Goal: Task Accomplishment & Management: Complete application form

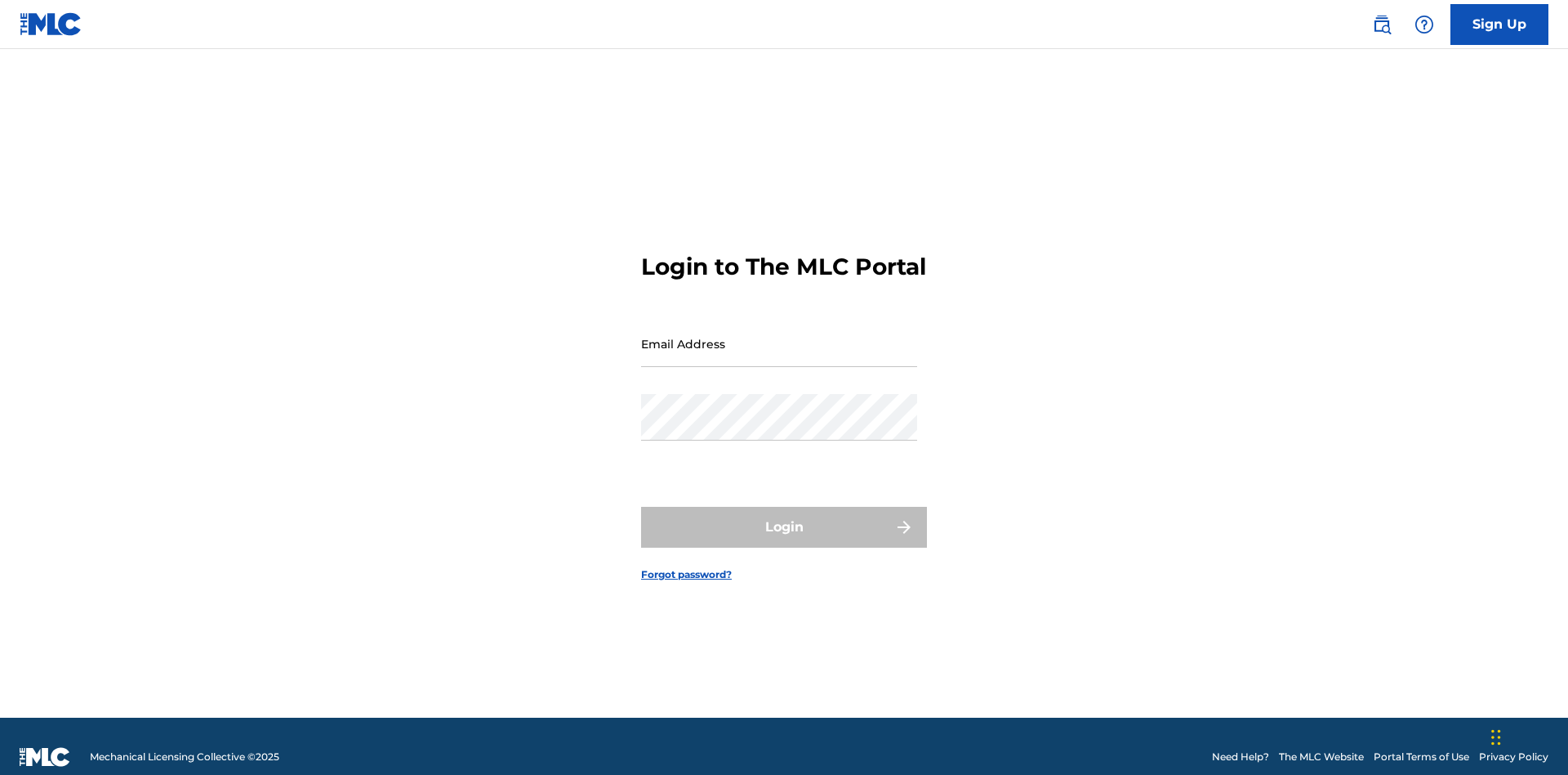
scroll to position [21, 0]
click at [1499, 24] on link "Sign Up" at bounding box center [1499, 24] width 98 height 41
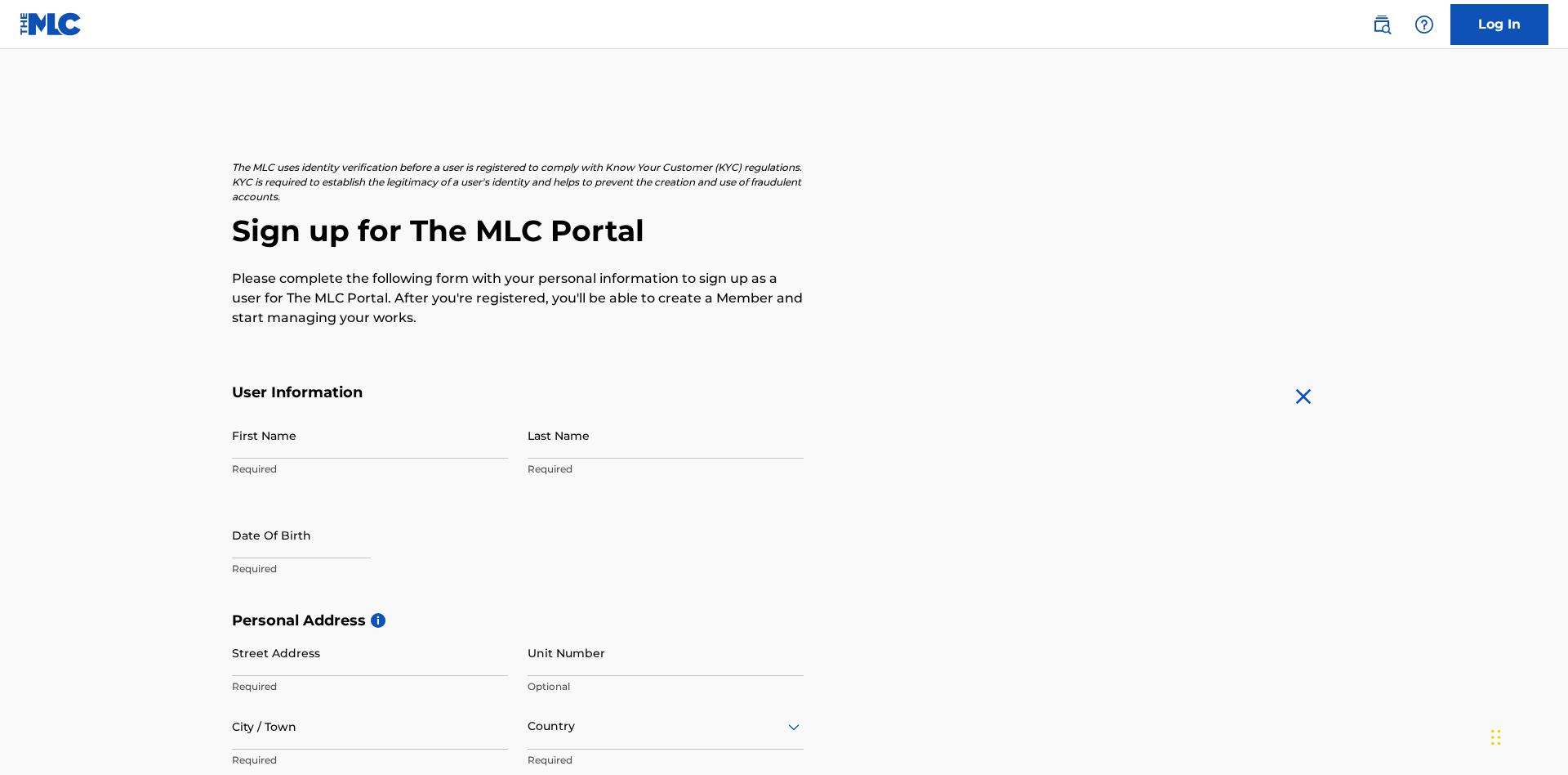
click at [370, 412] on input "First Name" at bounding box center [370, 435] width 276 height 46
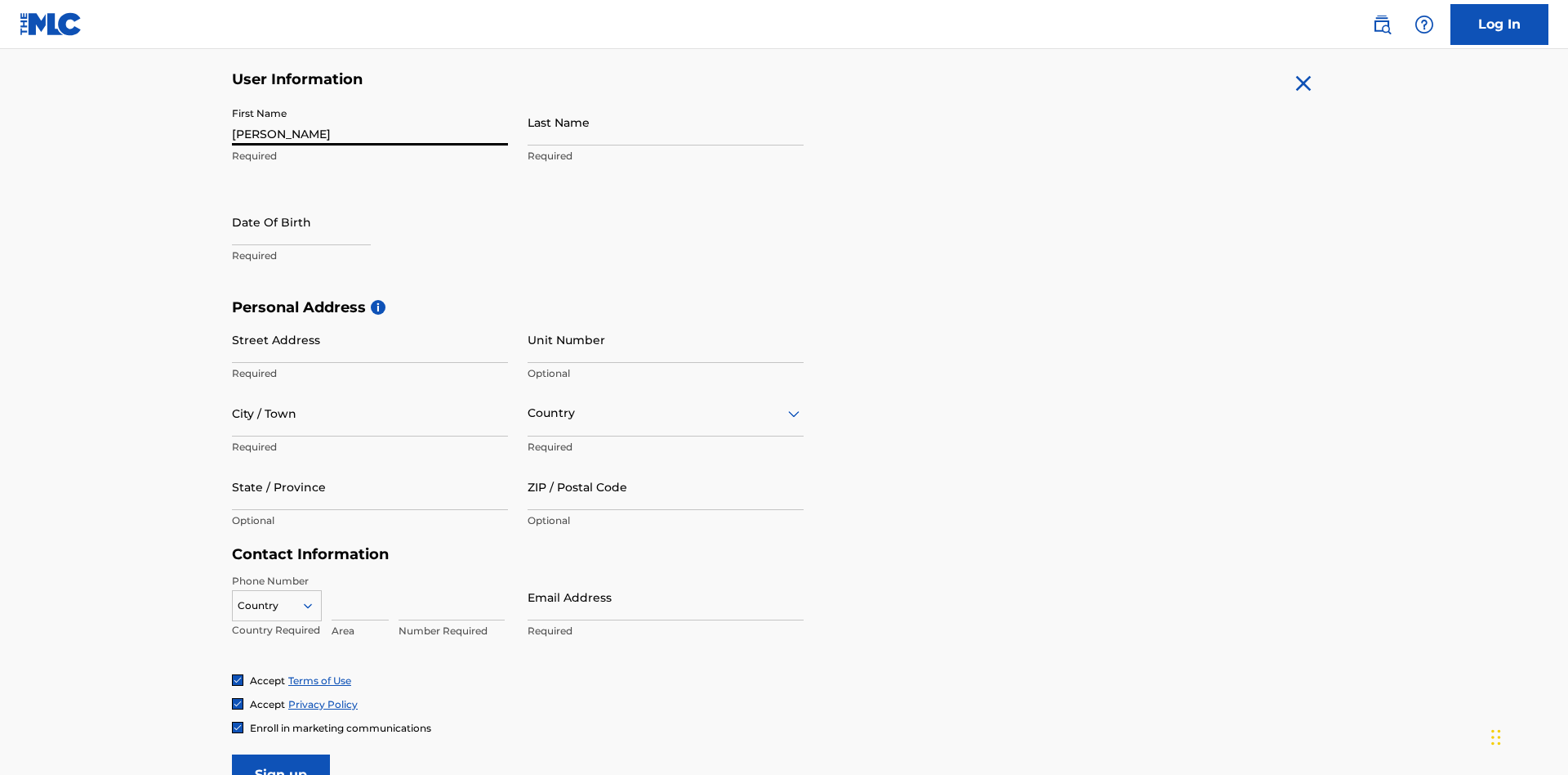
type input "[PERSON_NAME]"
click at [666, 122] on input "Last Name" at bounding box center [665, 122] width 276 height 46
type input "Ribble"
click at [315, 198] on input "text" at bounding box center [301, 221] width 139 height 46
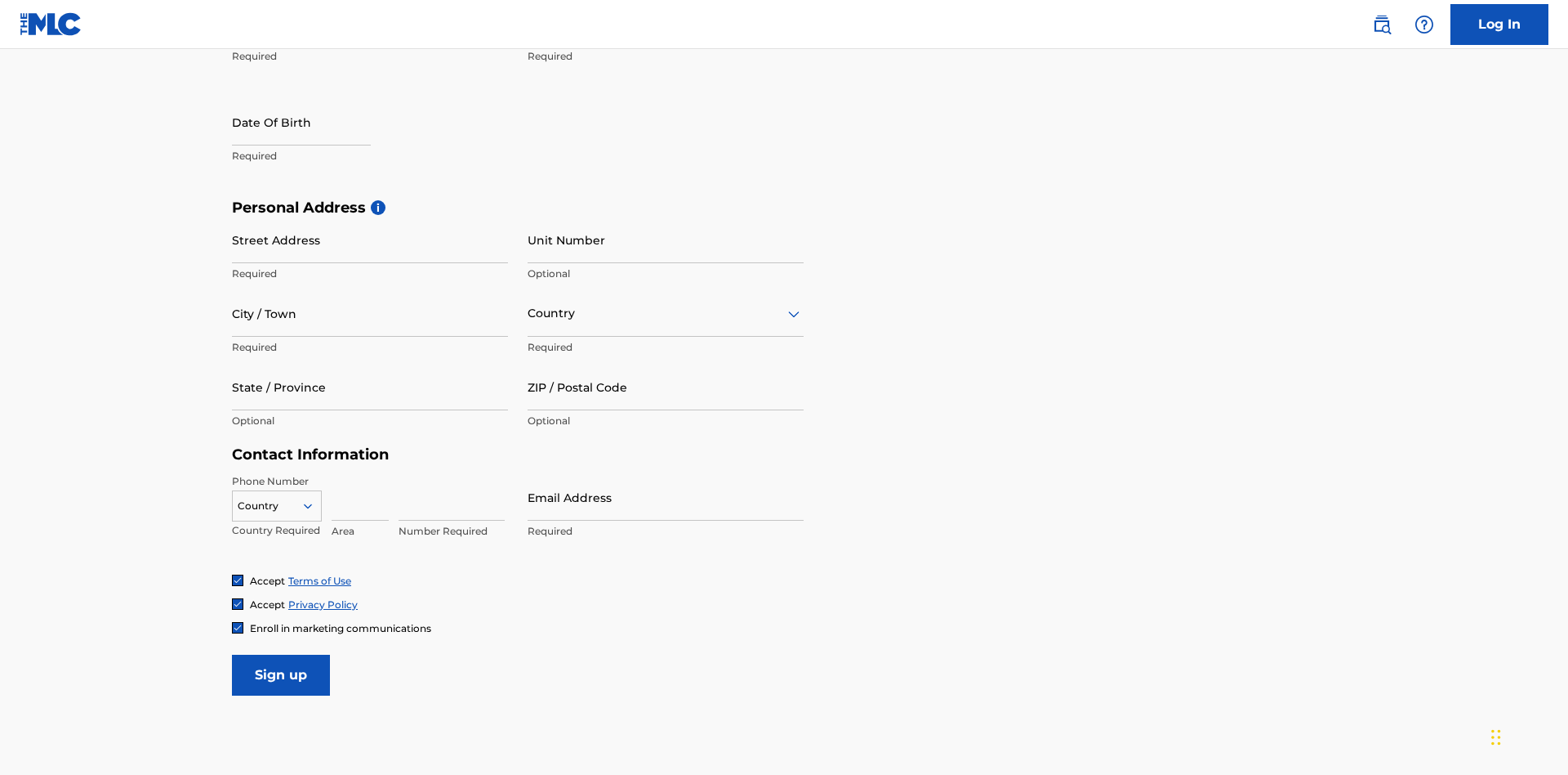
select select "7"
select select "2025"
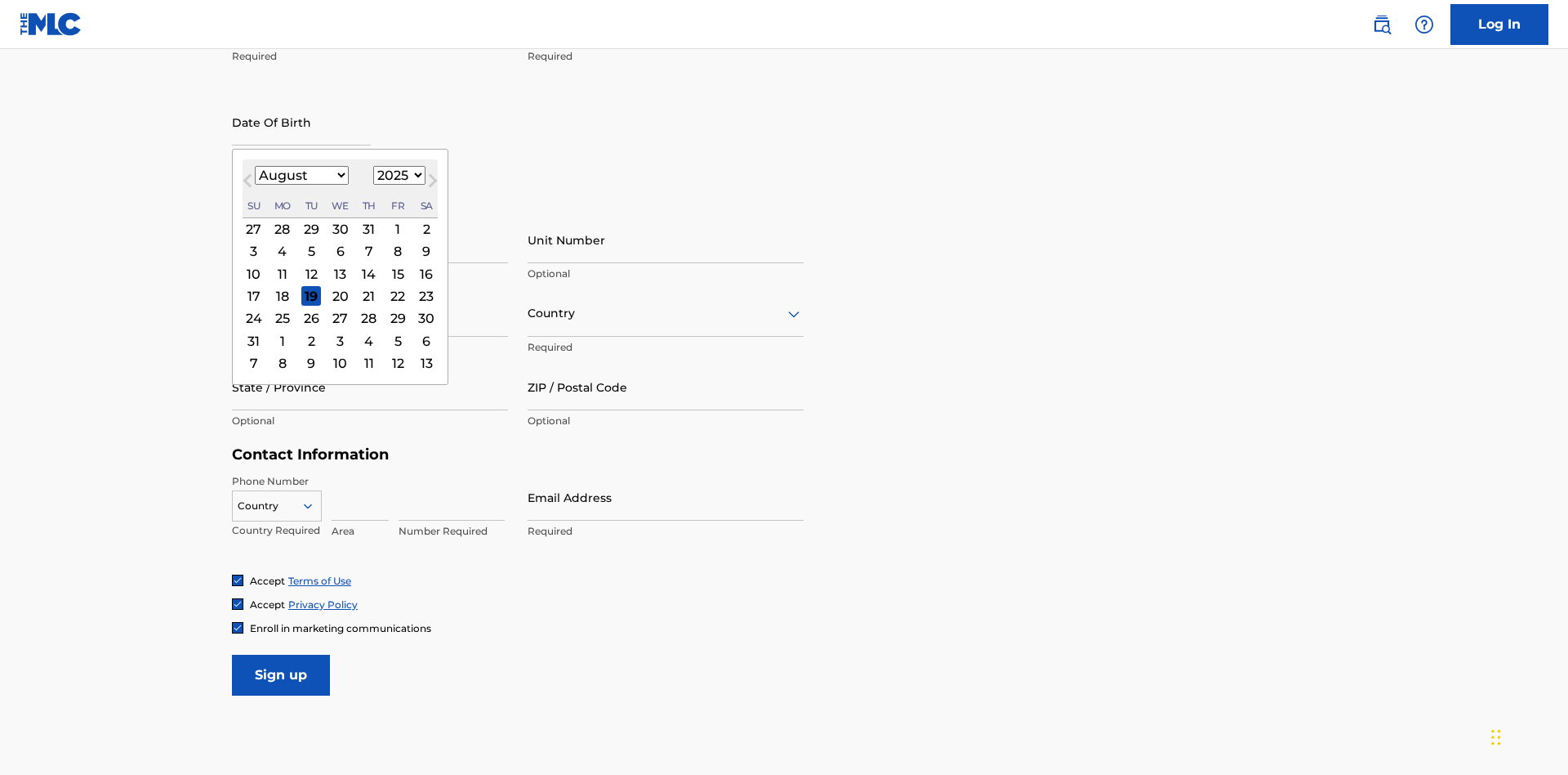
click at [300, 175] on select "January February March April May June July August September October November De…" at bounding box center [301, 175] width 94 height 19
select select "0"
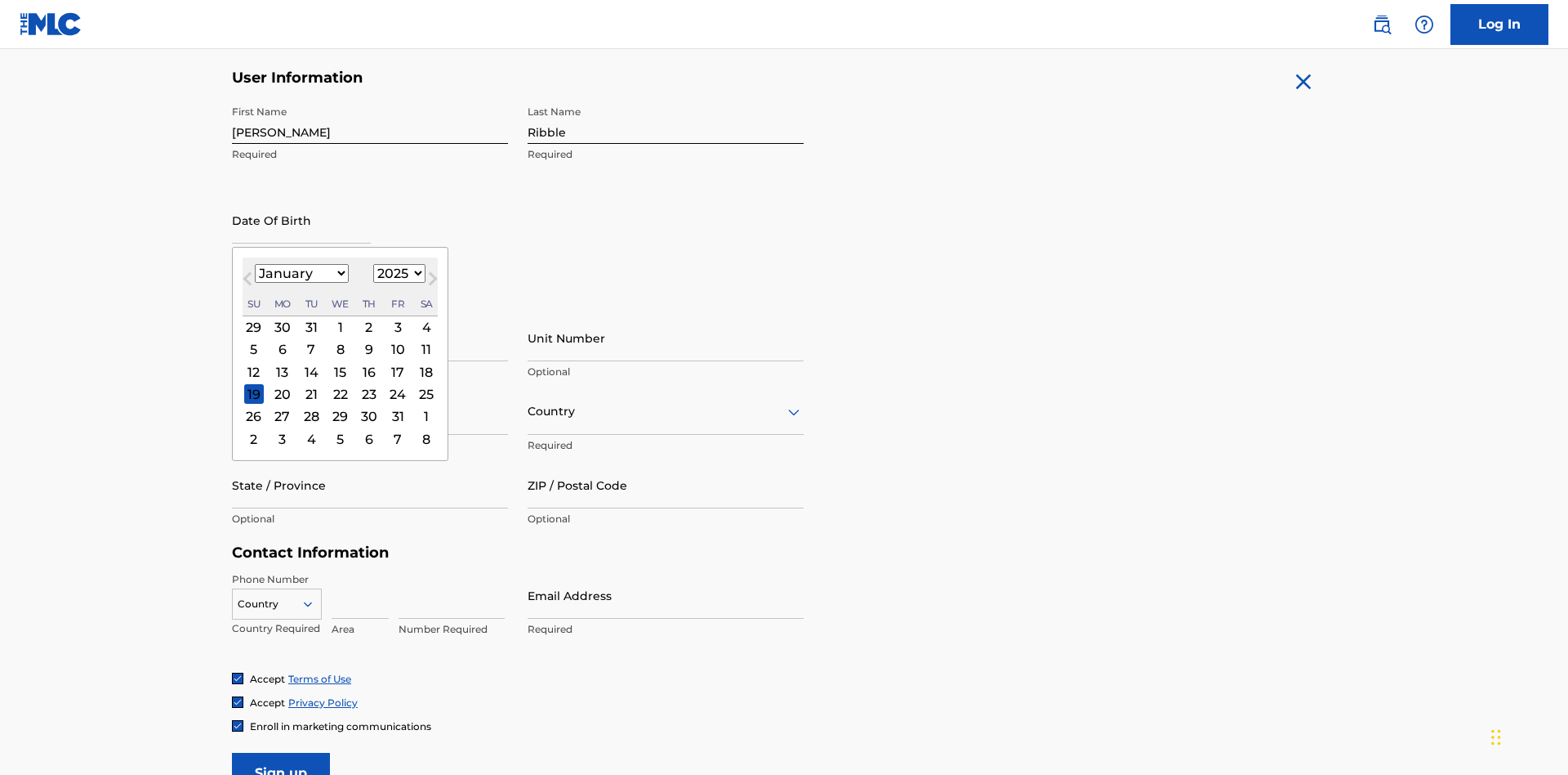
click at [397, 273] on select "1900 1901 1902 1903 1904 1905 1906 1907 1908 1909 1910 1911 1912 1913 1914 1915…" at bounding box center [399, 273] width 52 height 19
select select "1985"
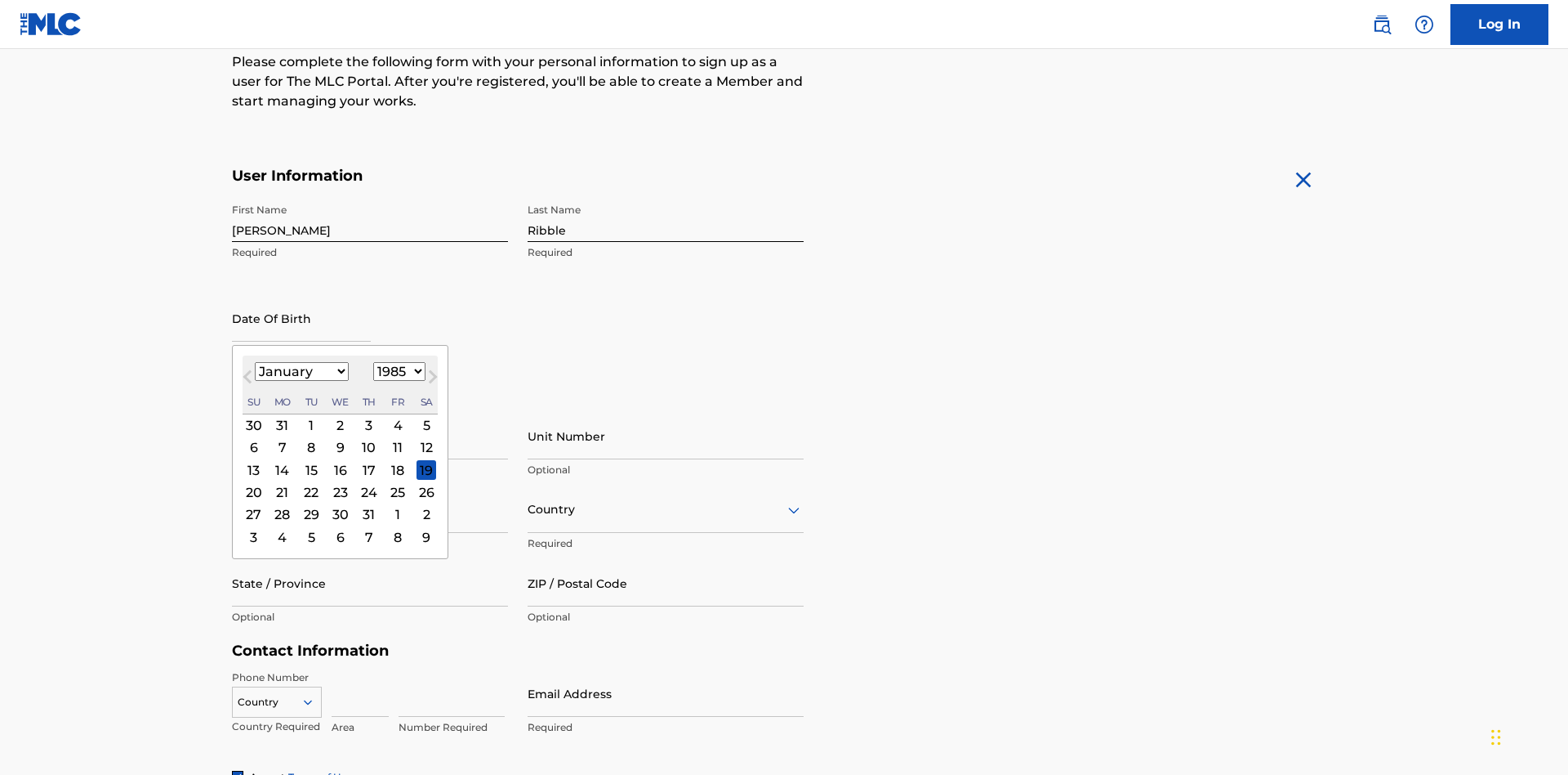
click at [397, 370] on select "1900 1901 1902 1903 1904 1905 1906 1907 1908 1909 1910 1911 1912 1913 1914 1915…" at bounding box center [399, 371] width 52 height 19
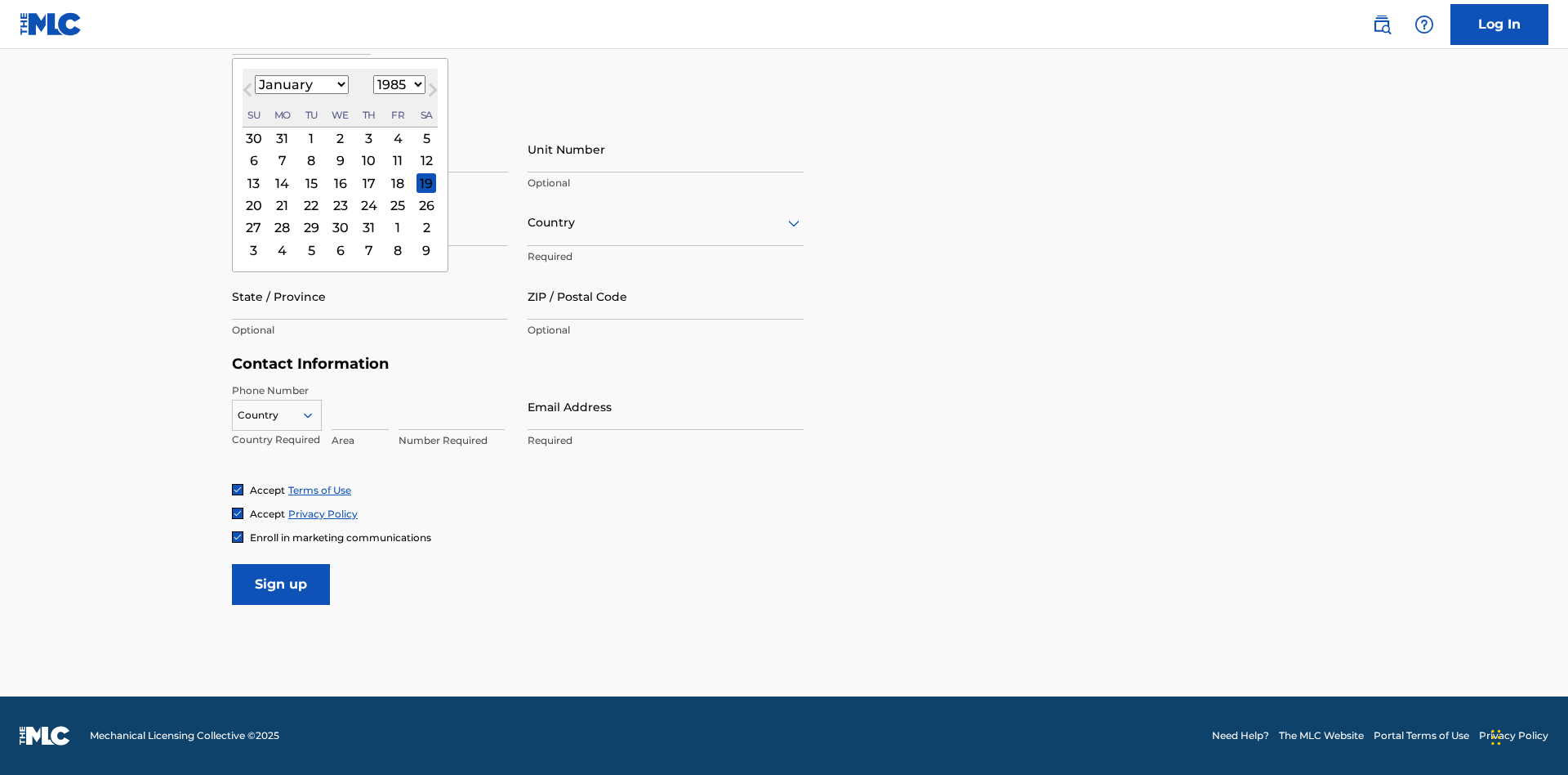
click at [311, 160] on div "8" at bounding box center [311, 161] width 20 height 20
type input "[DATE]"
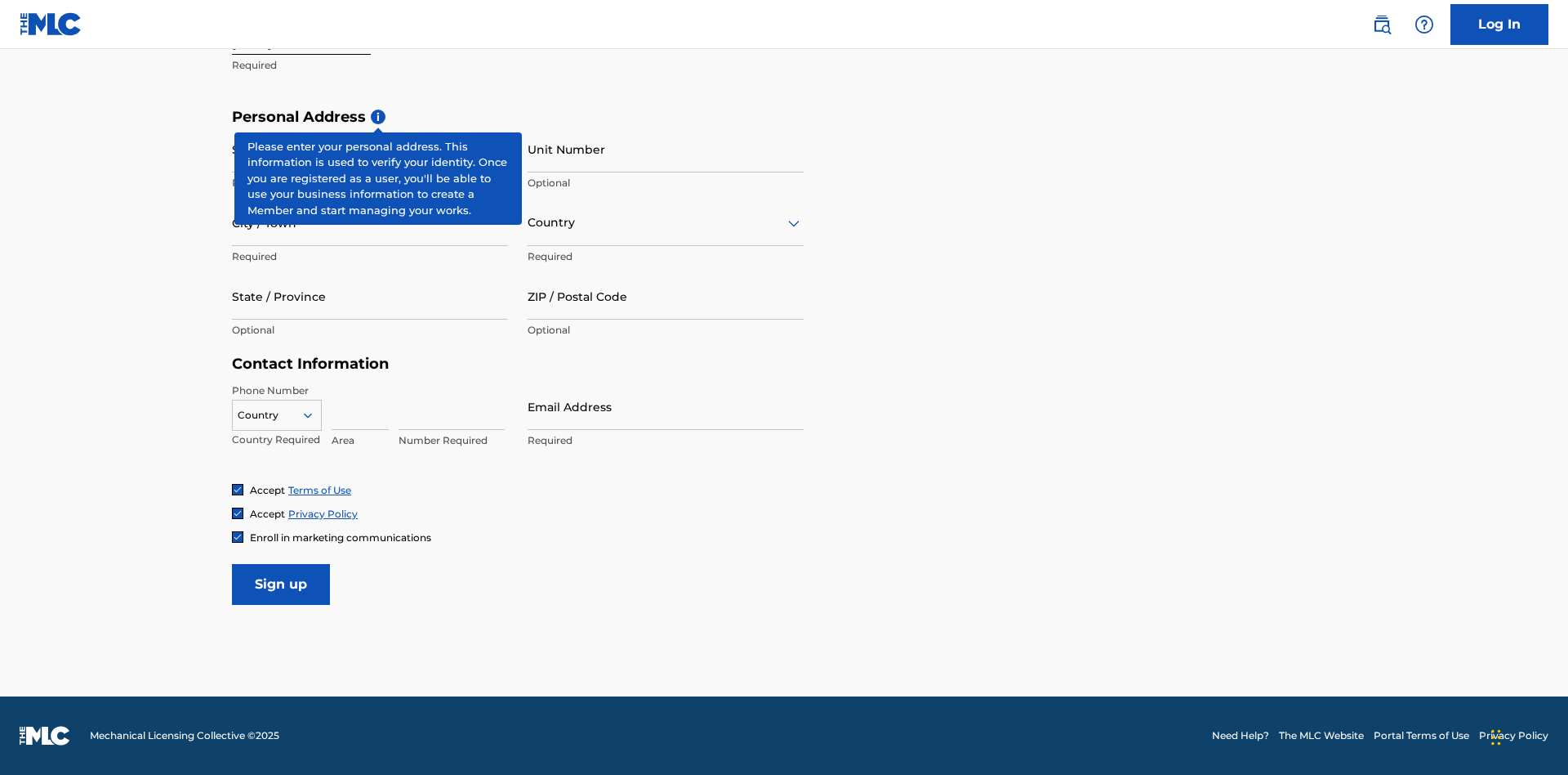
click at [370, 148] on input "Street Address" at bounding box center [370, 148] width 276 height 46
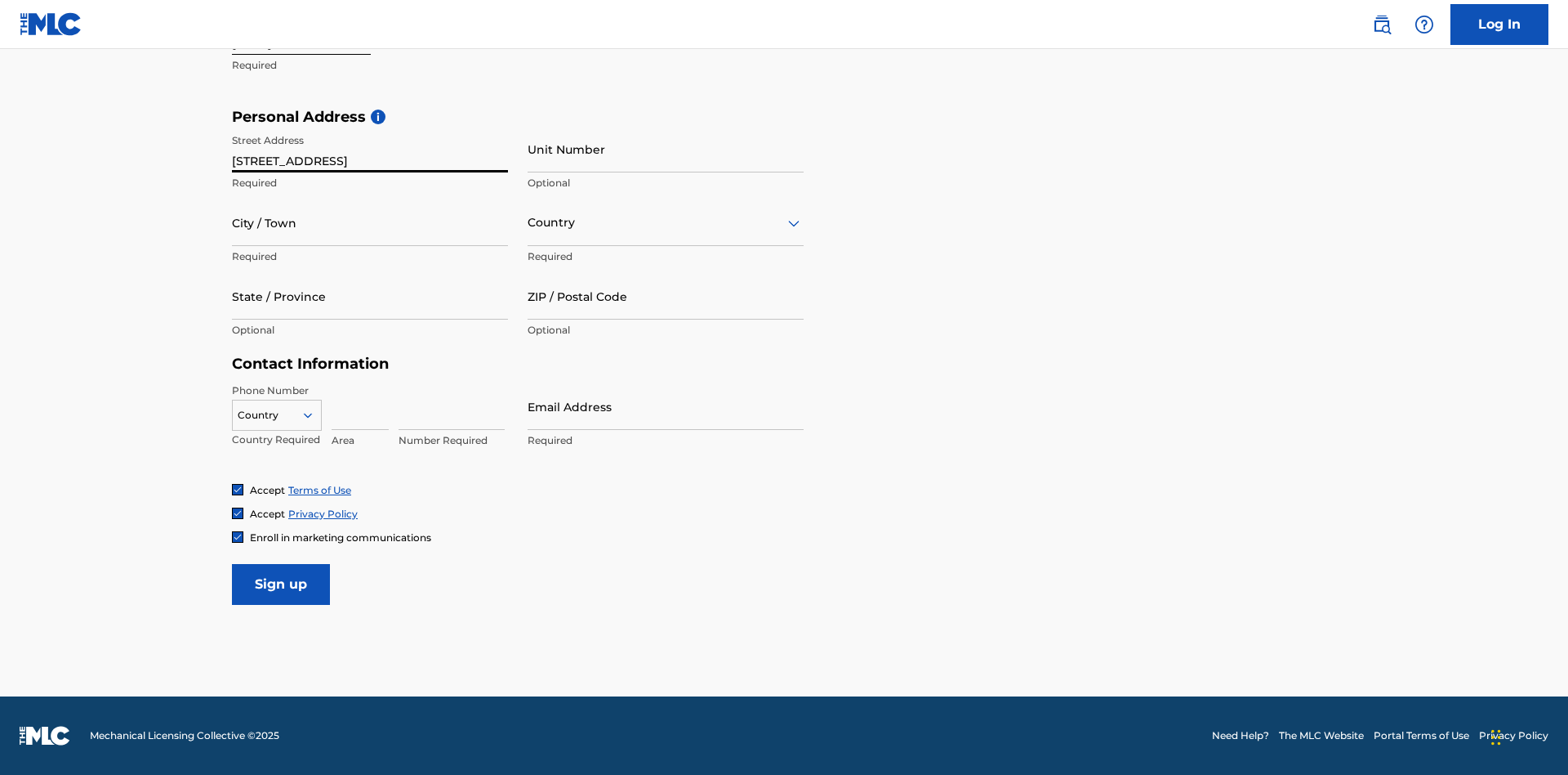
type input "[STREET_ADDRESS]"
click at [370, 222] on input "City / Town" at bounding box center [370, 222] width 276 height 46
type input "[GEOGRAPHIC_DATA]"
click at [528, 222] on input "text" at bounding box center [528, 223] width 3 height 17
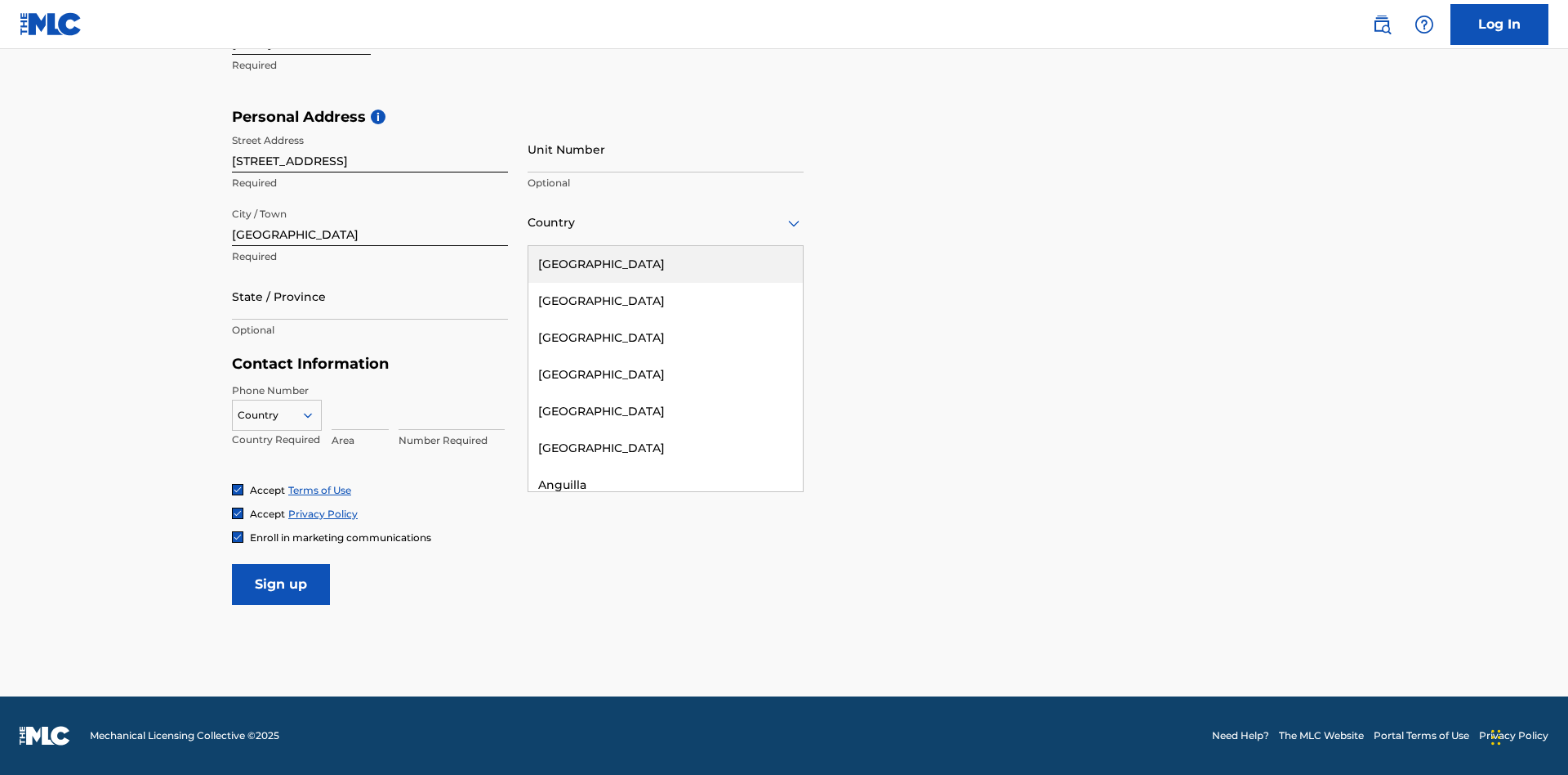
click at [666, 264] on div "[GEOGRAPHIC_DATA]" at bounding box center [665, 264] width 274 height 37
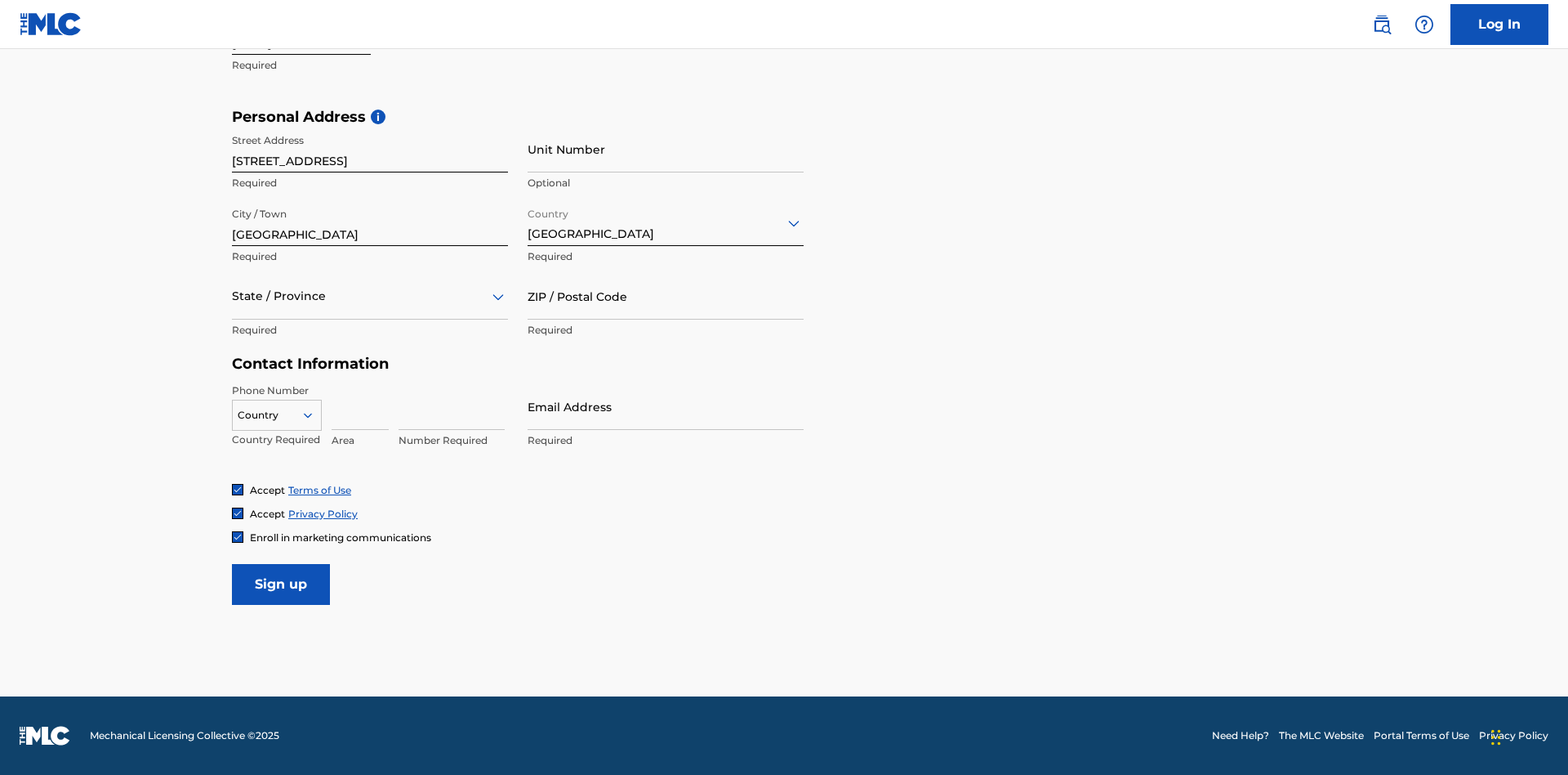
click at [370, 296] on div at bounding box center [370, 297] width 276 height 21
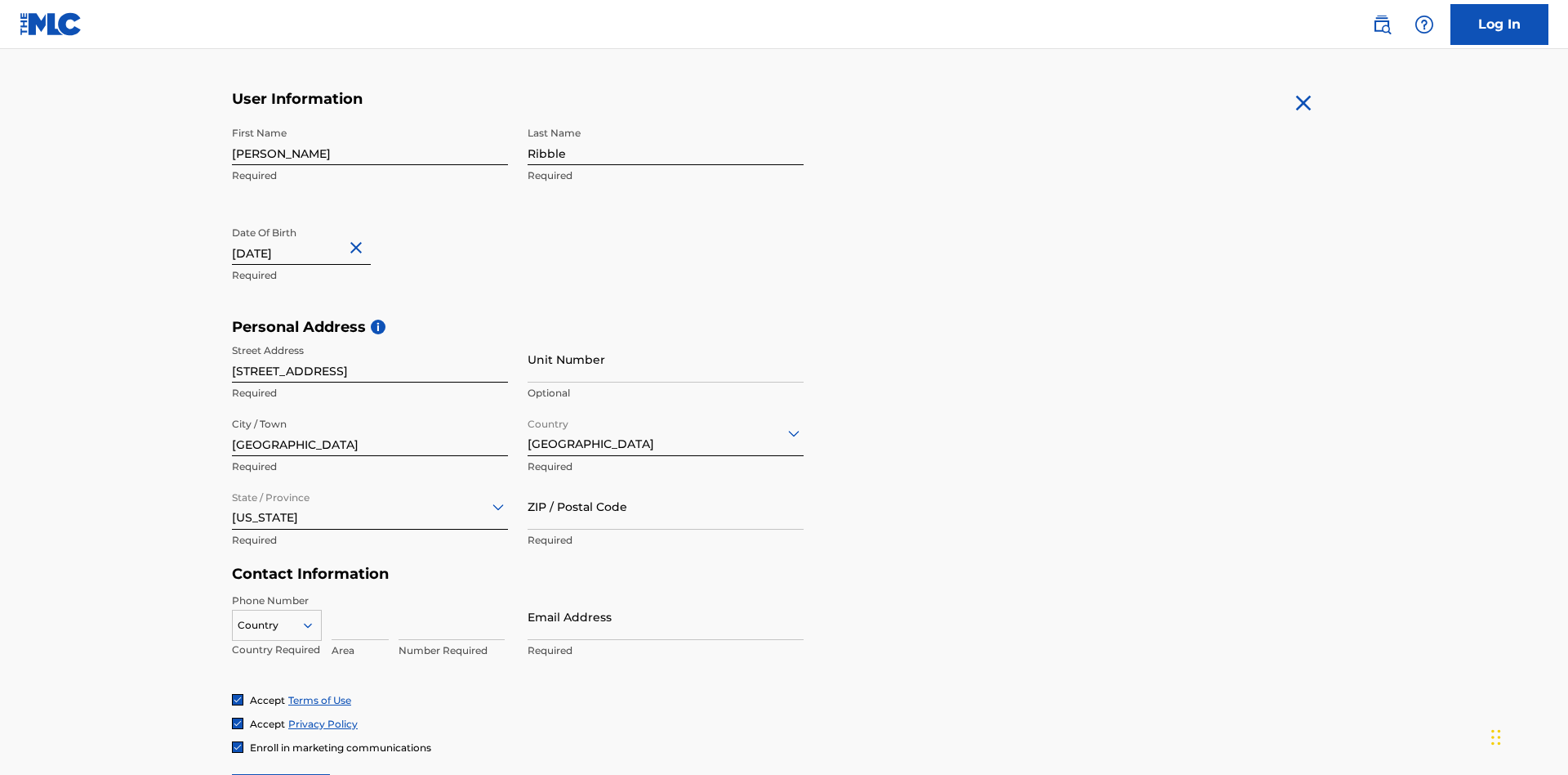
click at [666, 483] on input "ZIP / Postal Code" at bounding box center [665, 506] width 276 height 46
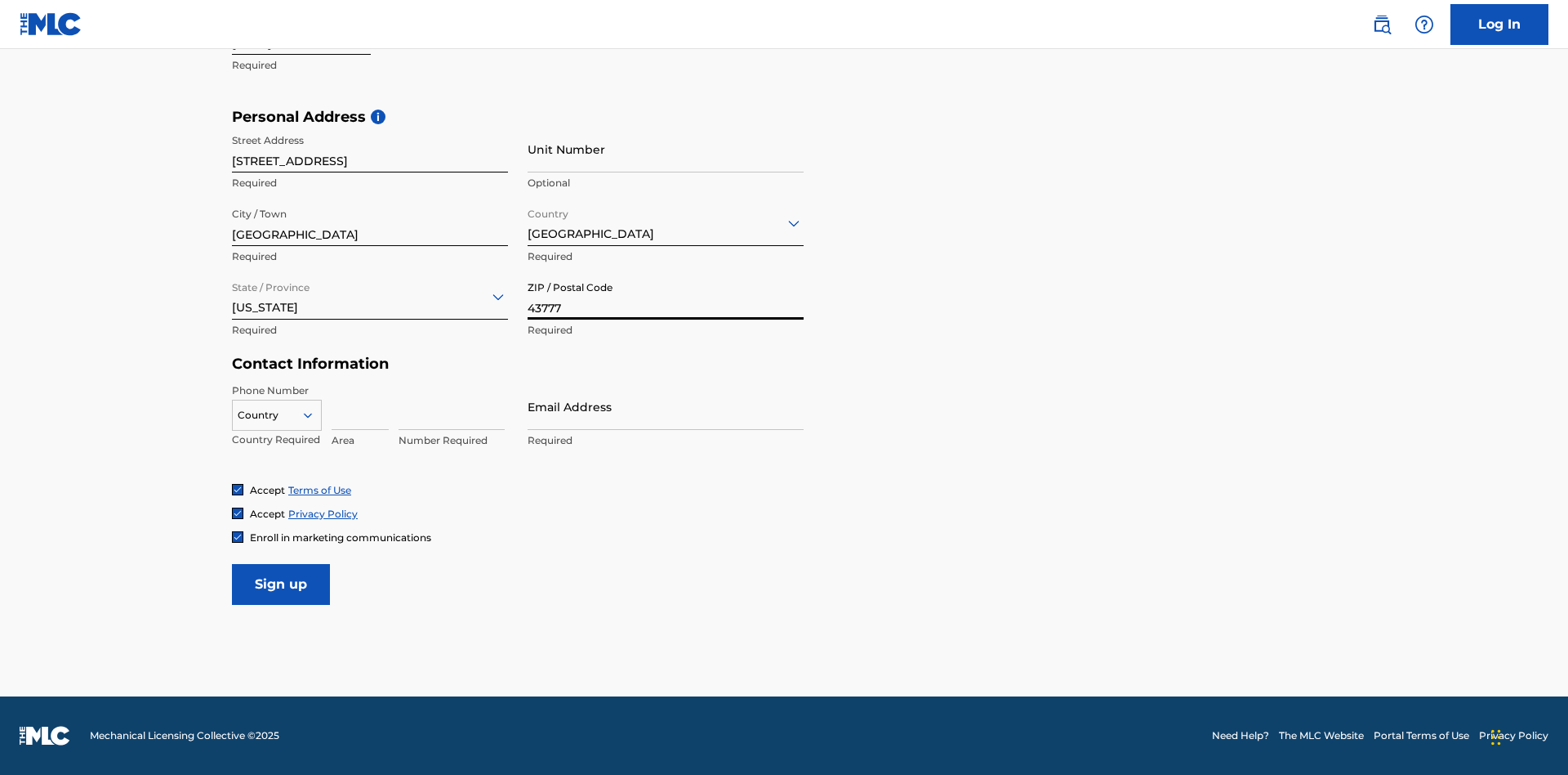
type input "43777"
click at [315, 414] on icon at bounding box center [308, 415] width 15 height 15
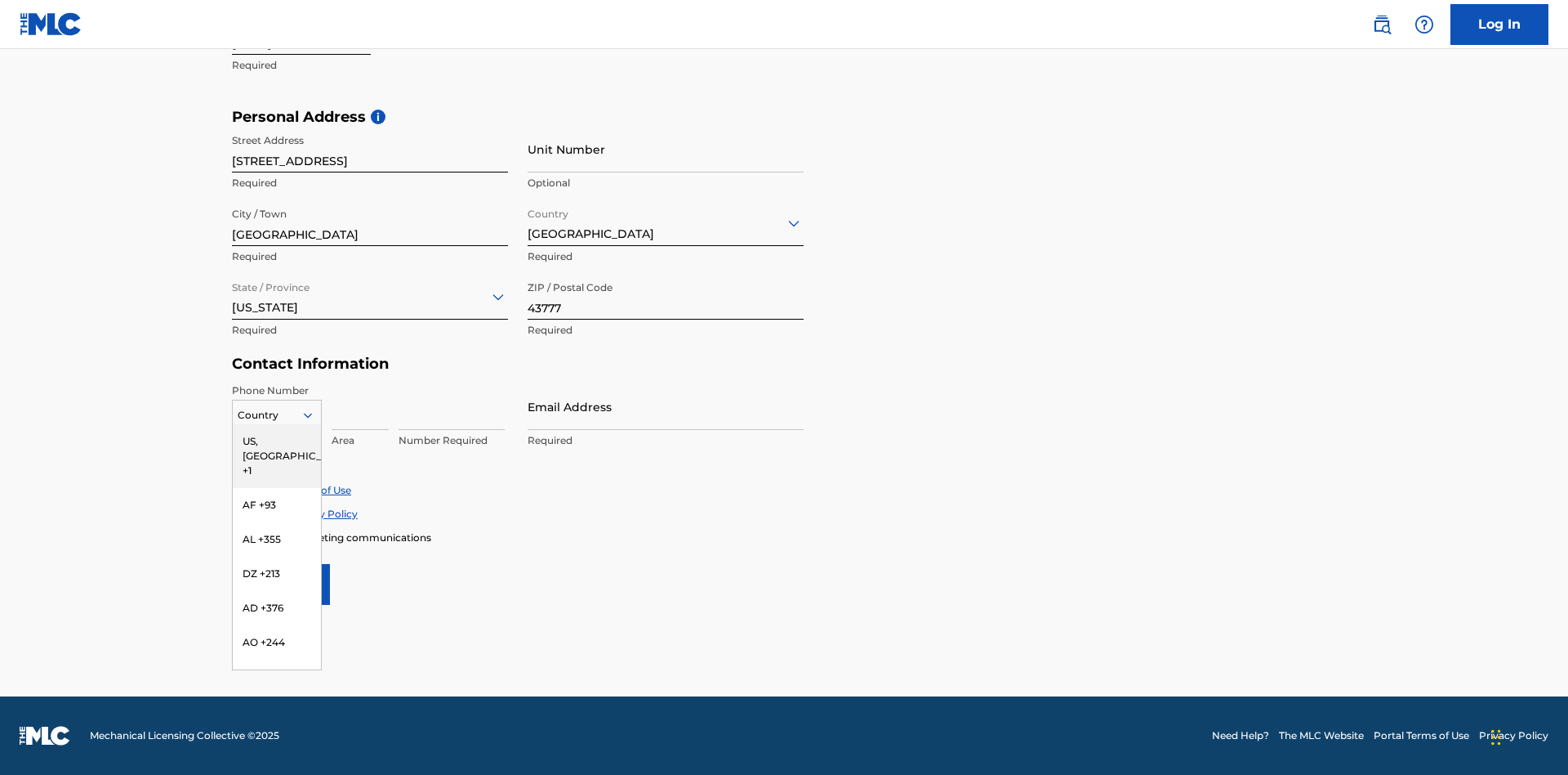
click at [277, 440] on div "US, [GEOGRAPHIC_DATA] +1" at bounding box center [276, 456] width 88 height 63
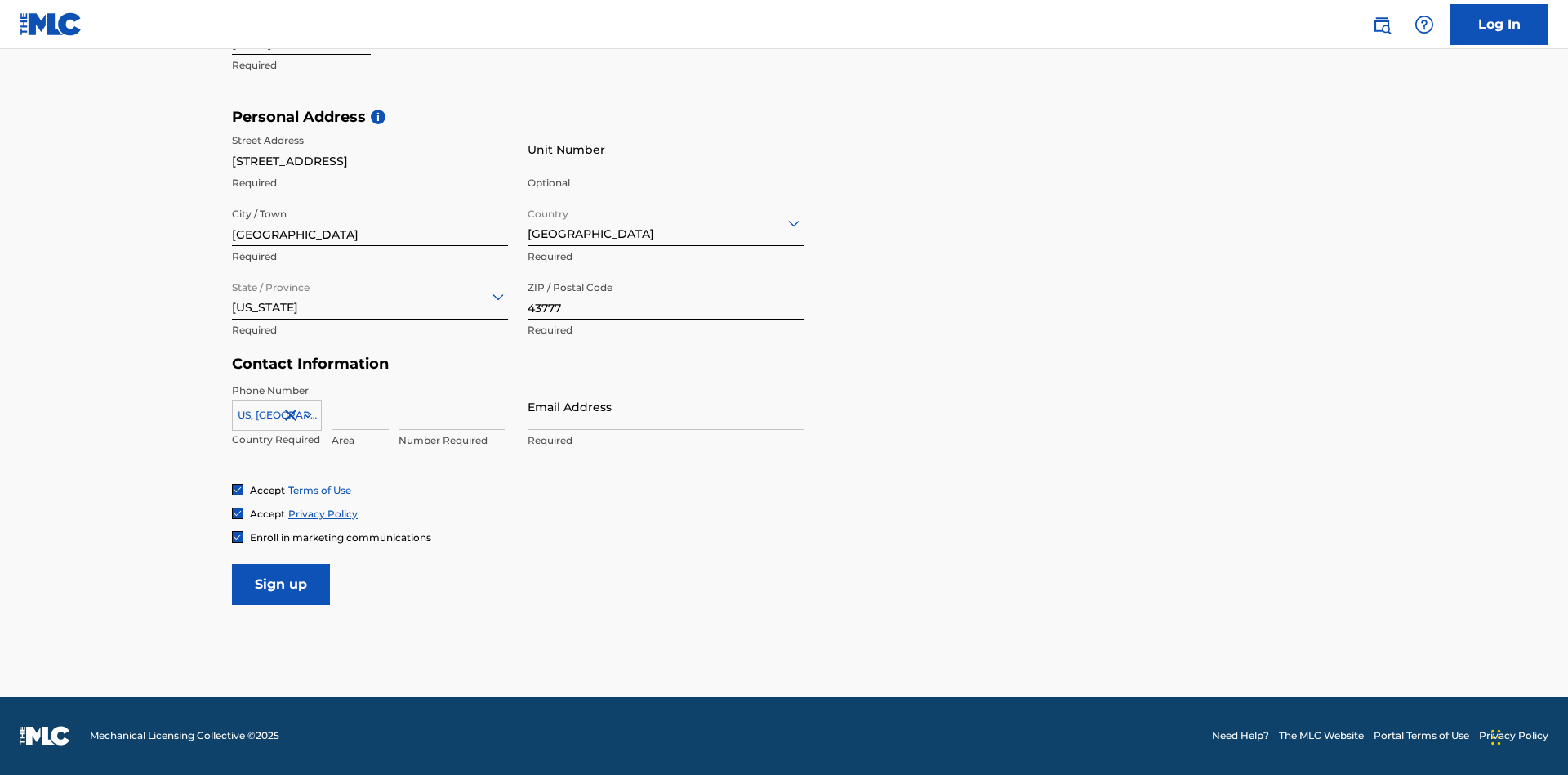
click at [360, 406] on input at bounding box center [360, 405] width 58 height 46
type input "740"
click at [452, 406] on input at bounding box center [452, 405] width 106 height 46
type input "8086351"
click at [666, 406] on input "Email Address" at bounding box center [665, 405] width 276 height 46
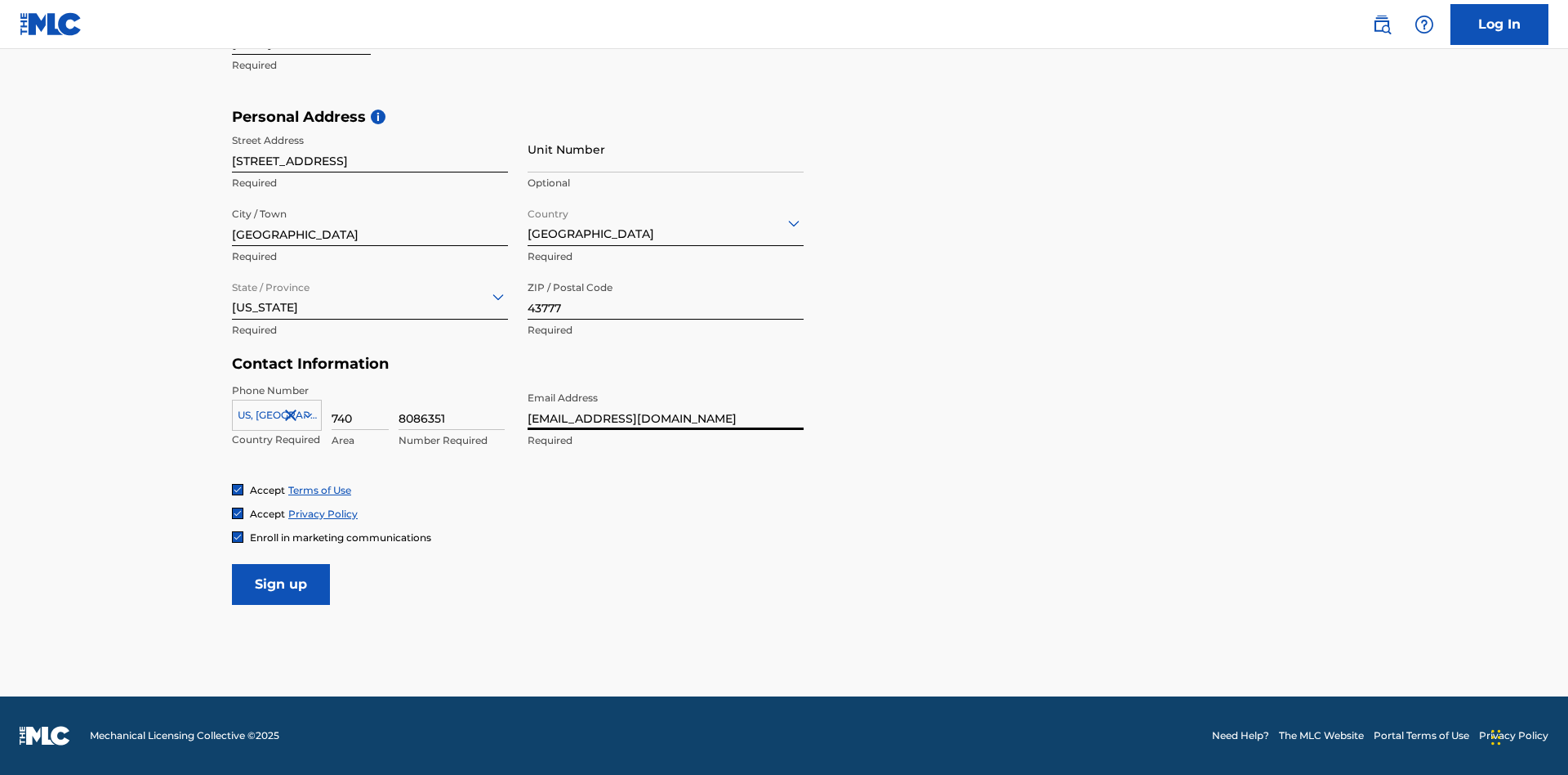
type input "[EMAIL_ADDRESS][DOMAIN_NAME]"
click at [281, 583] on input "Sign up" at bounding box center [281, 584] width 98 height 41
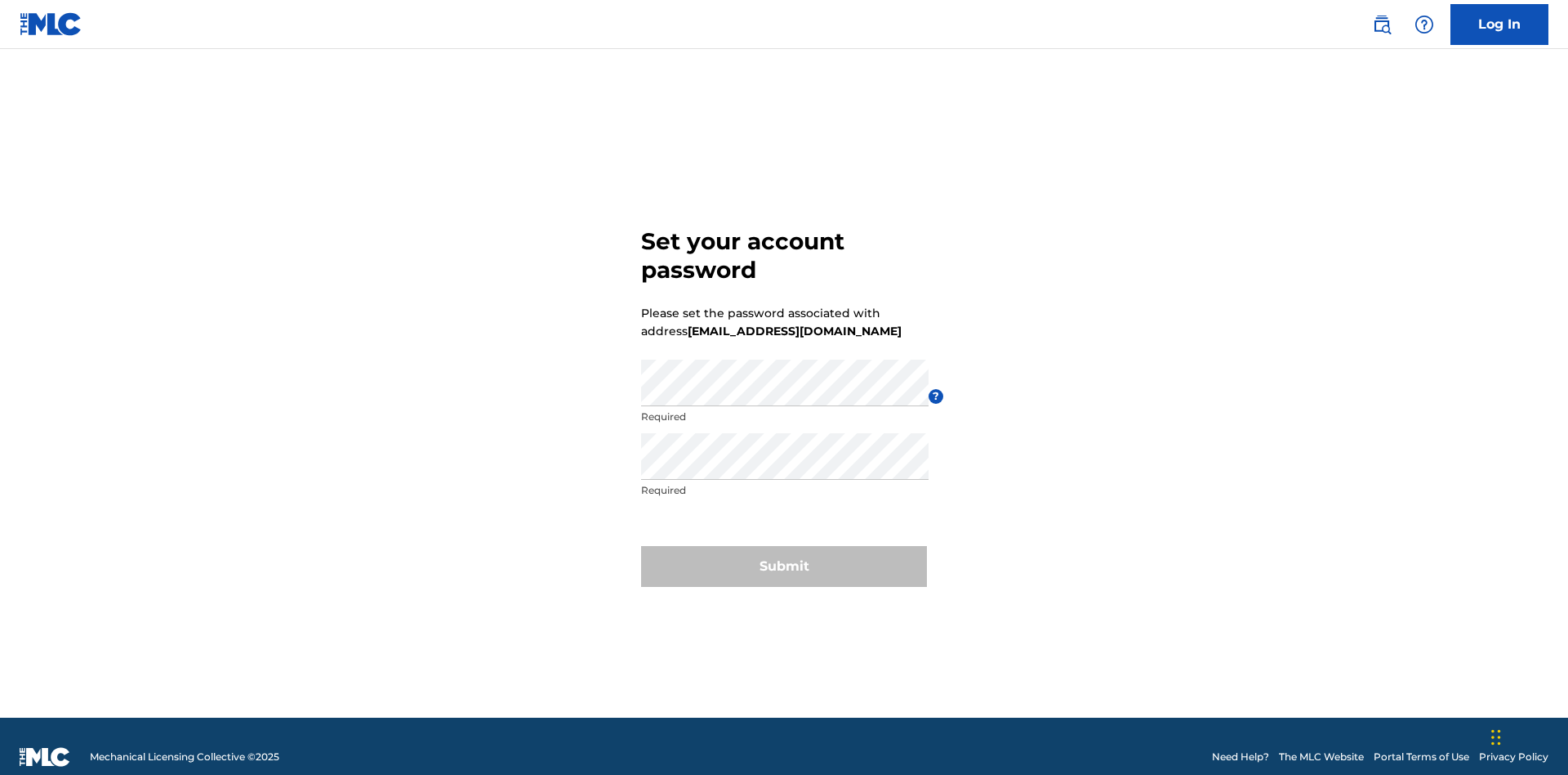
scroll to position [21, 0]
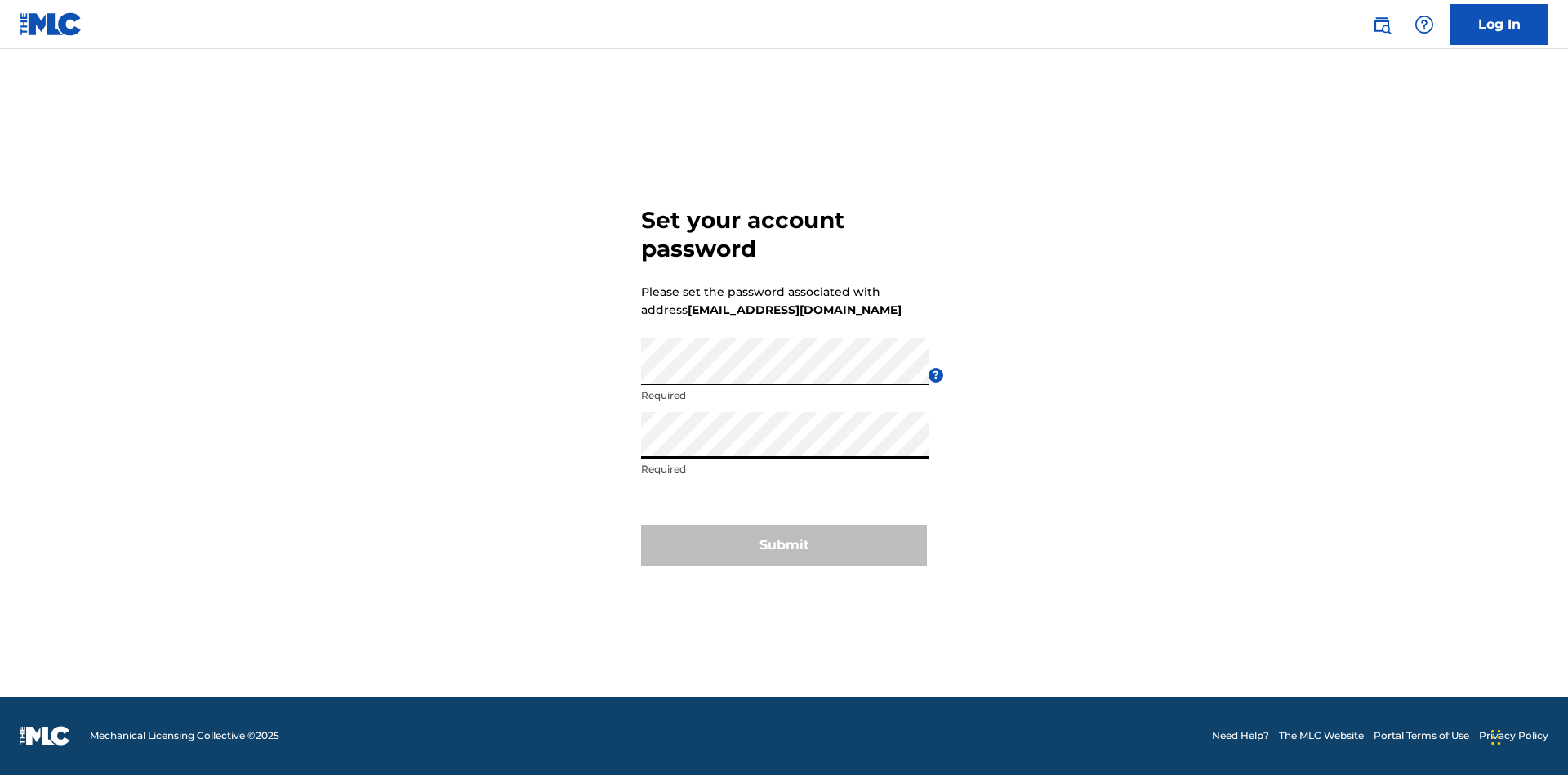
click at [784, 555] on button "Submit" at bounding box center [784, 544] width 286 height 41
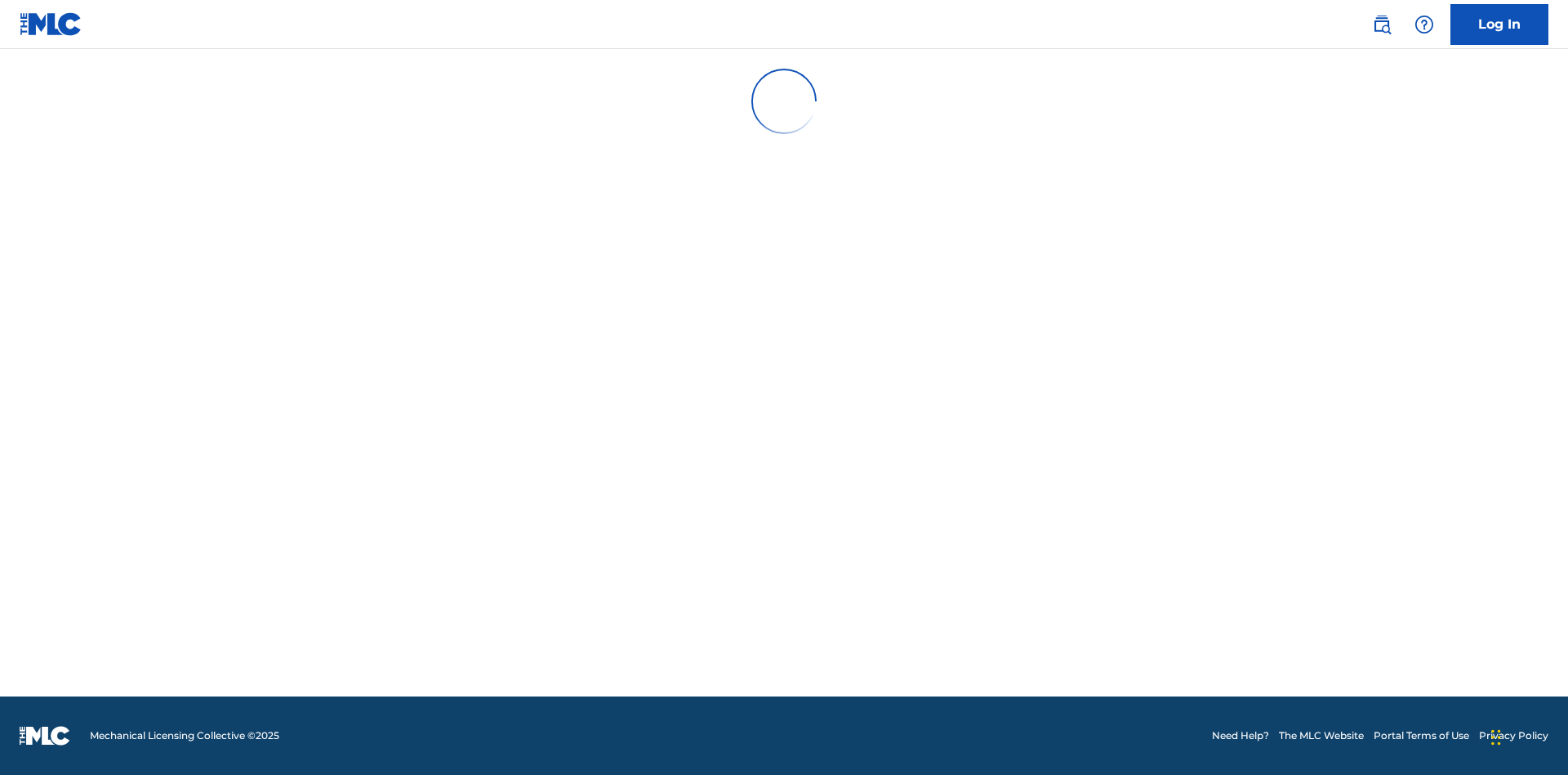
scroll to position [16, 0]
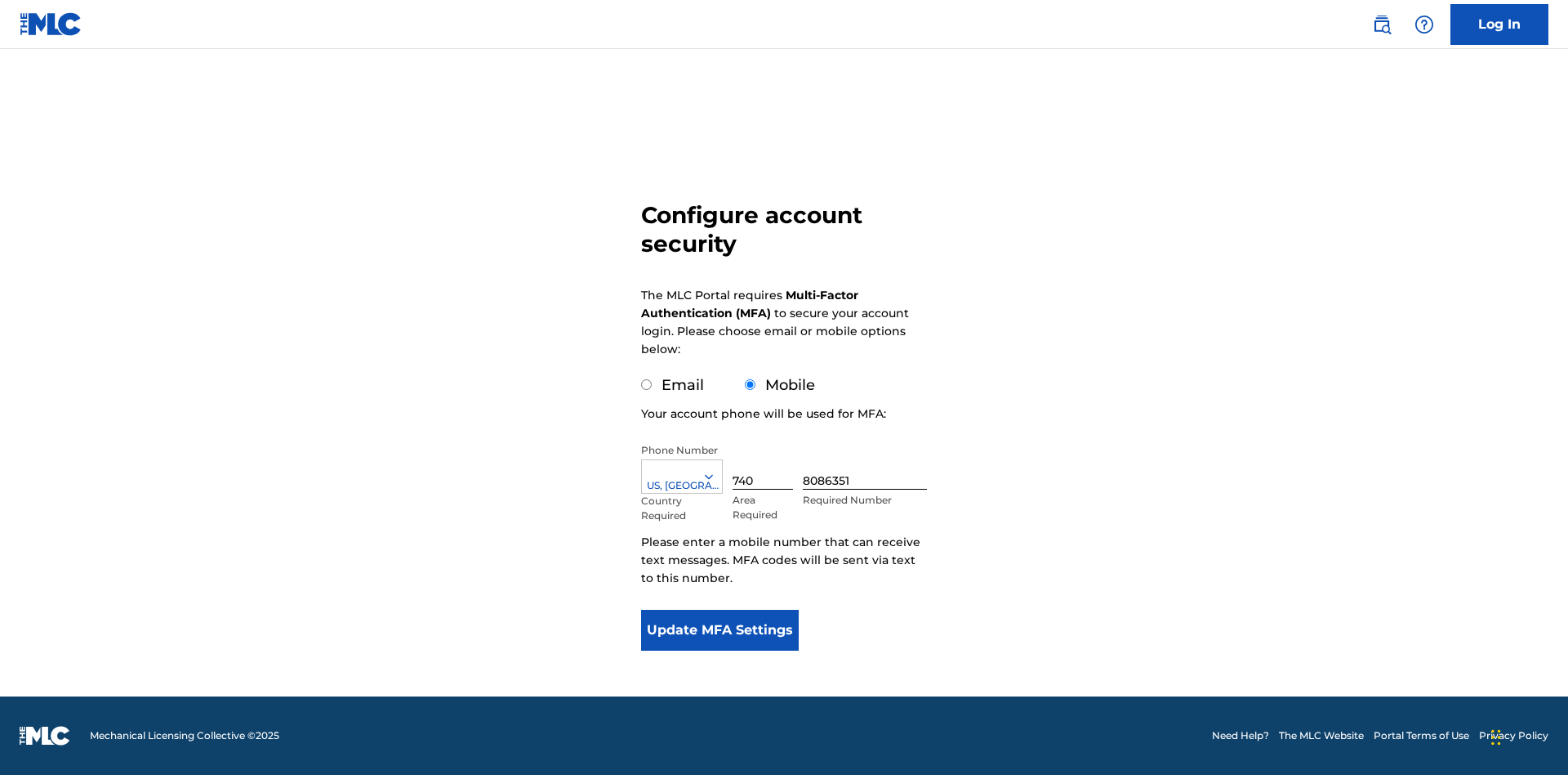
click at [750, 385] on input "Mobile" at bounding box center [749, 384] width 10 height 10
click at [715, 476] on icon at bounding box center [709, 476] width 15 height 15
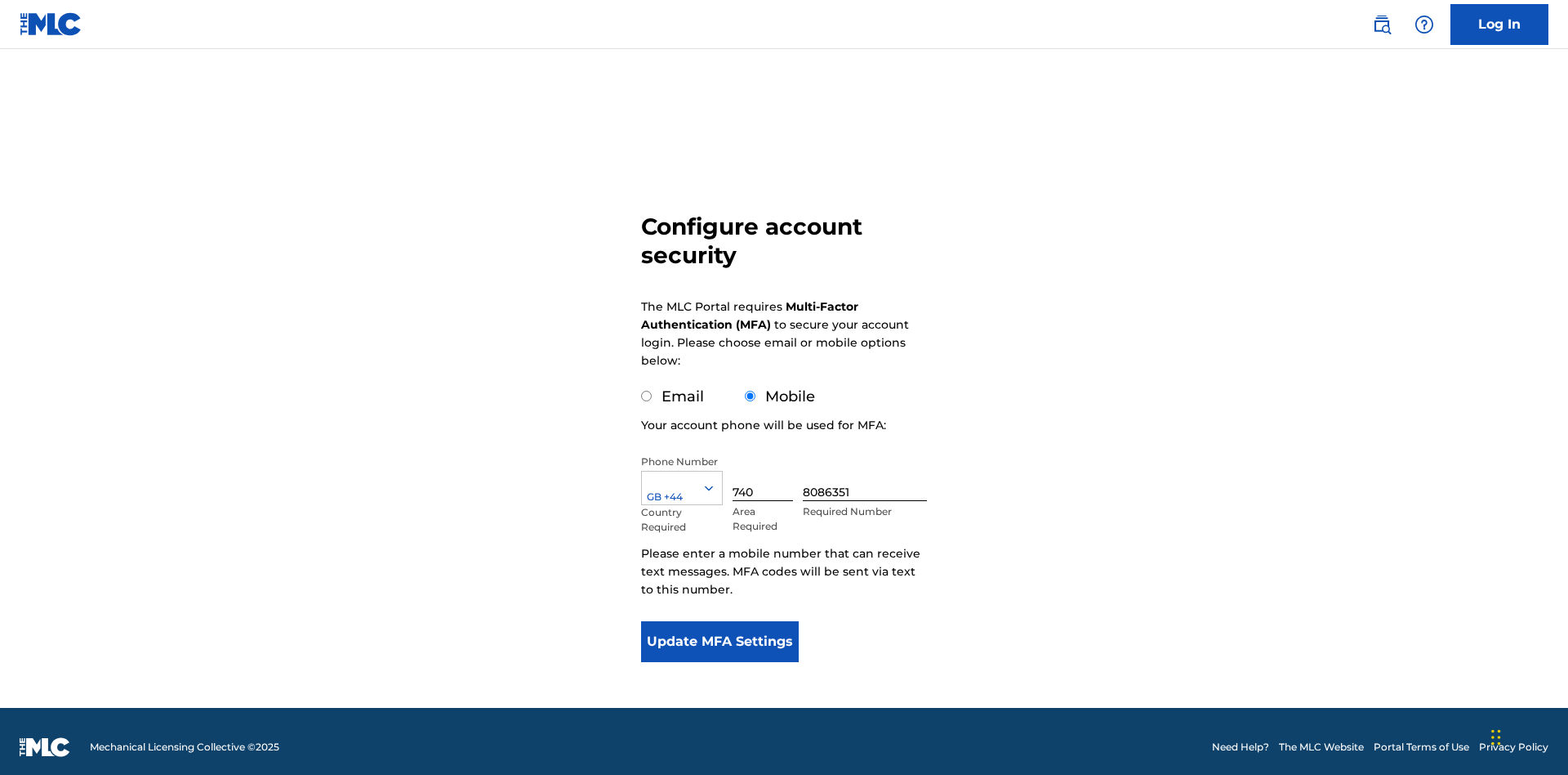
click at [766, 466] on input "740" at bounding box center [762, 477] width 60 height 46
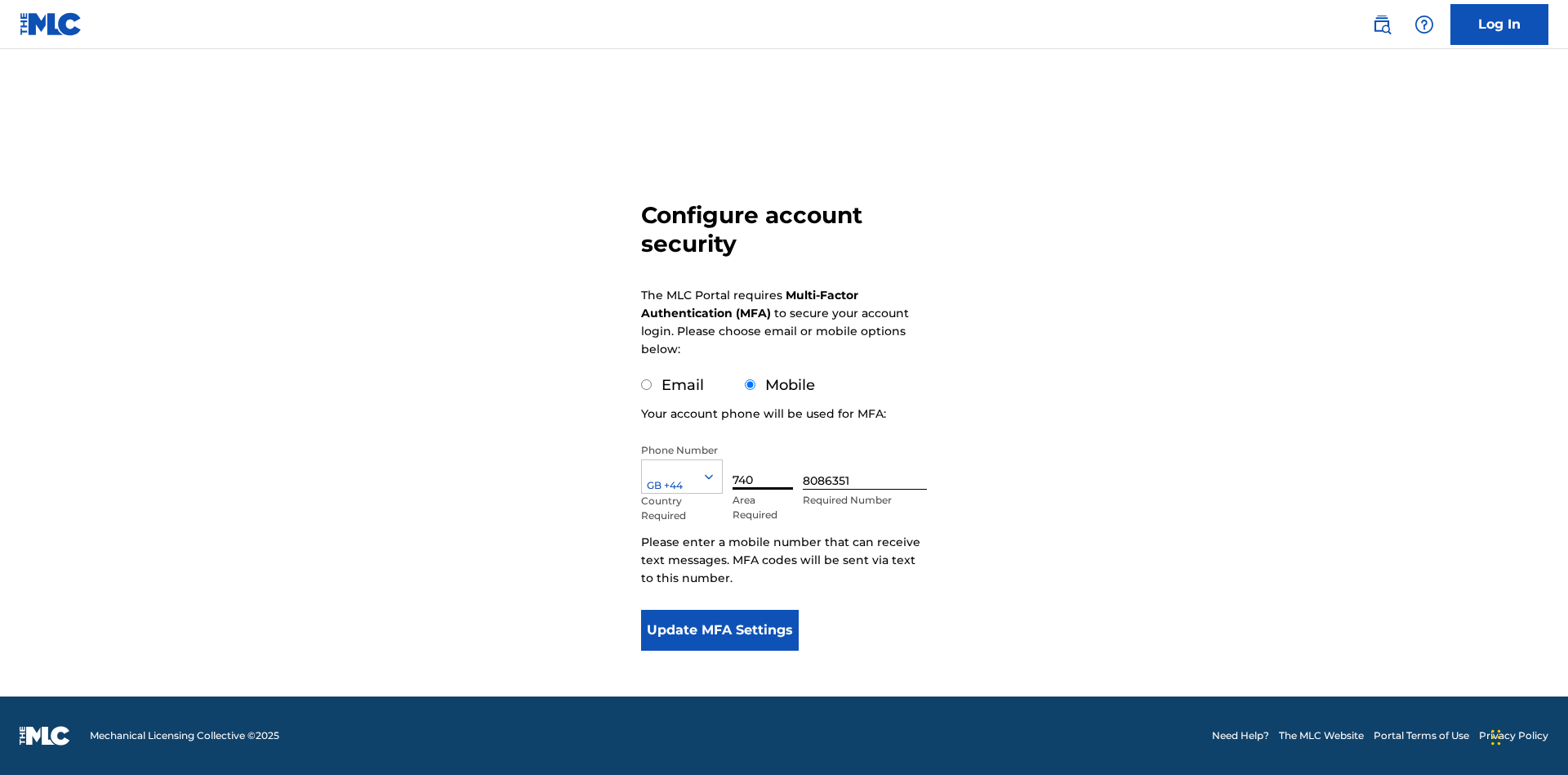
type input "740"
click at [868, 466] on input "8086351" at bounding box center [864, 466] width 124 height 46
type input "1252166"
click at [720, 630] on button "Update MFA Settings" at bounding box center [720, 629] width 158 height 41
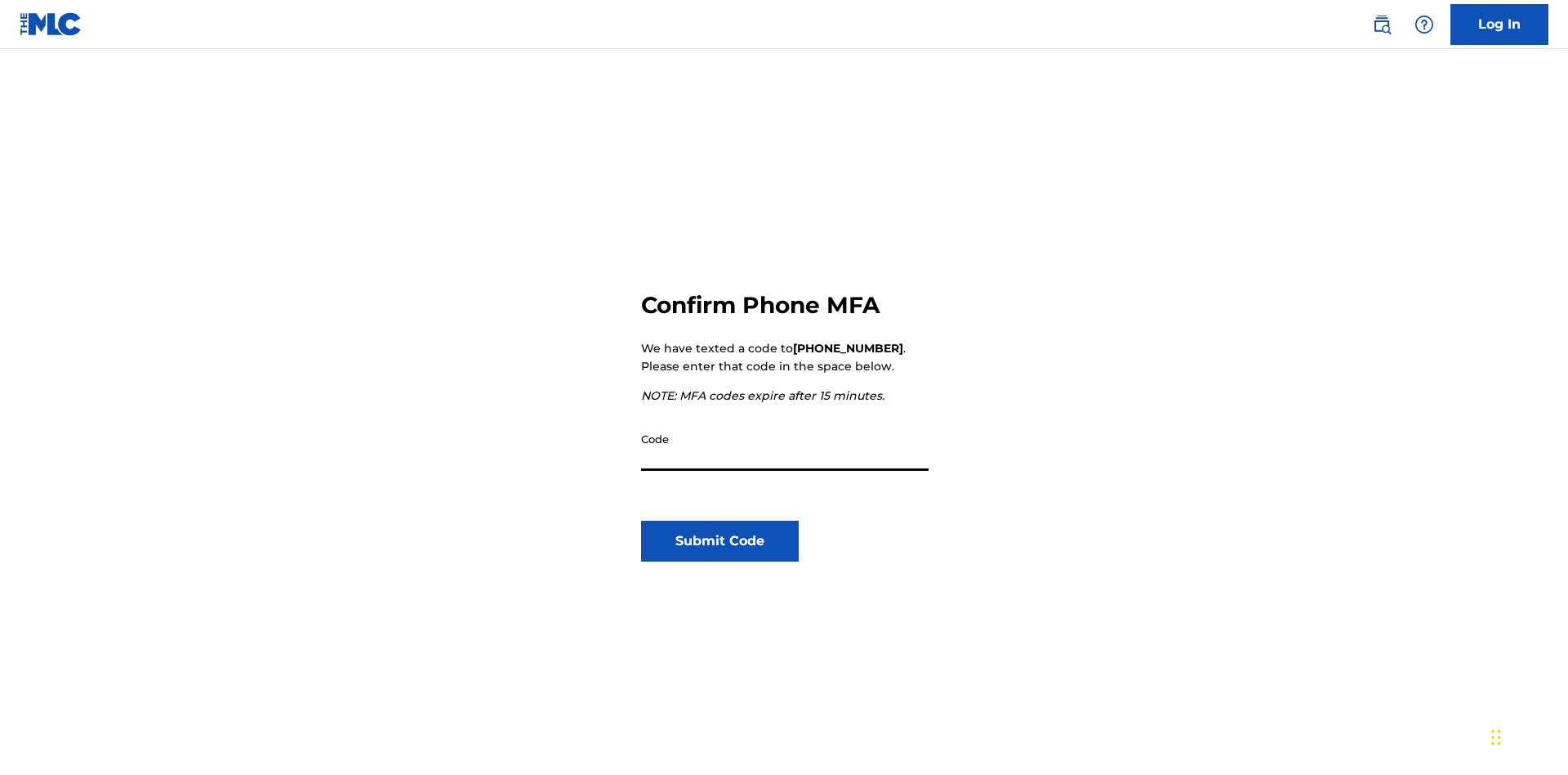
scroll to position [170, 0]
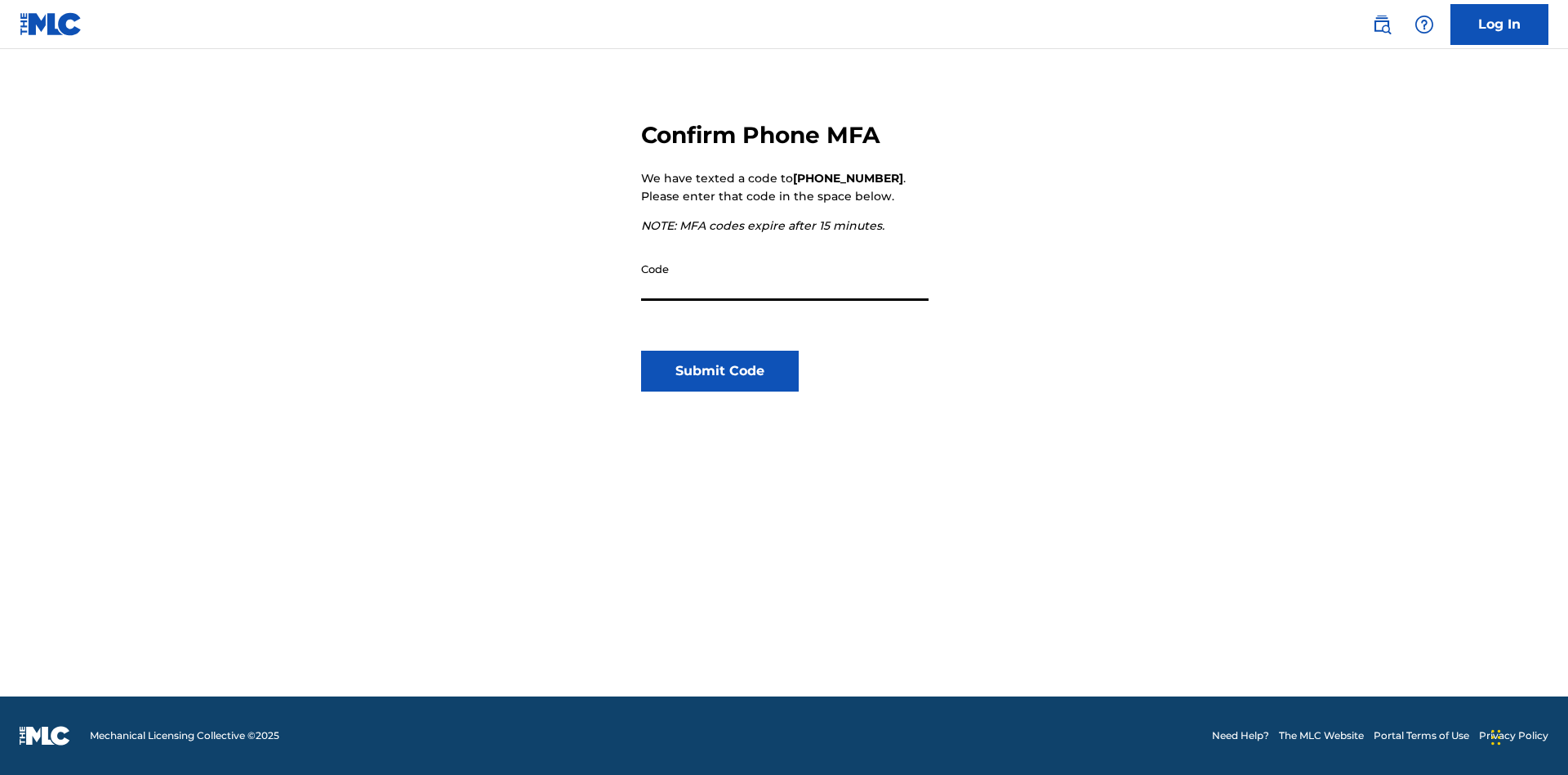
click at [785, 277] on input "Code" at bounding box center [785, 277] width 287 height 46
type input "772365"
click at [720, 370] on button "Submit Code" at bounding box center [720, 370] width 158 height 41
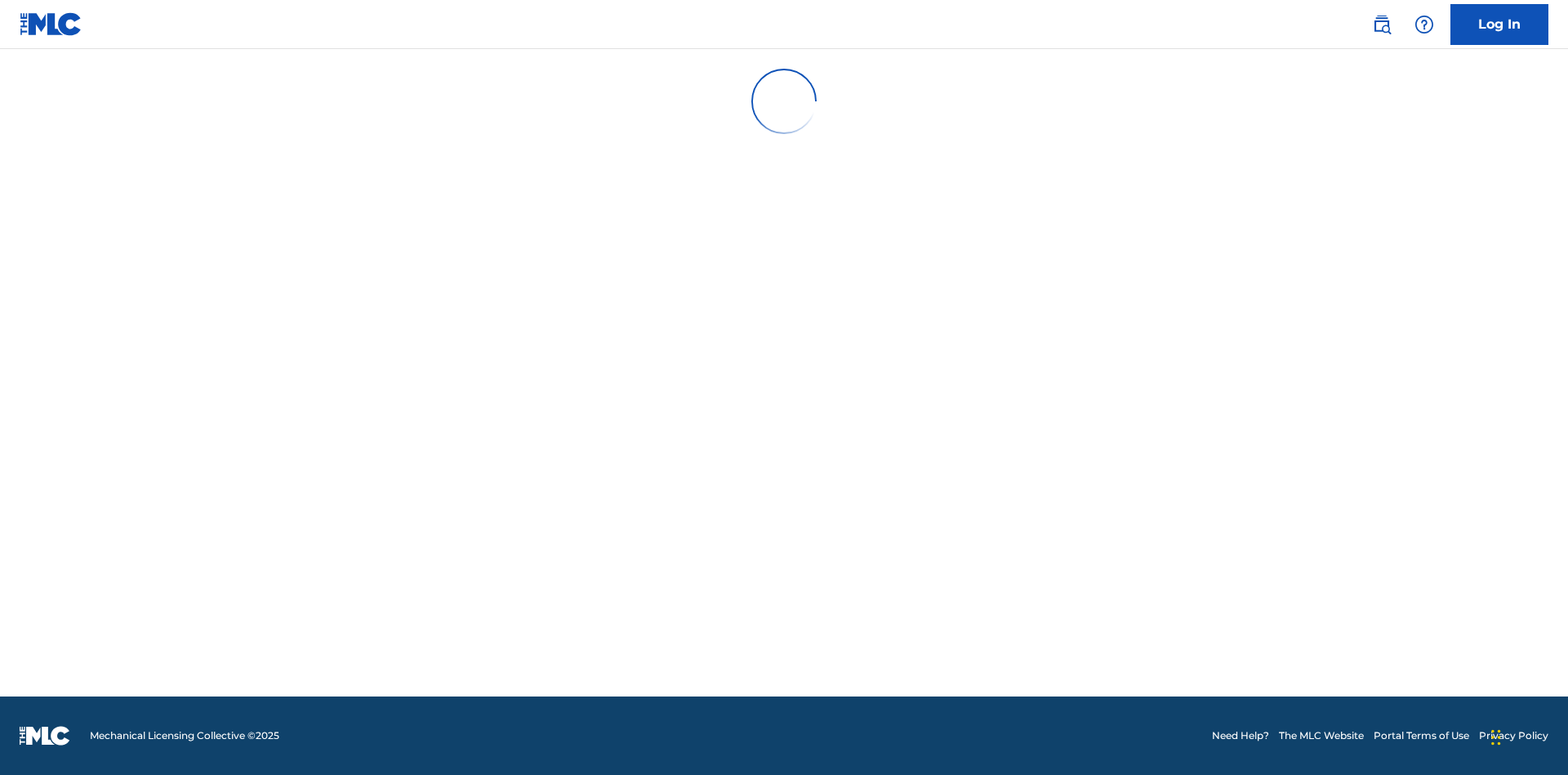
scroll to position [0, 0]
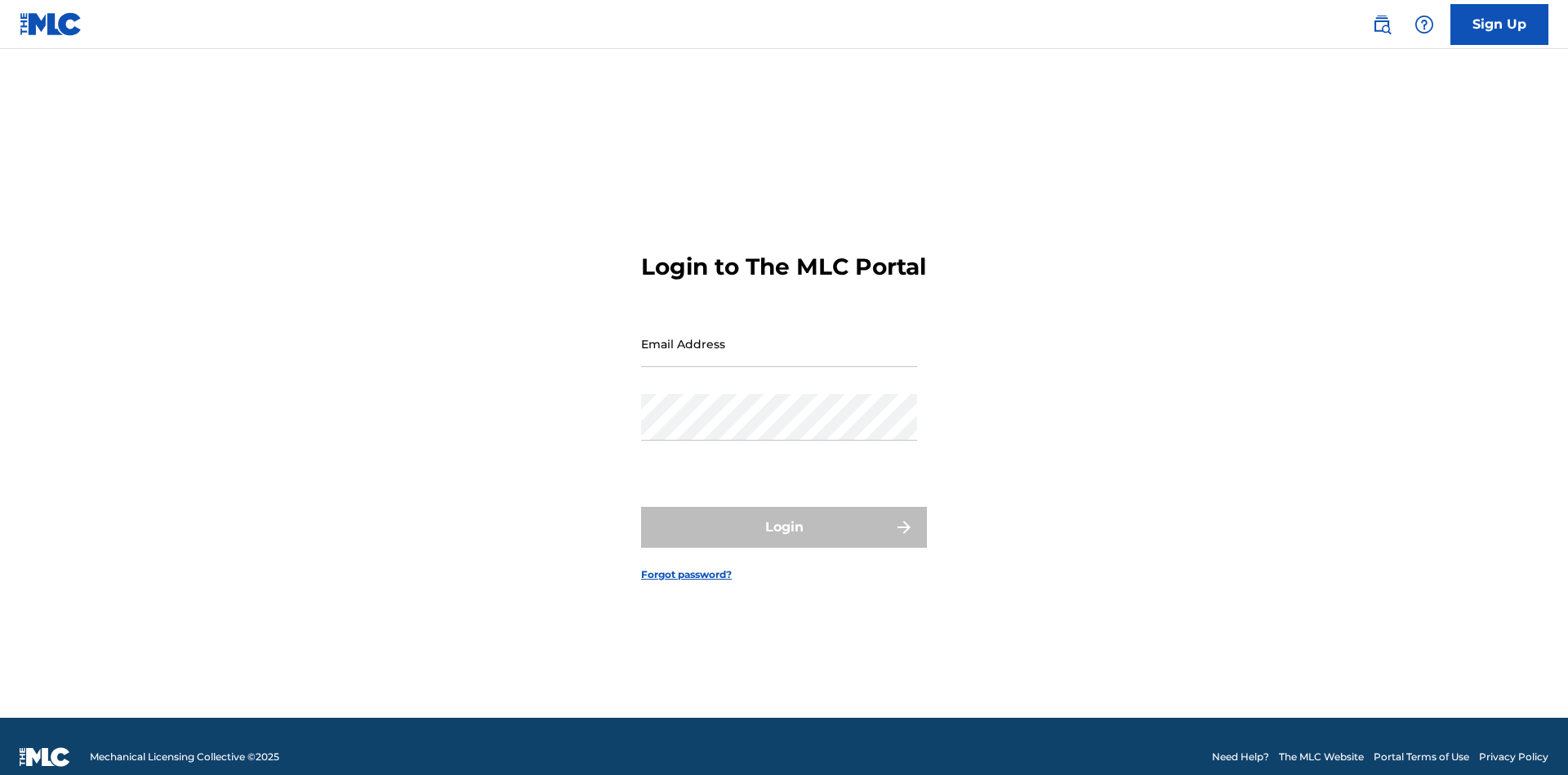
click at [779, 336] on input "Email Address" at bounding box center [779, 343] width 276 height 46
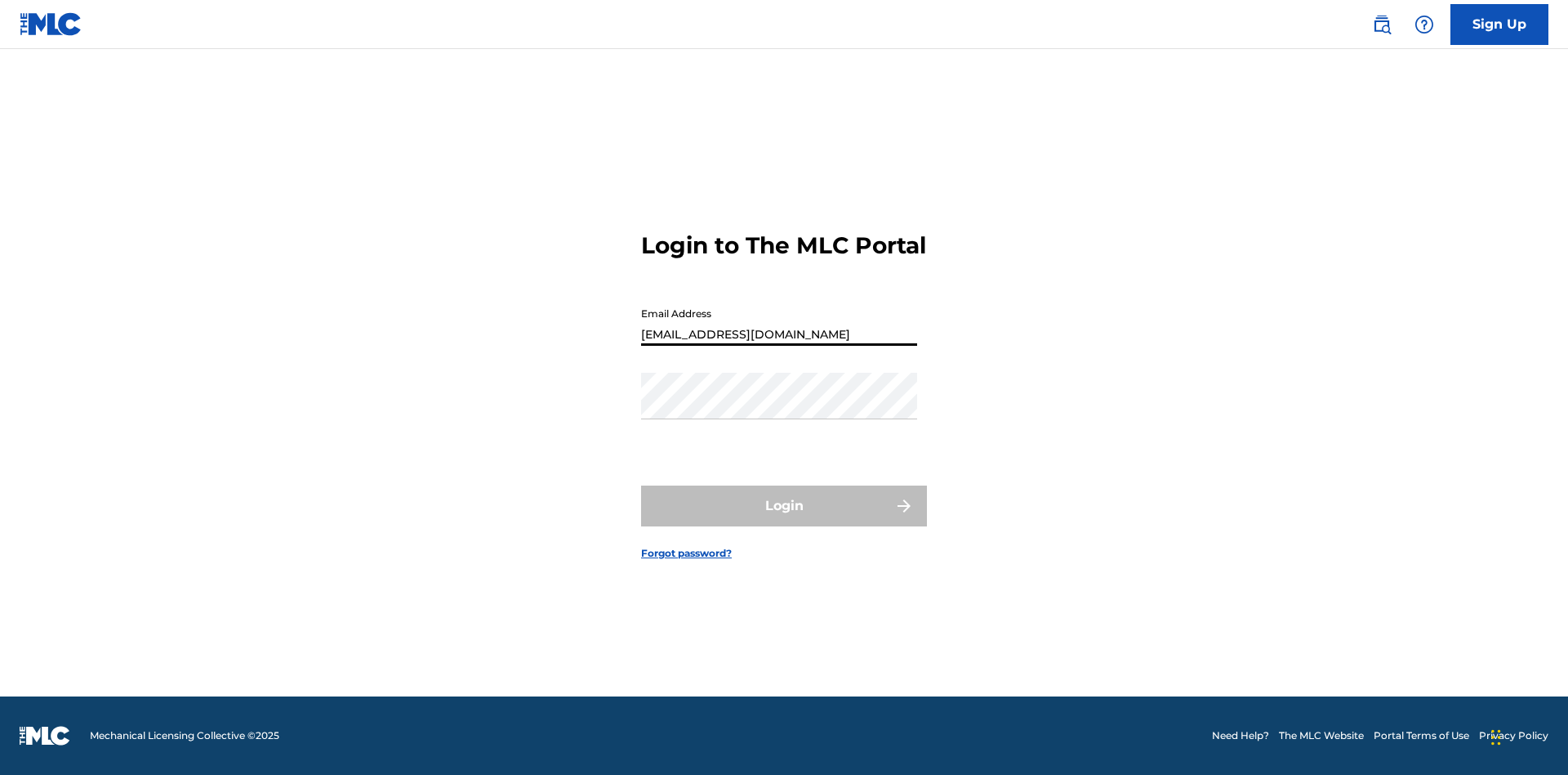
type input "1ee1342e-5f1c-40f7-a0cd-607bb088adcc@mailslurp.biz"
click at [784, 520] on button "Login" at bounding box center [784, 506] width 286 height 41
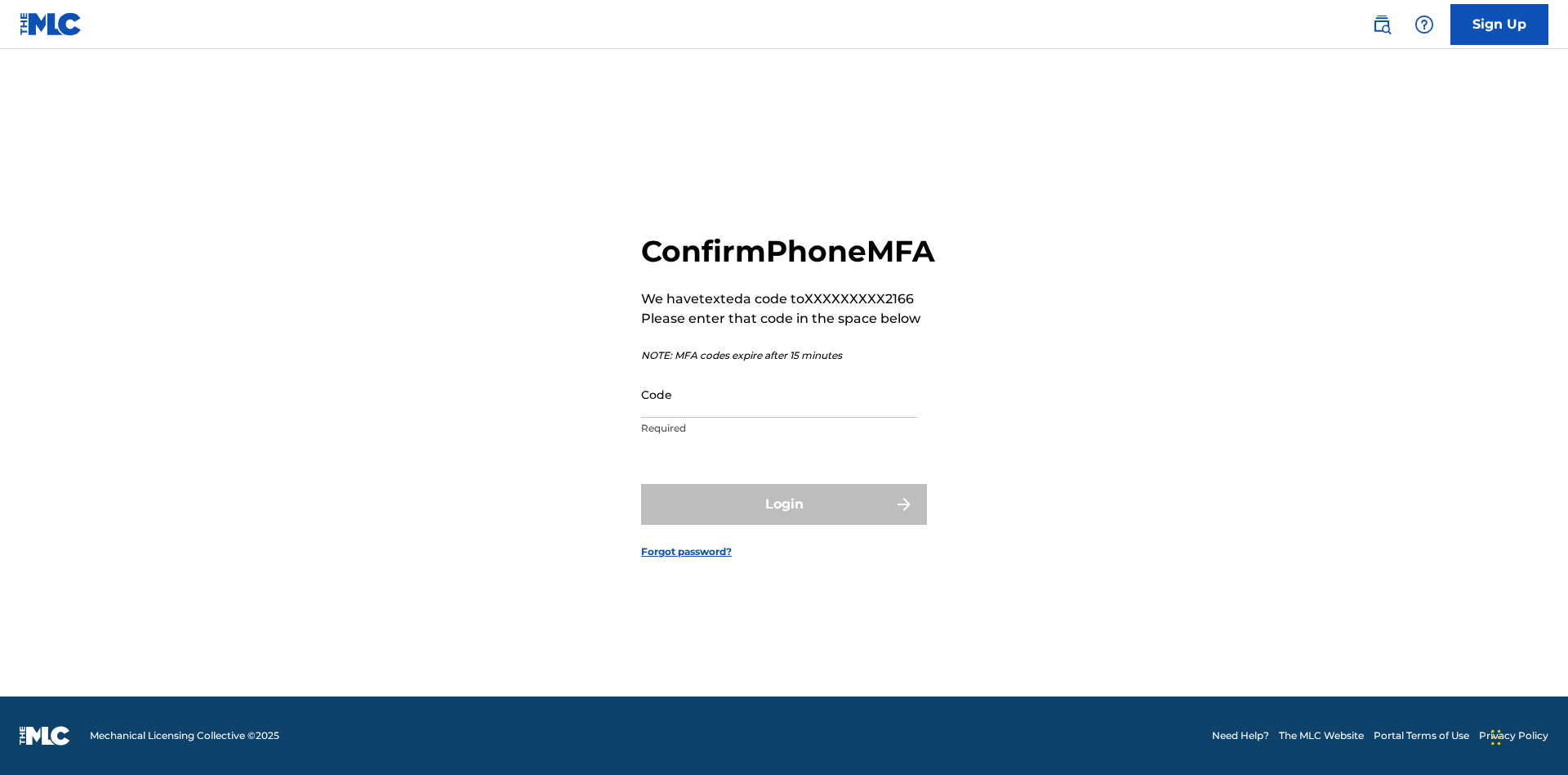
click at [779, 412] on input "Code" at bounding box center [779, 393] width 276 height 46
type input "532551"
click at [784, 522] on button "Login" at bounding box center [784, 504] width 286 height 41
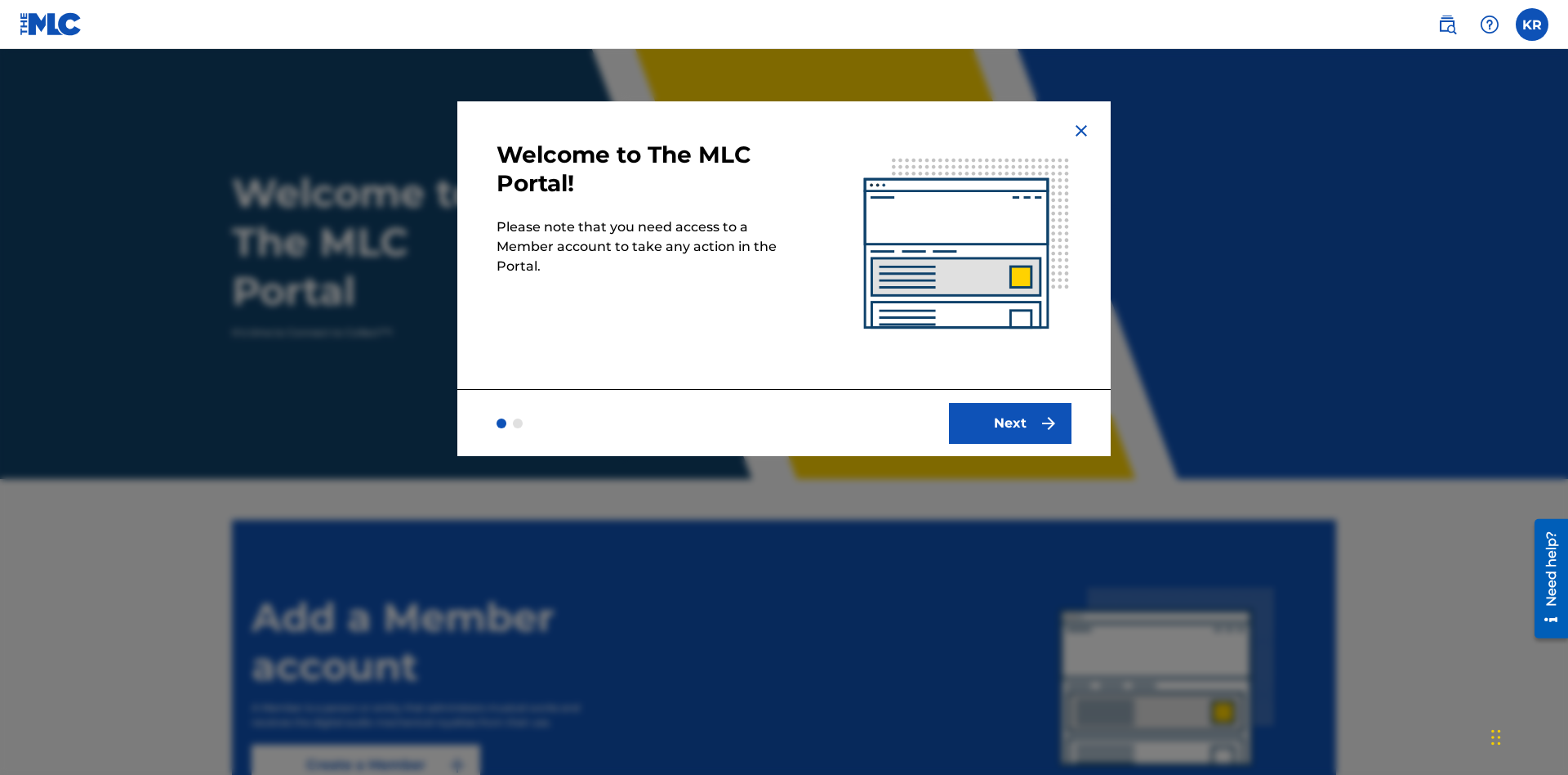
click at [1010, 422] on button "Next" at bounding box center [1011, 422] width 123 height 41
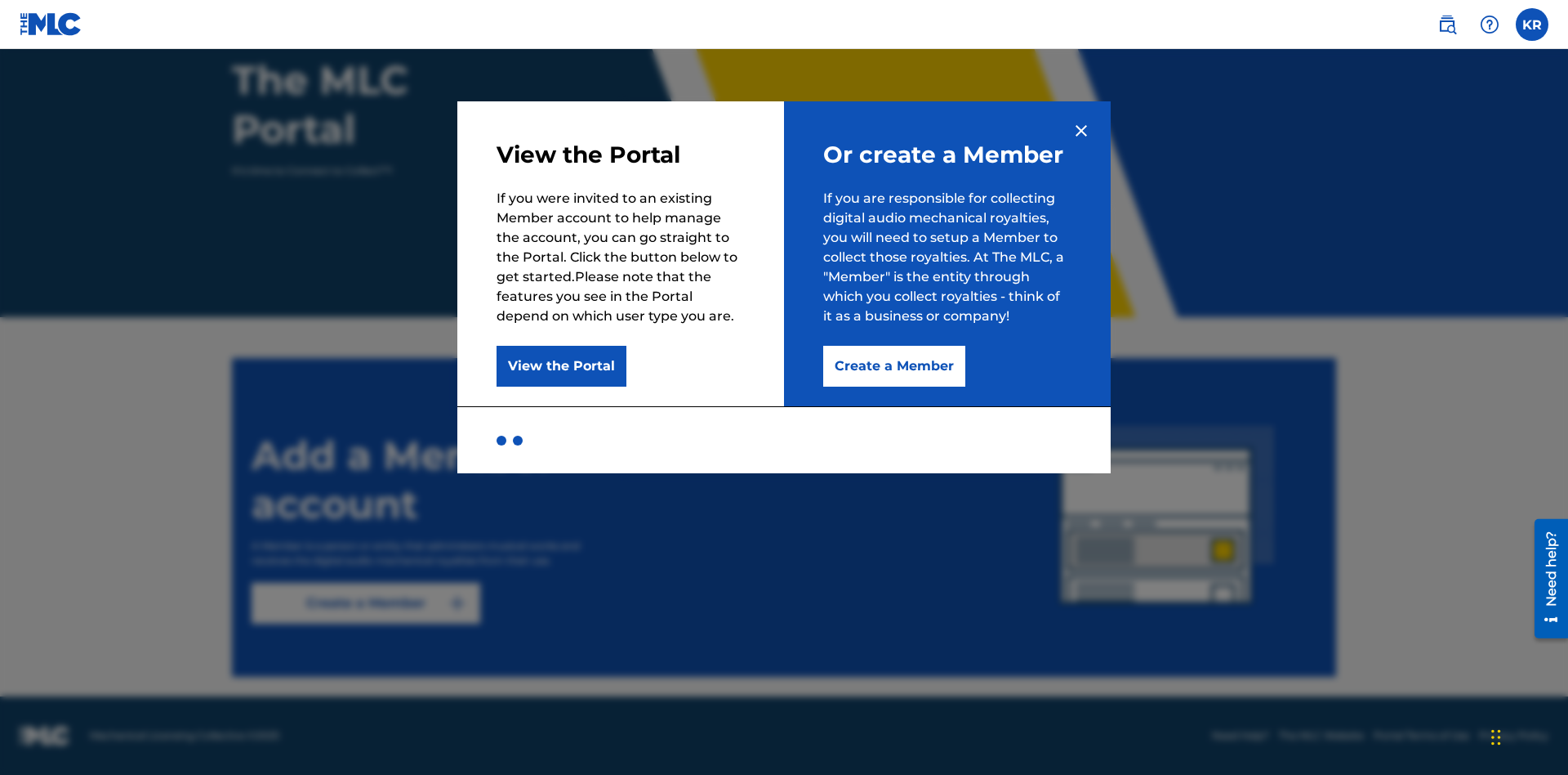
click at [893, 366] on button "Create a Member" at bounding box center [894, 366] width 142 height 41
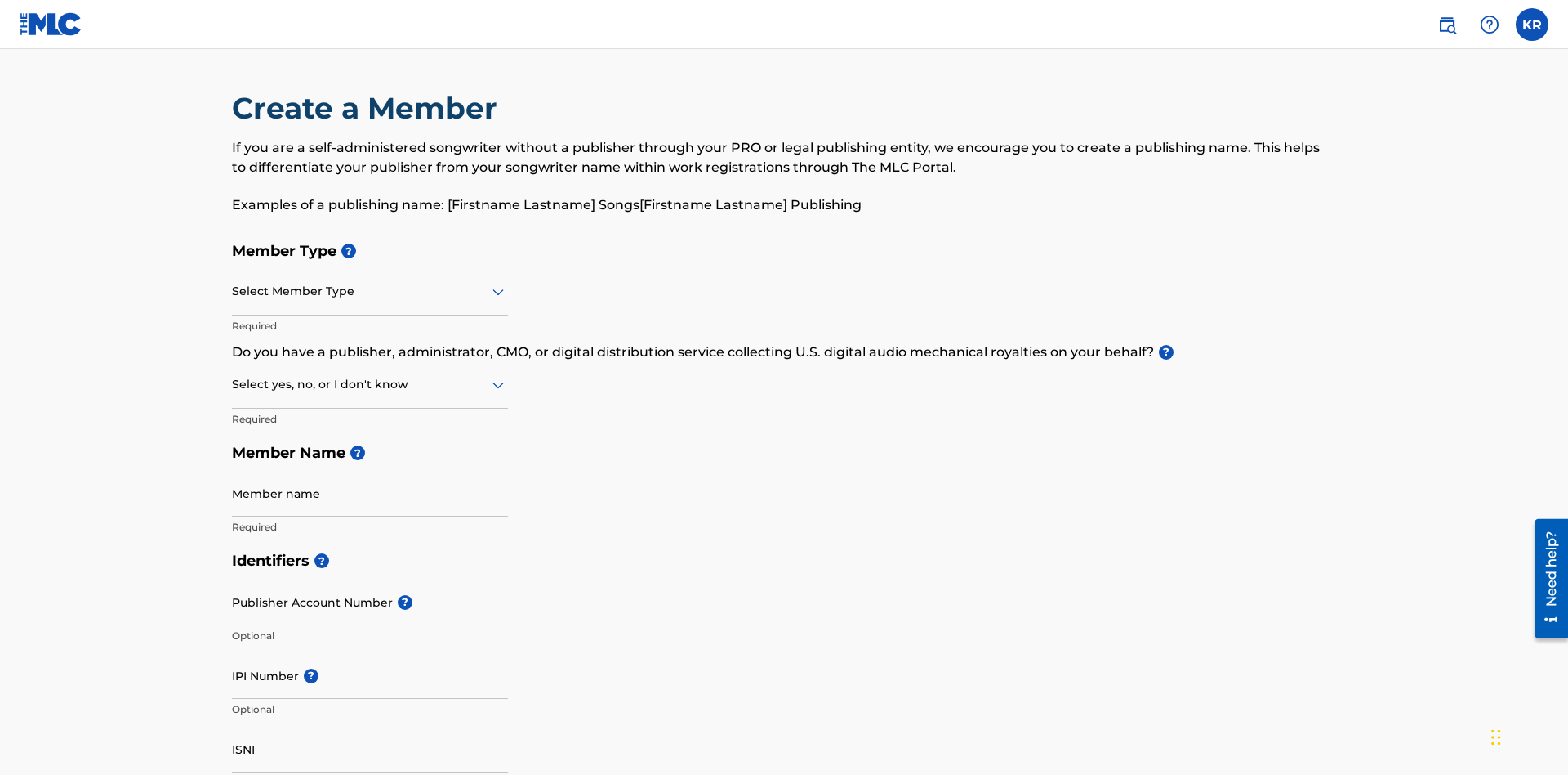
scroll to position [184, 0]
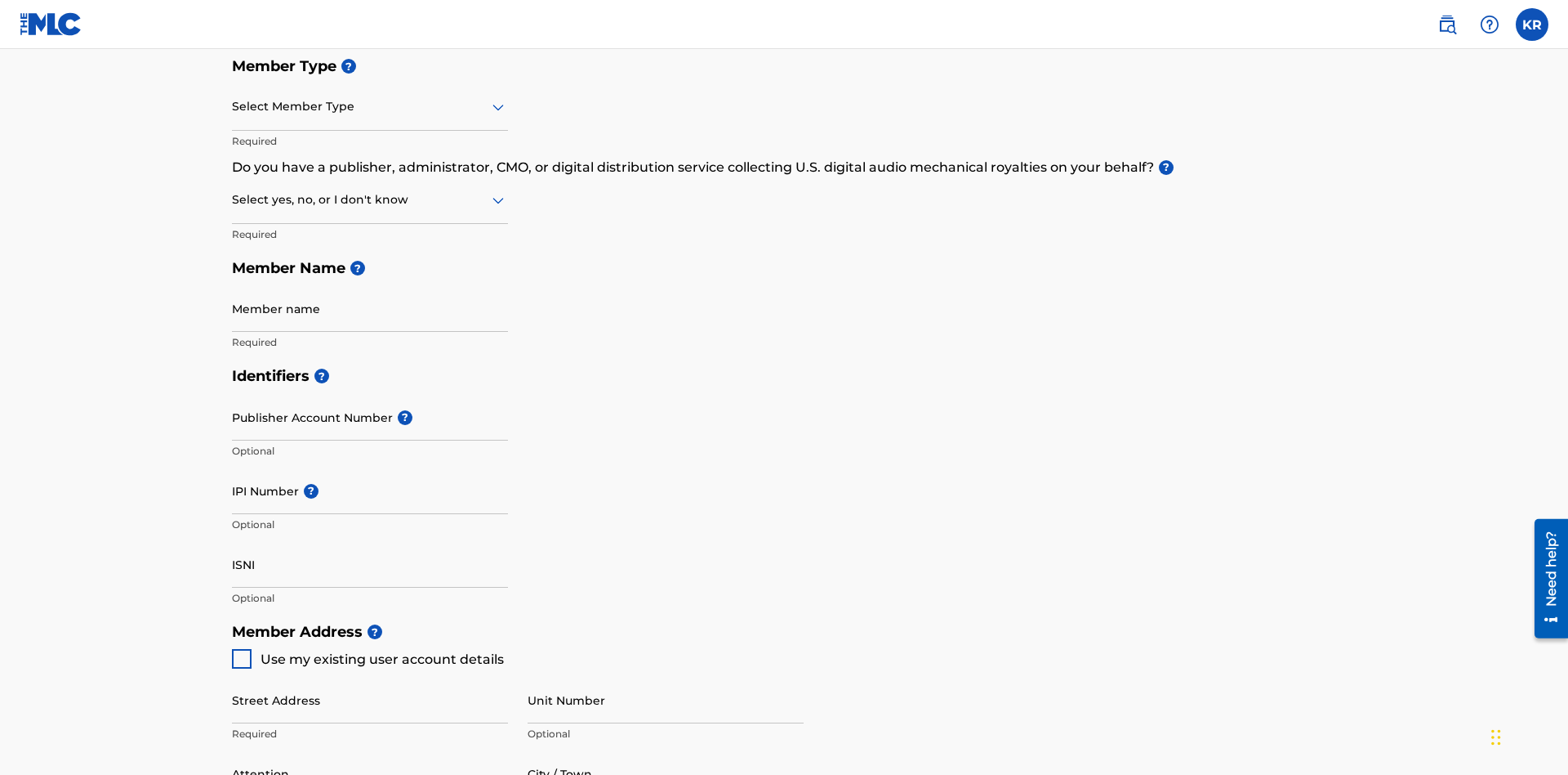
click at [232, 106] on input "text" at bounding box center [233, 107] width 3 height 17
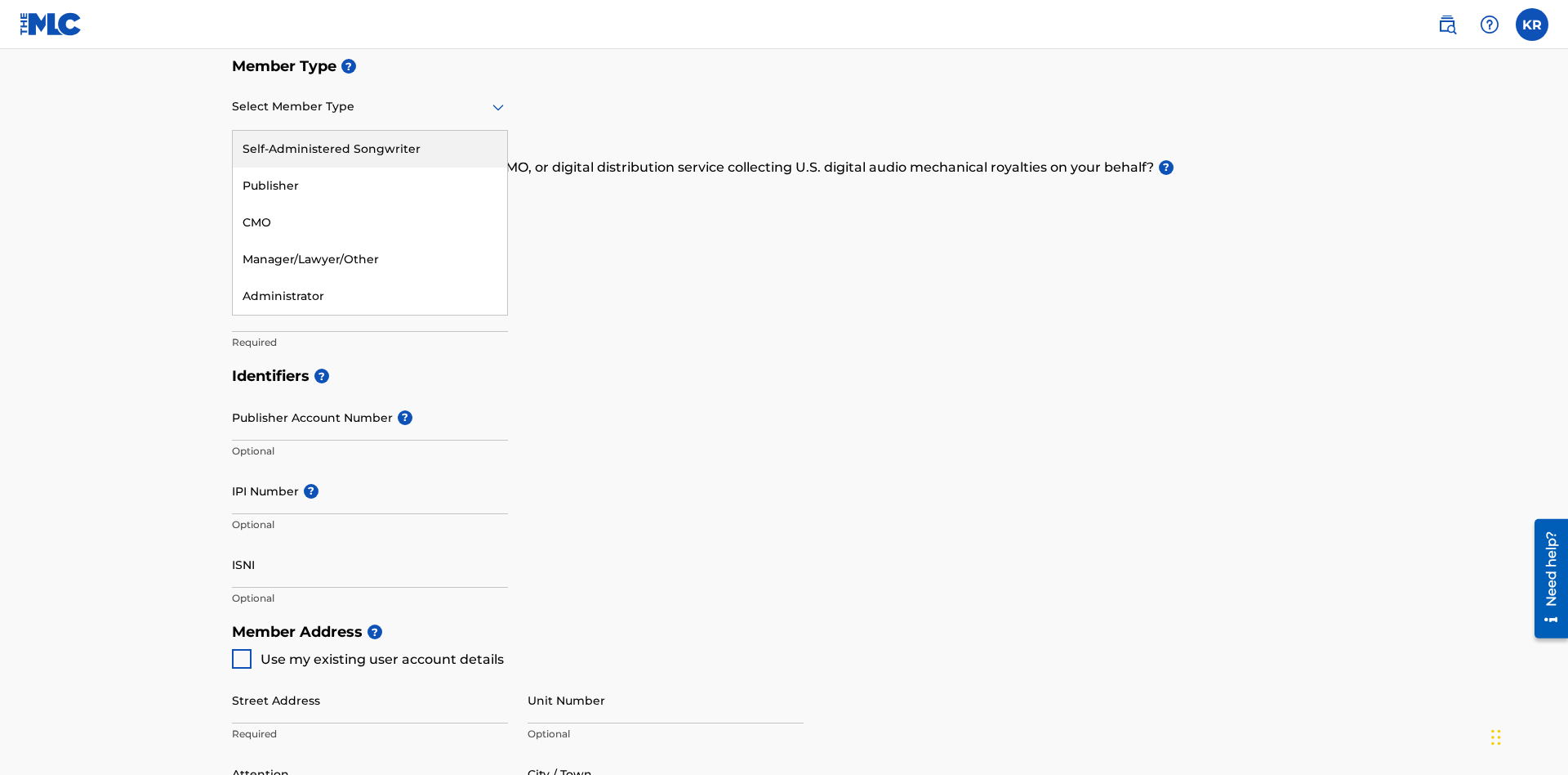
click at [370, 185] on div "Publisher" at bounding box center [369, 185] width 274 height 37
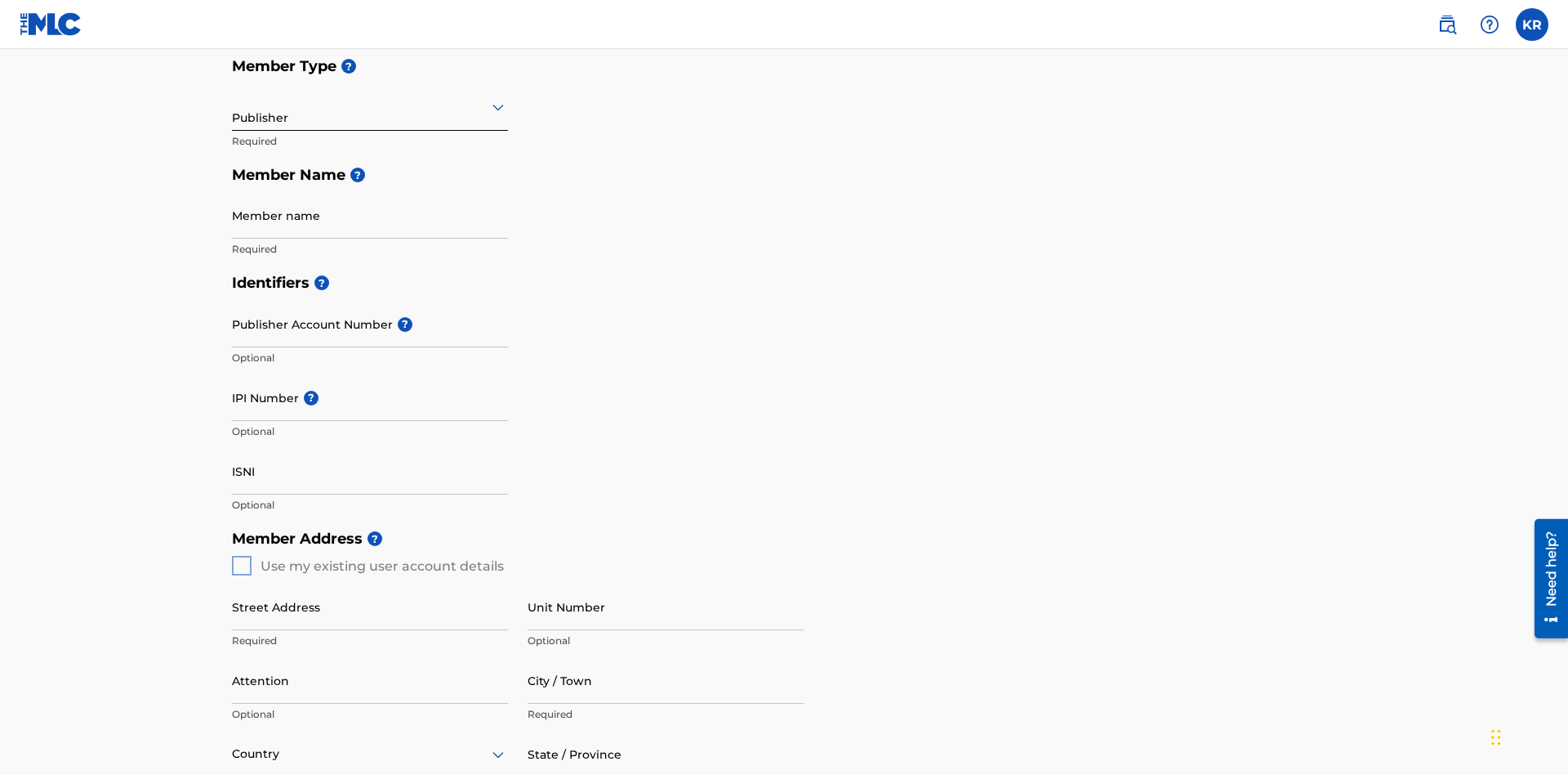
click at [232, 106] on input "text" at bounding box center [233, 107] width 3 height 17
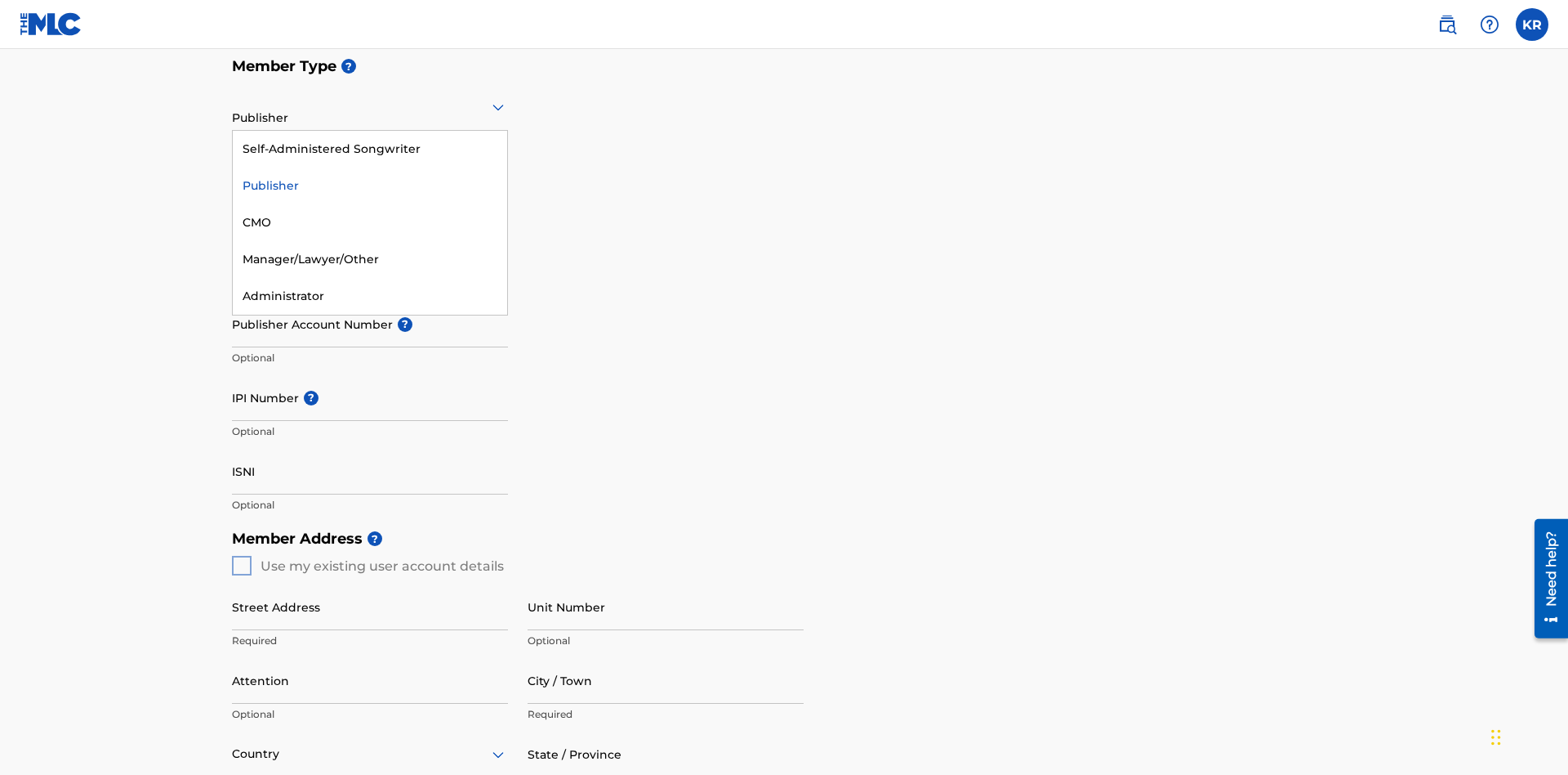
click at [370, 222] on div "CMO" at bounding box center [369, 222] width 274 height 37
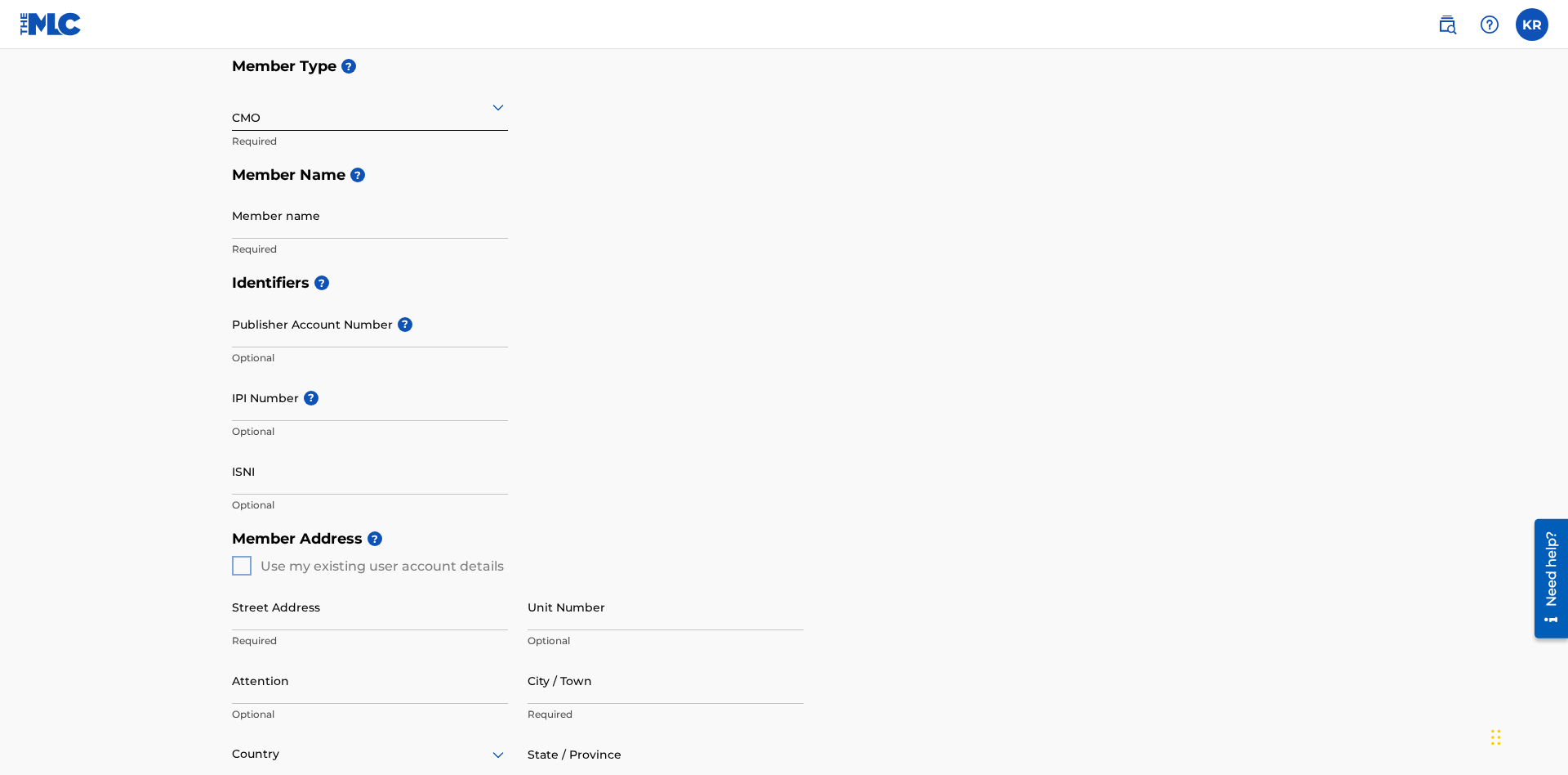
click at [232, 106] on input "text" at bounding box center [233, 107] width 3 height 17
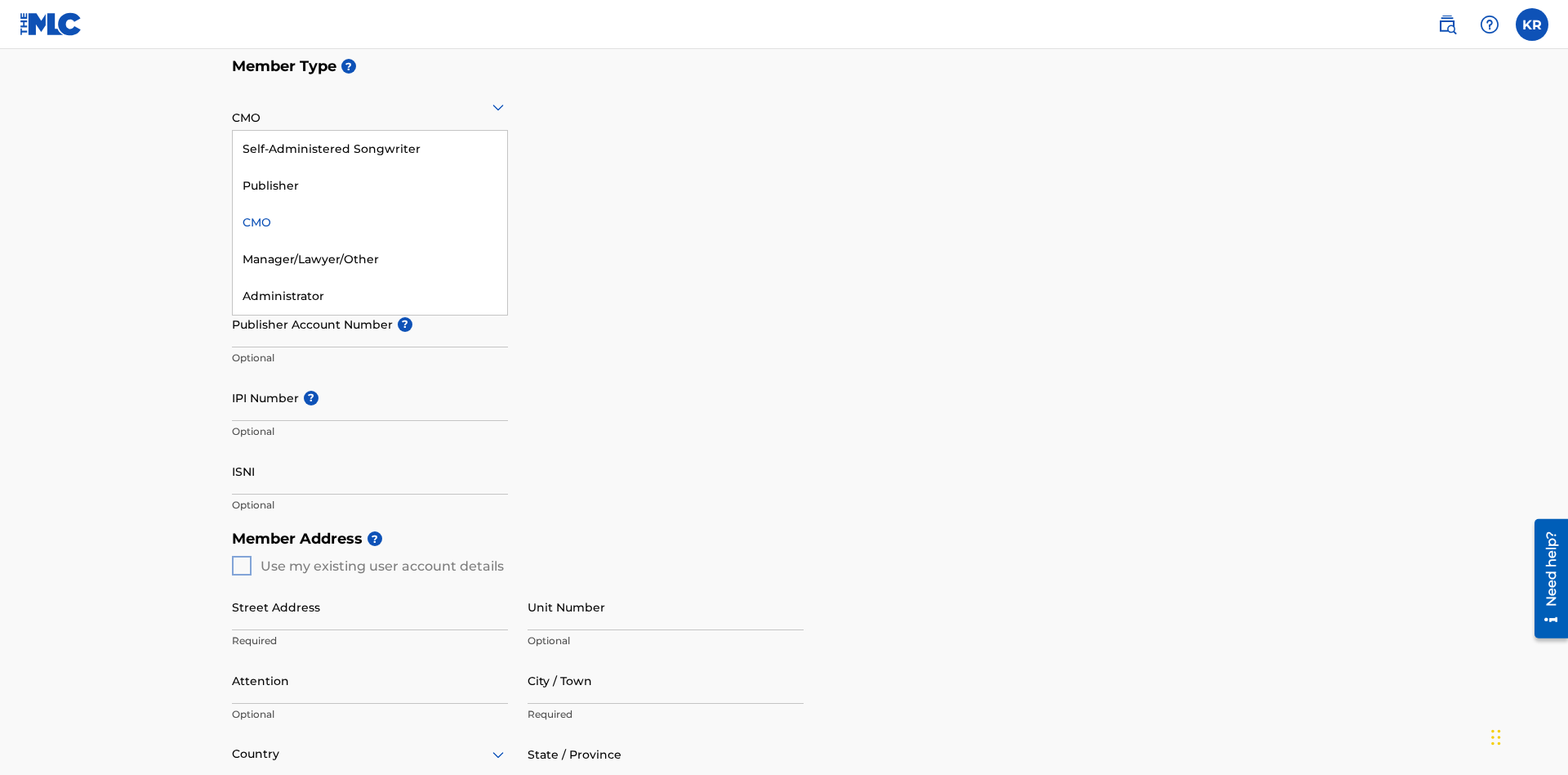
click at [370, 148] on div "Self-Administered Songwriter" at bounding box center [369, 148] width 274 height 37
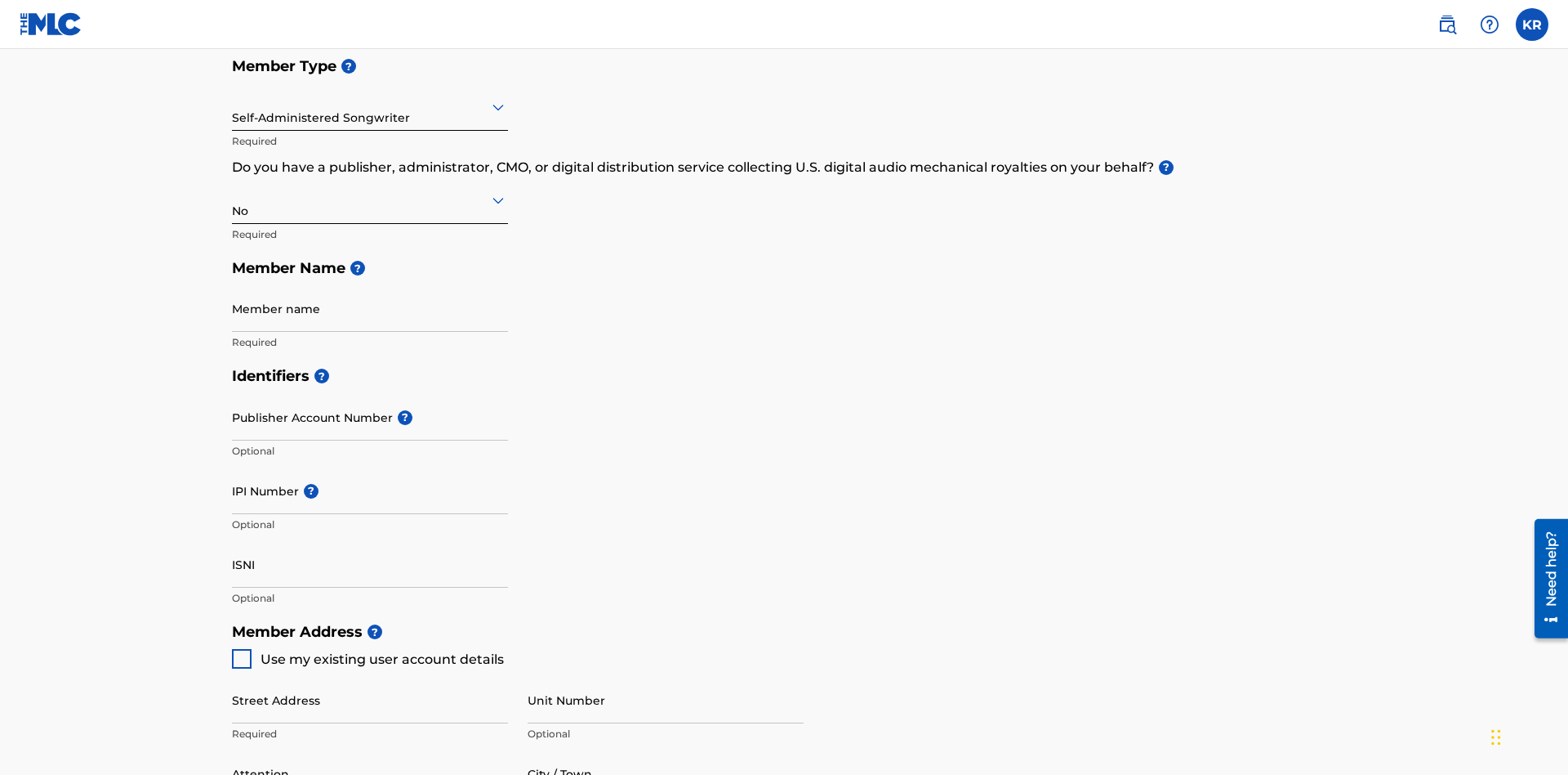
scroll to position [735, 0]
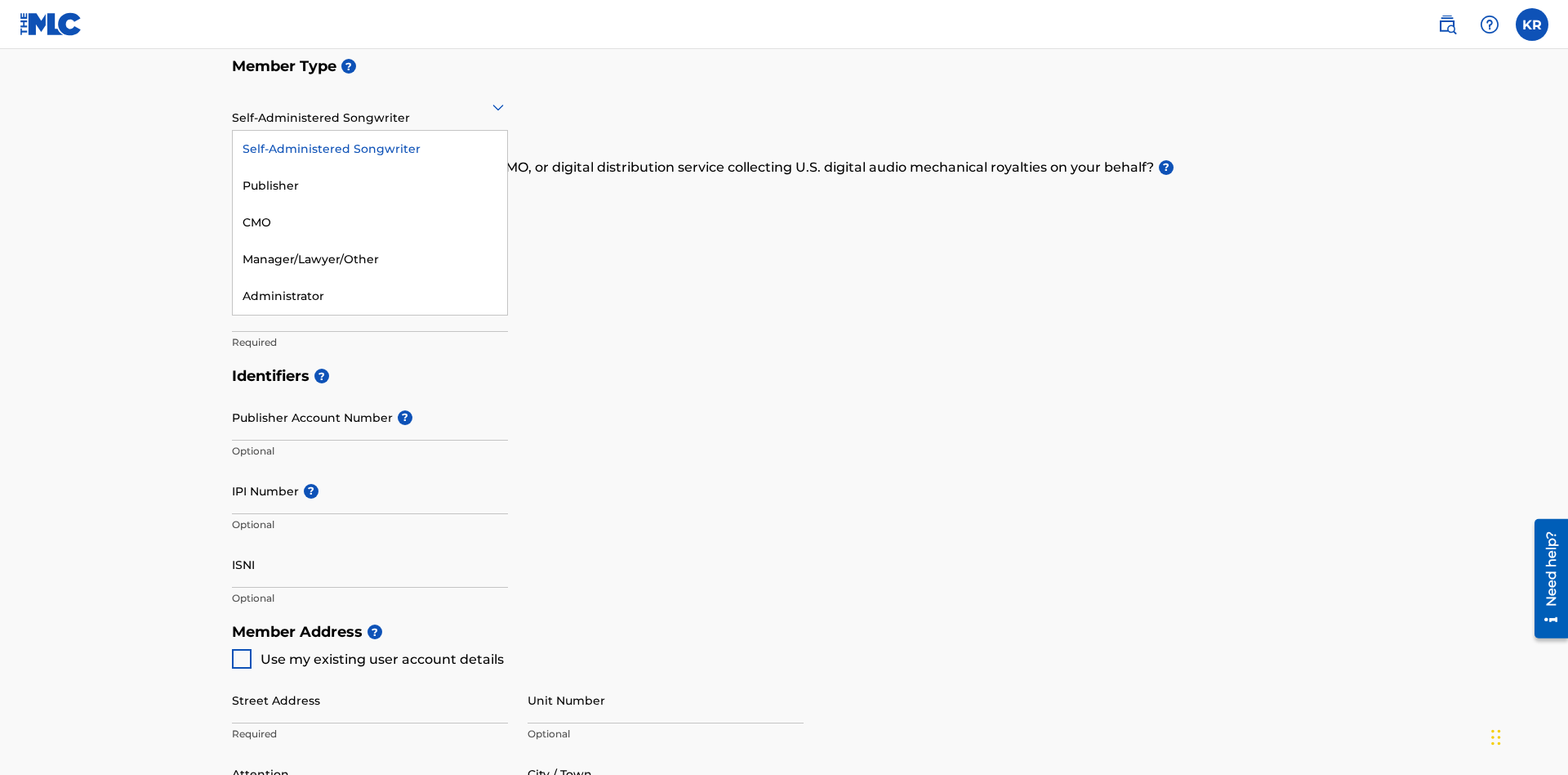
click at [370, 259] on div "Manager/Lawyer/Other" at bounding box center [369, 259] width 274 height 37
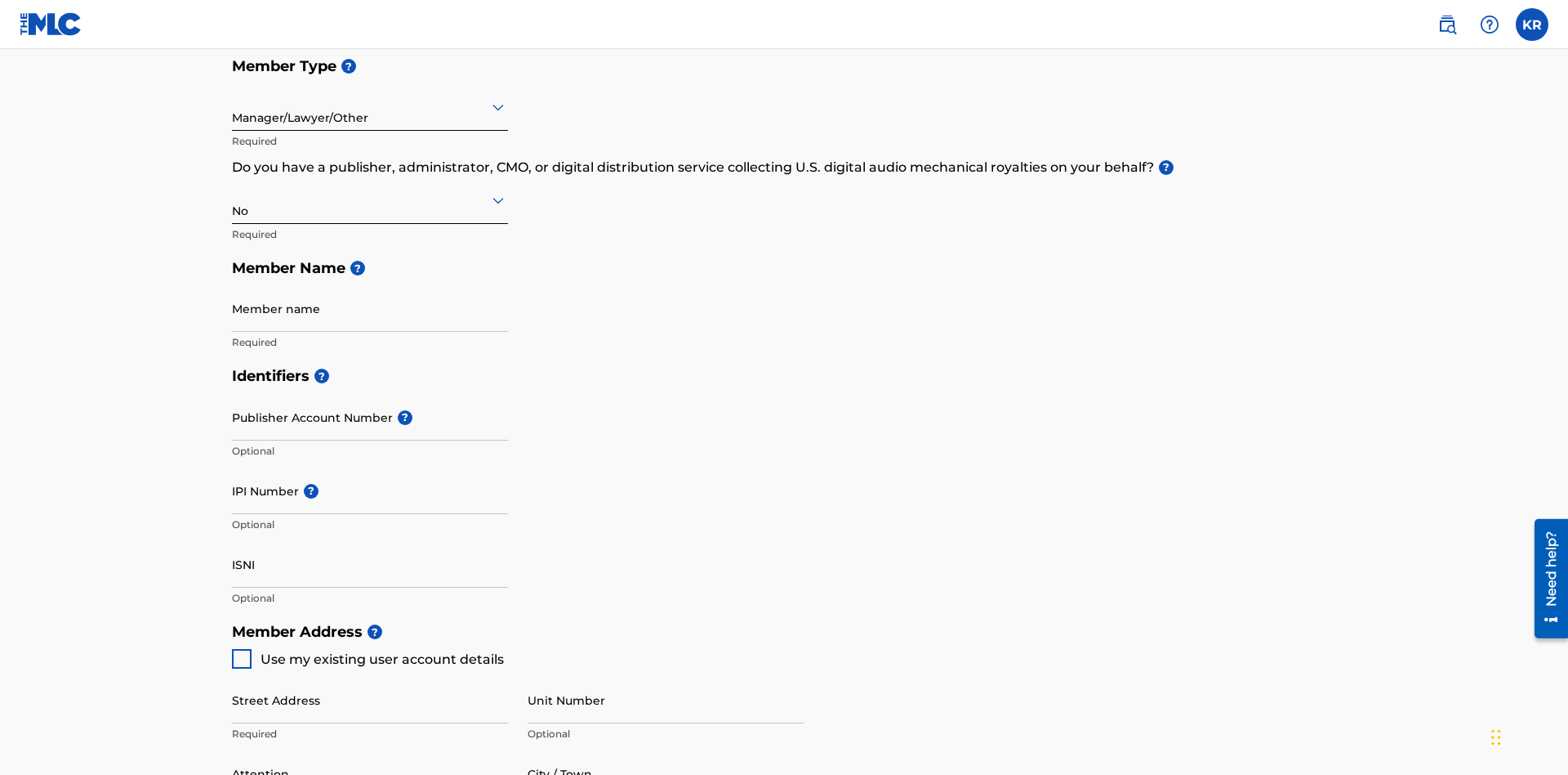
scroll to position [735, 0]
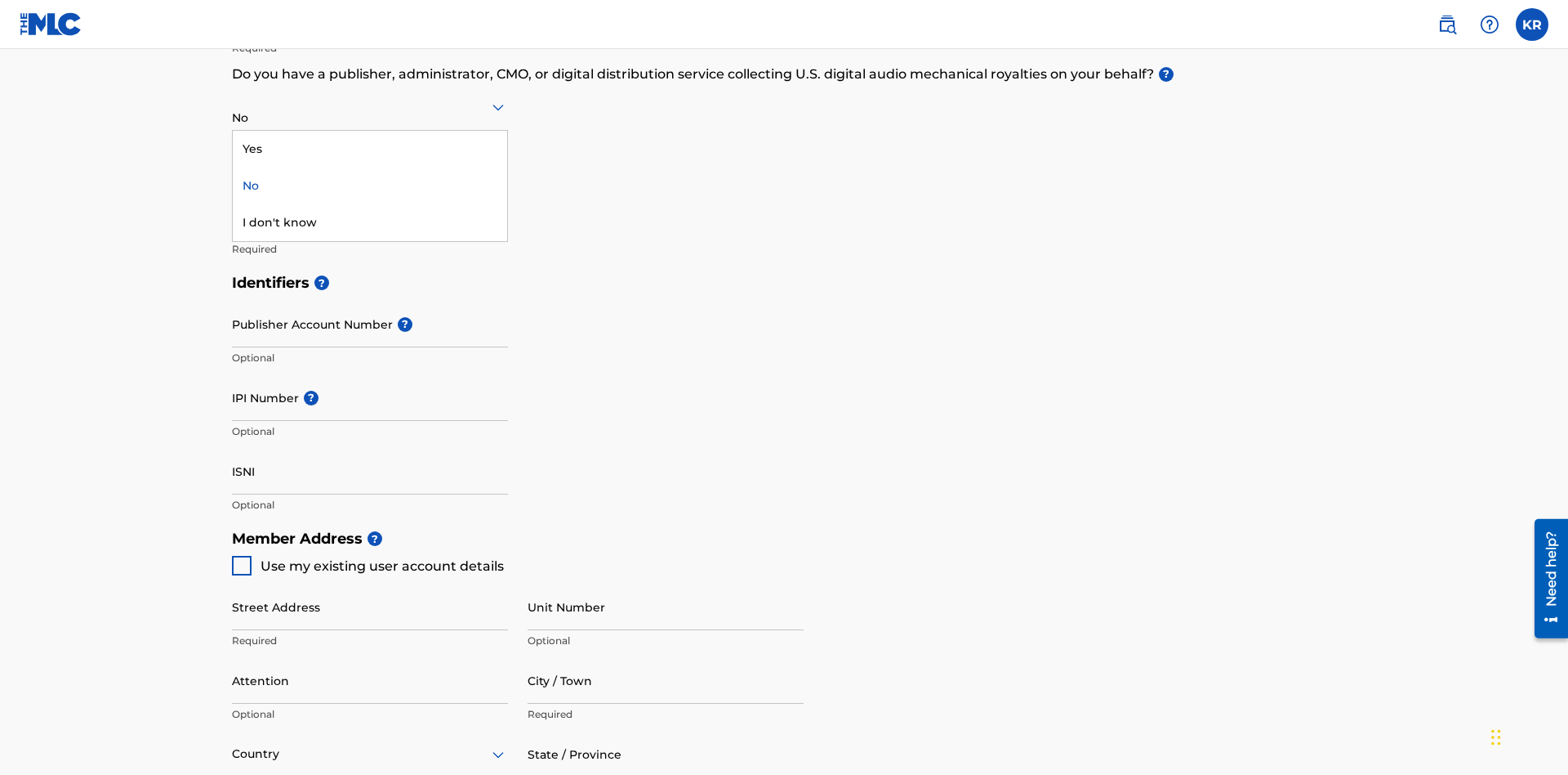
click at [370, 148] on div "Yes" at bounding box center [369, 148] width 274 height 37
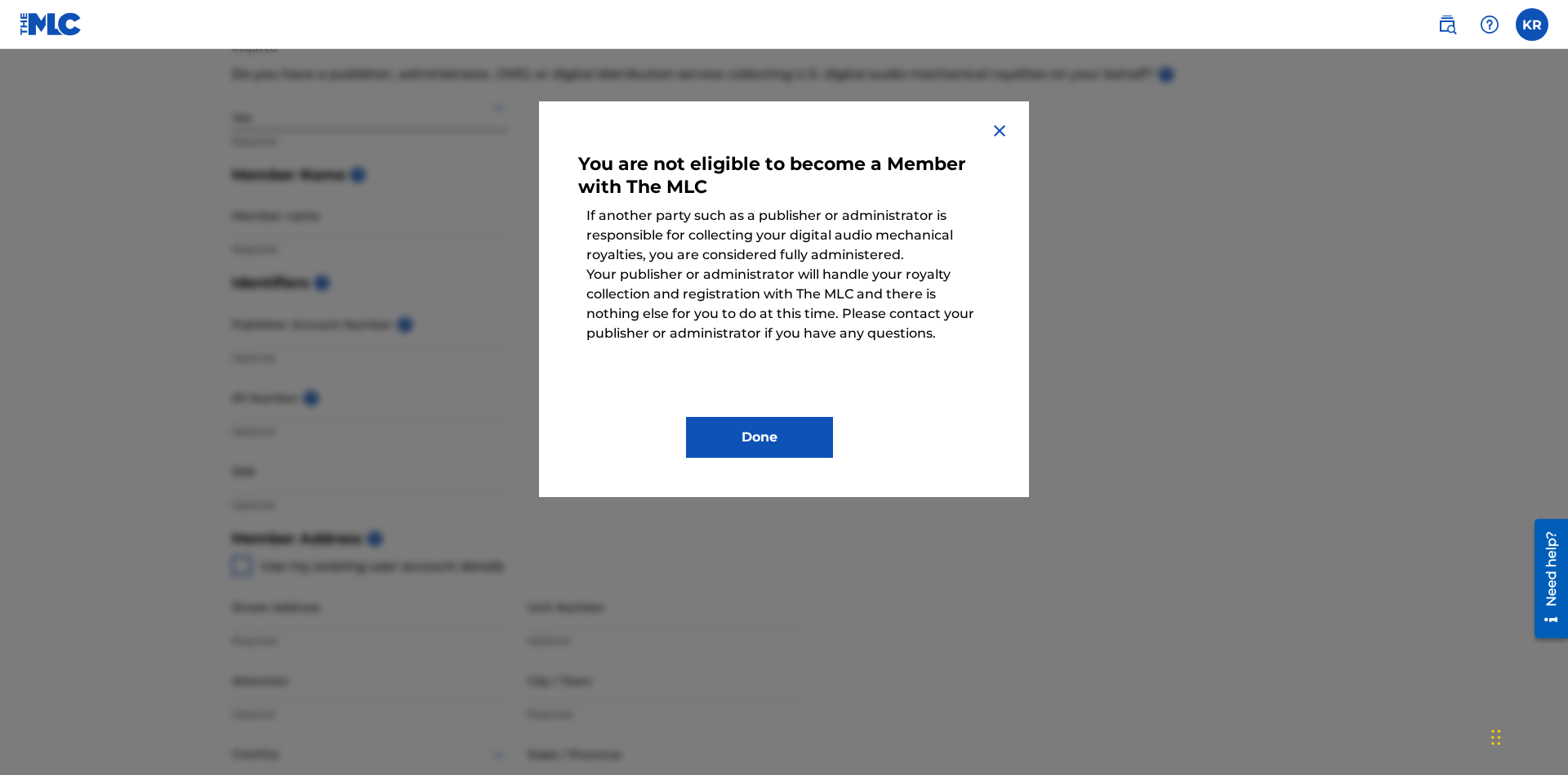
click at [759, 438] on button "Done" at bounding box center [759, 437] width 147 height 41
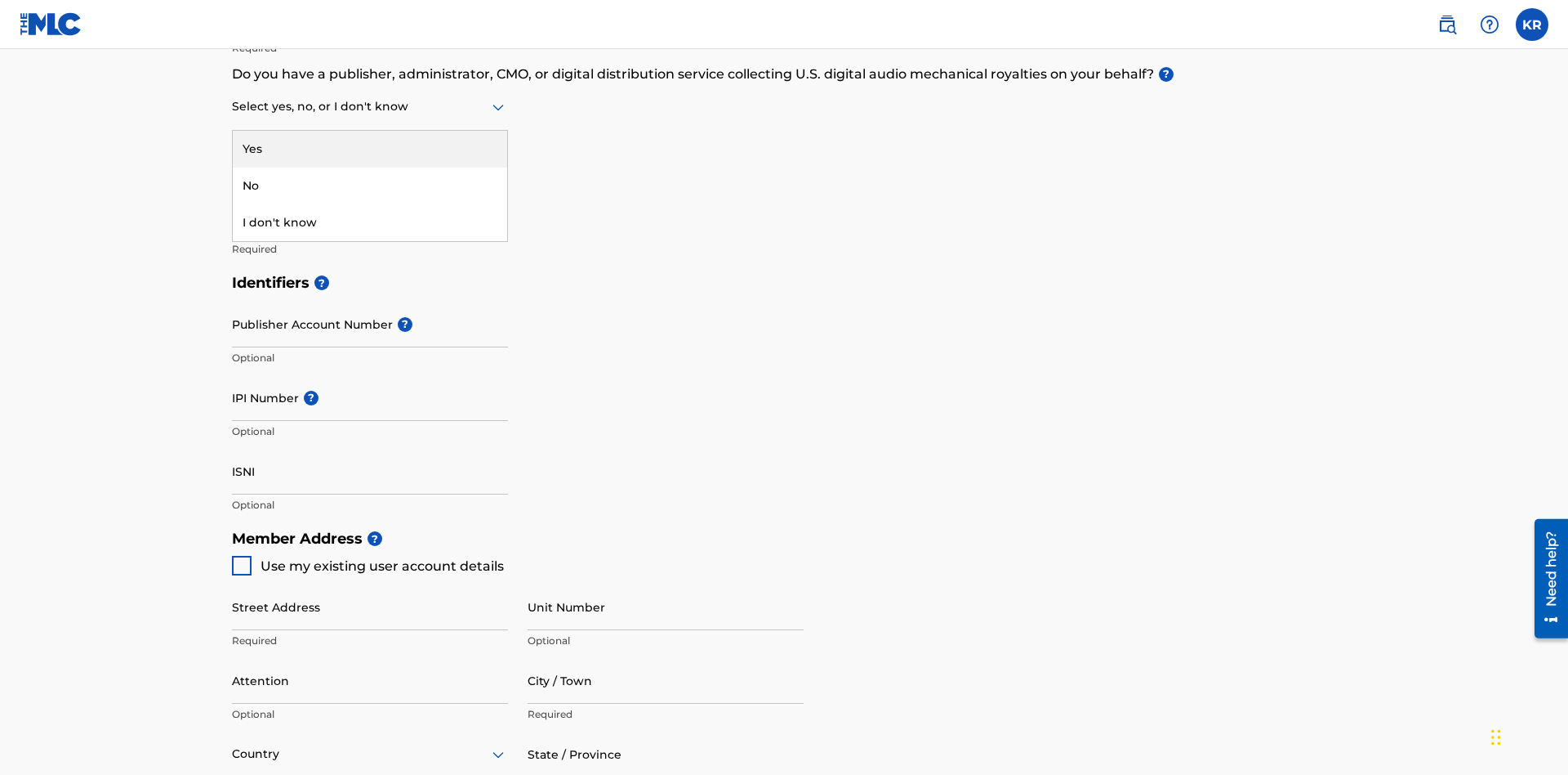
click at [370, 222] on div "I don't know" at bounding box center [369, 222] width 274 height 37
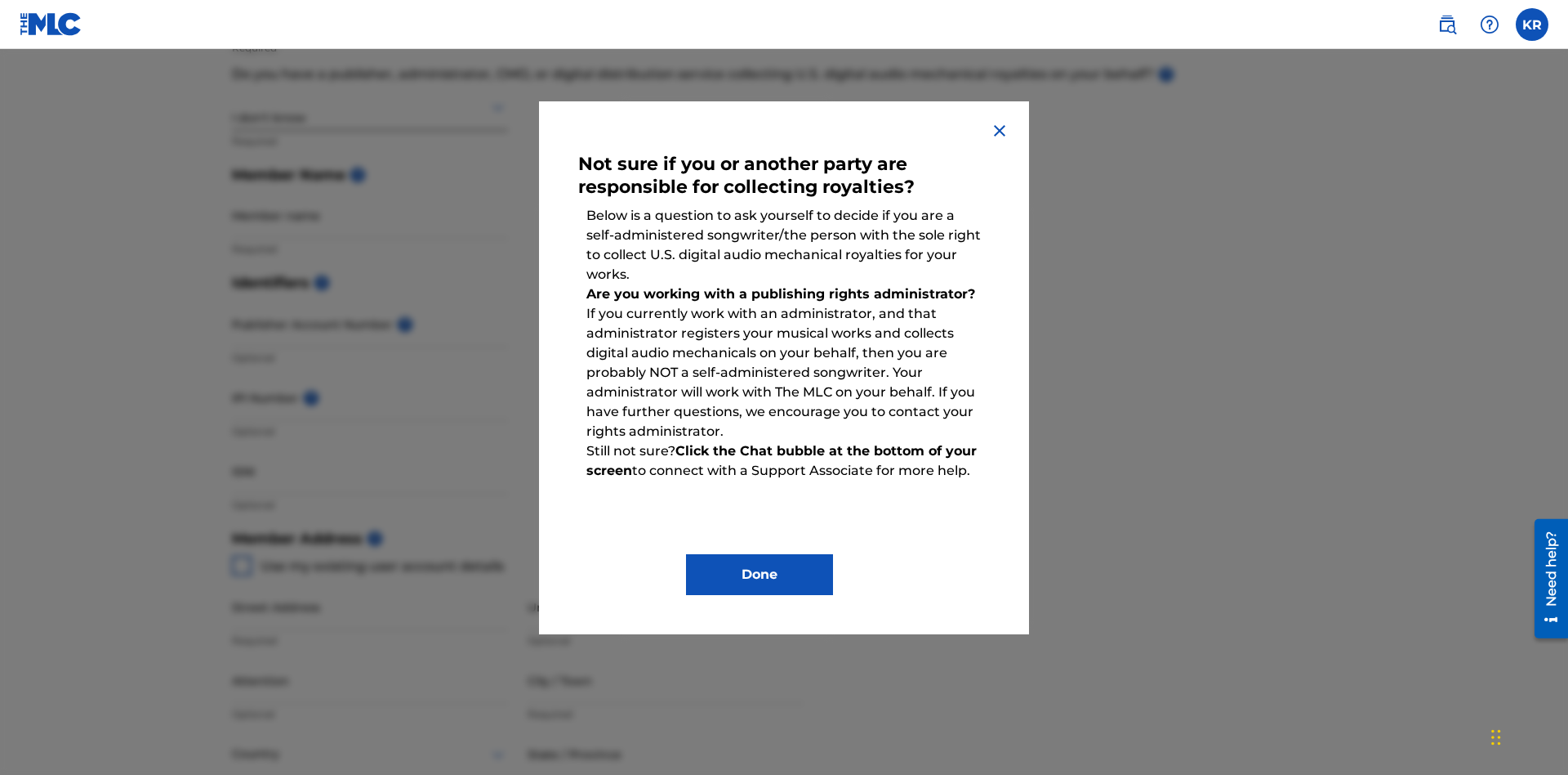
click at [759, 575] on button "Done" at bounding box center [759, 574] width 147 height 41
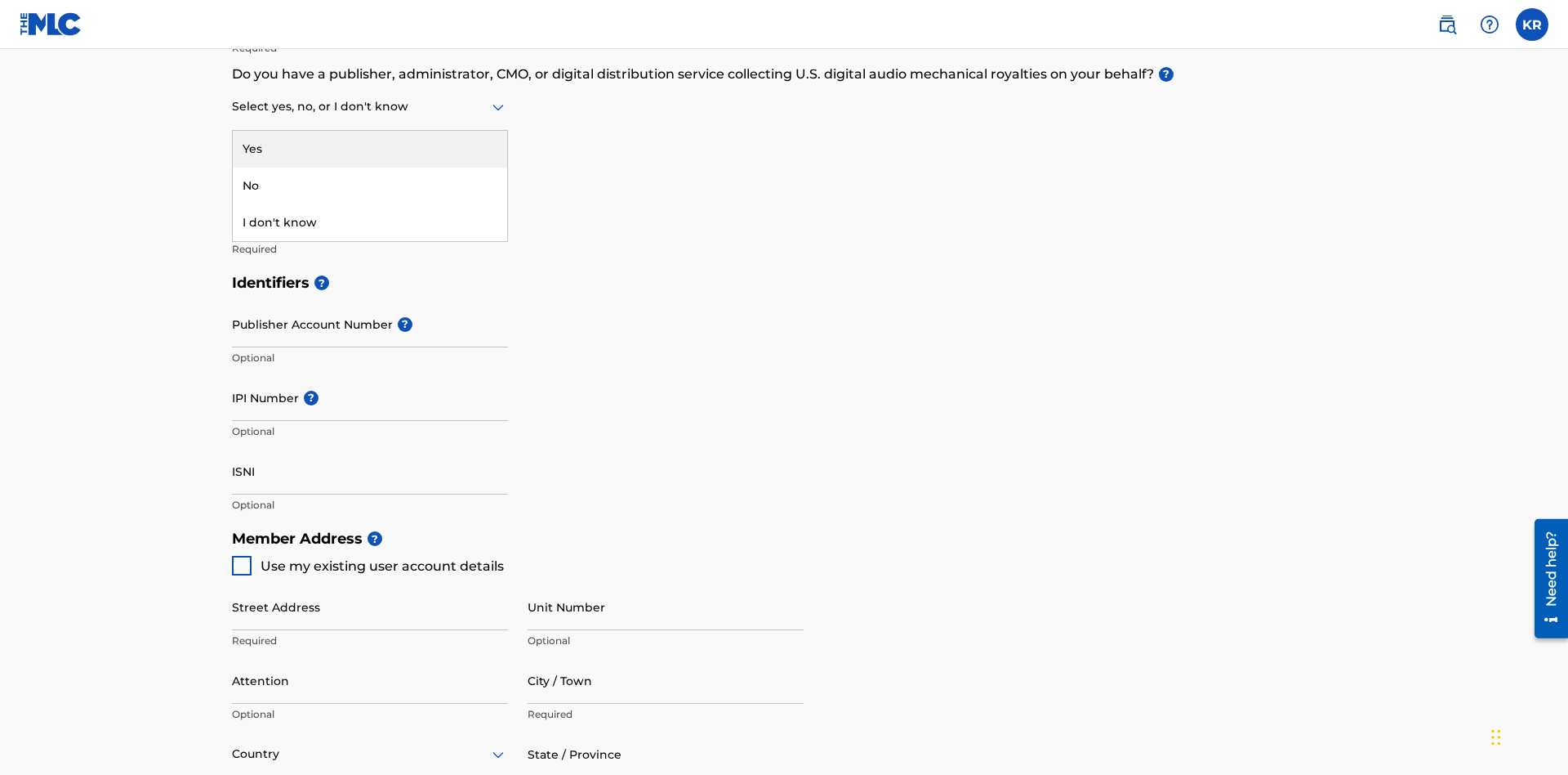
click at [370, 185] on div "No" at bounding box center [369, 185] width 274 height 37
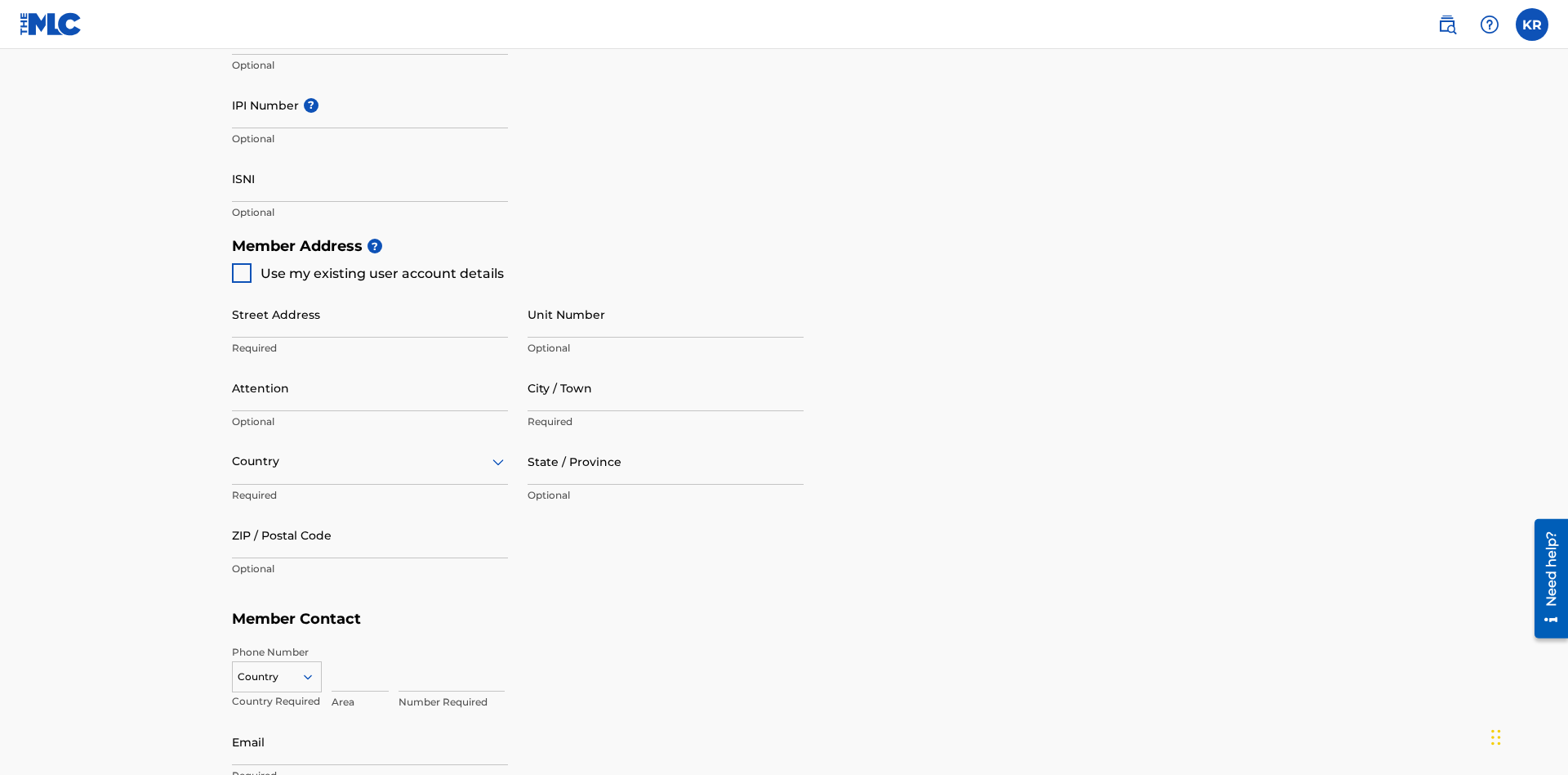
scroll to position [710, 0]
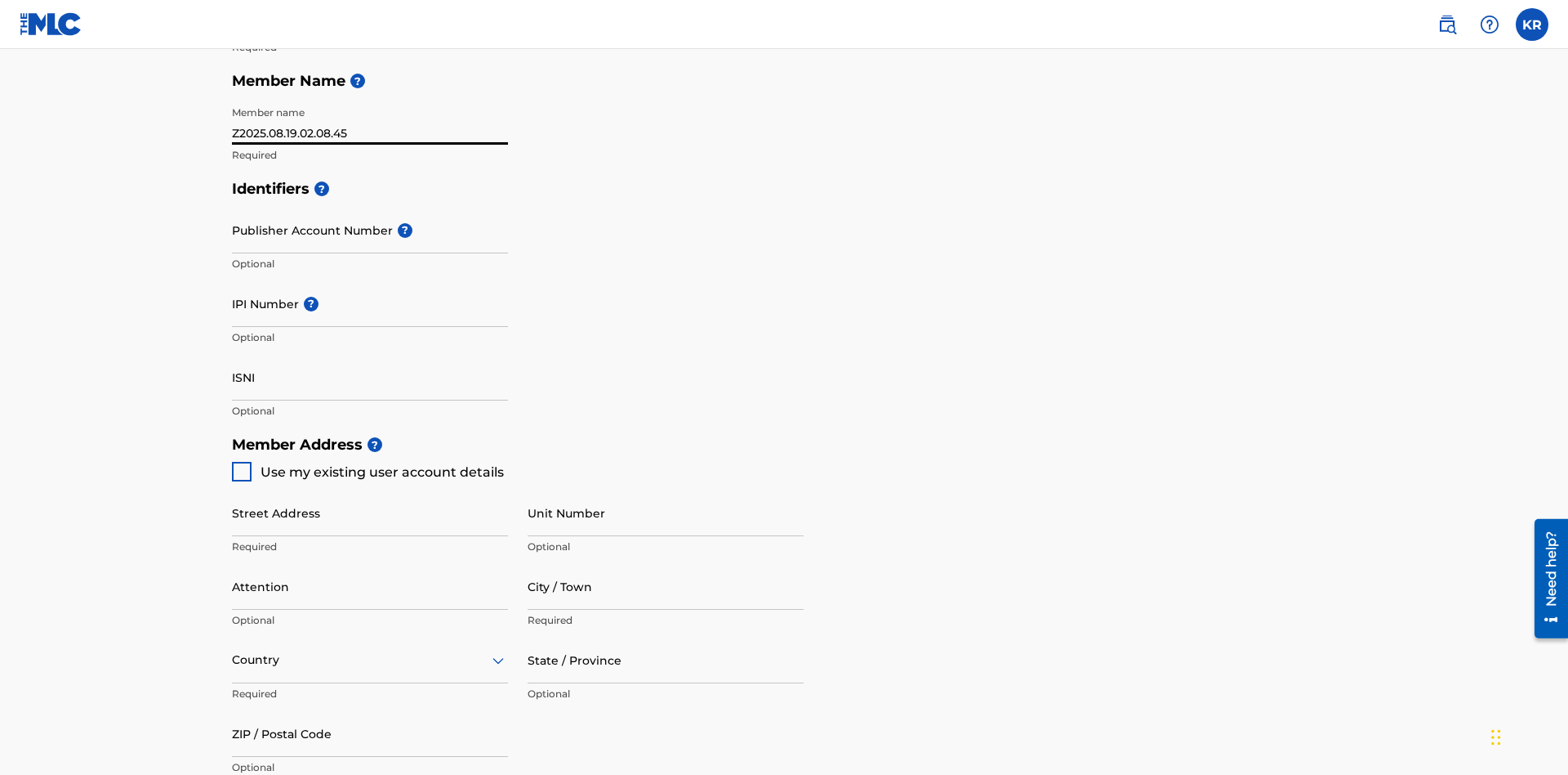
type input "Z2025.08.19.02.08.45"
click at [370, 490] on input "Street Address" at bounding box center [370, 512] width 276 height 46
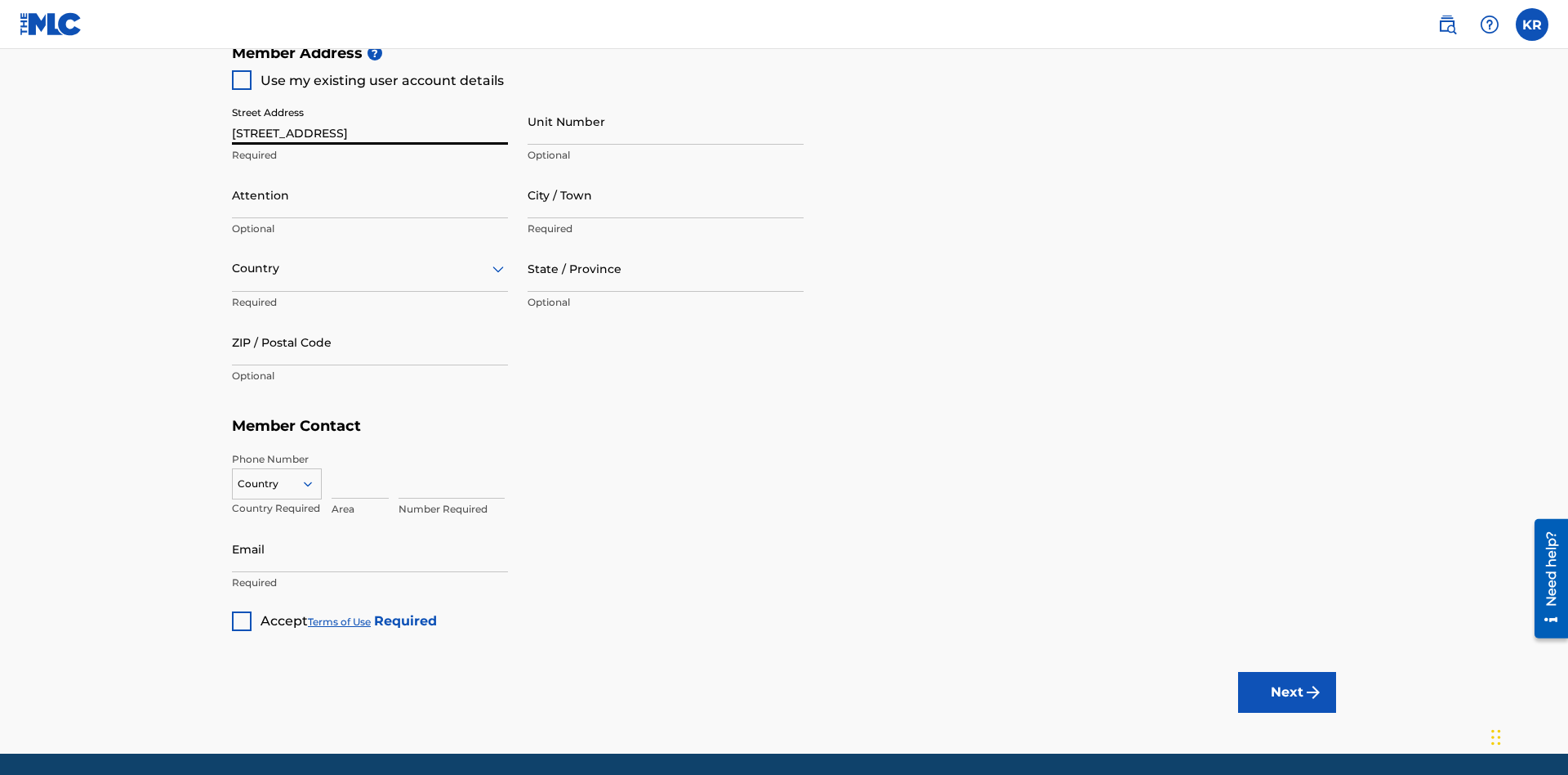
type input "123 Main St"
click at [666, 121] on input "Unit Number" at bounding box center [665, 121] width 276 height 46
type input "Unit A"
click at [370, 172] on input "Attention" at bounding box center [370, 195] width 276 height 46
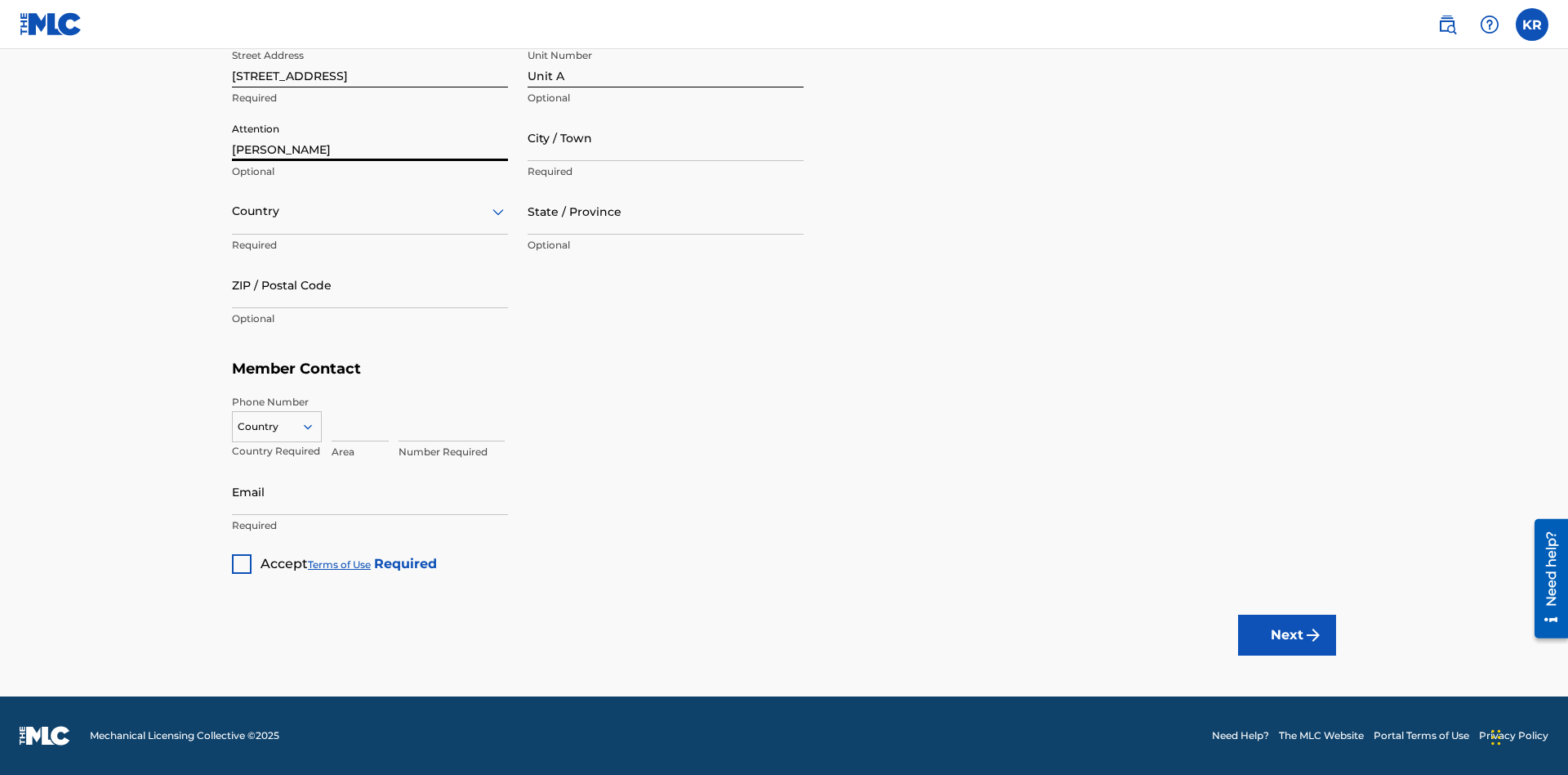
type input "Steve"
click at [666, 137] on input "City / Town" at bounding box center [665, 137] width 276 height 46
type input "London"
click at [232, 211] on input "text" at bounding box center [233, 211] width 3 height 17
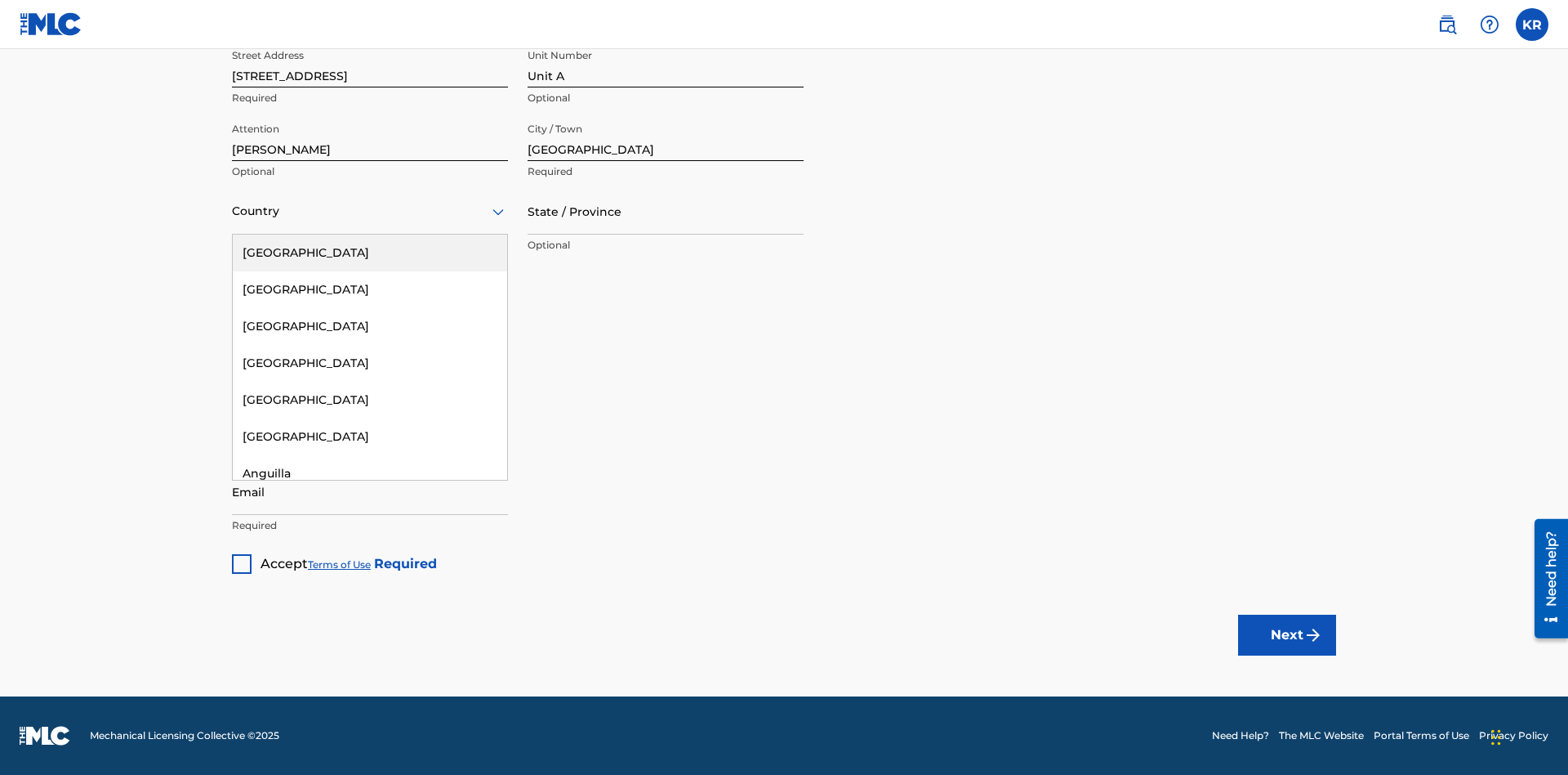
click at [370, 252] on div "[GEOGRAPHIC_DATA]" at bounding box center [369, 252] width 274 height 37
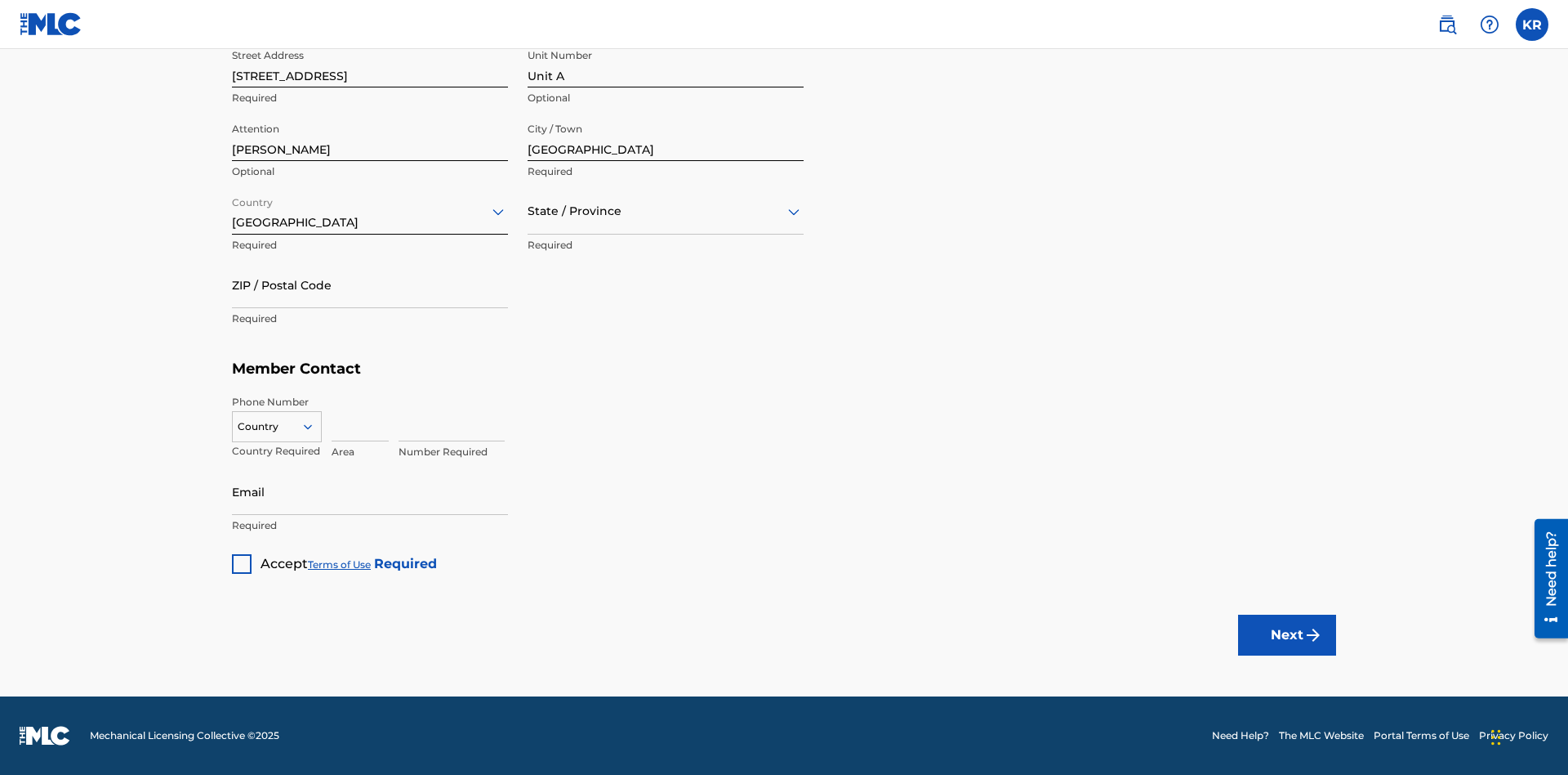
click at [528, 211] on input "text" at bounding box center [528, 211] width 3 height 17
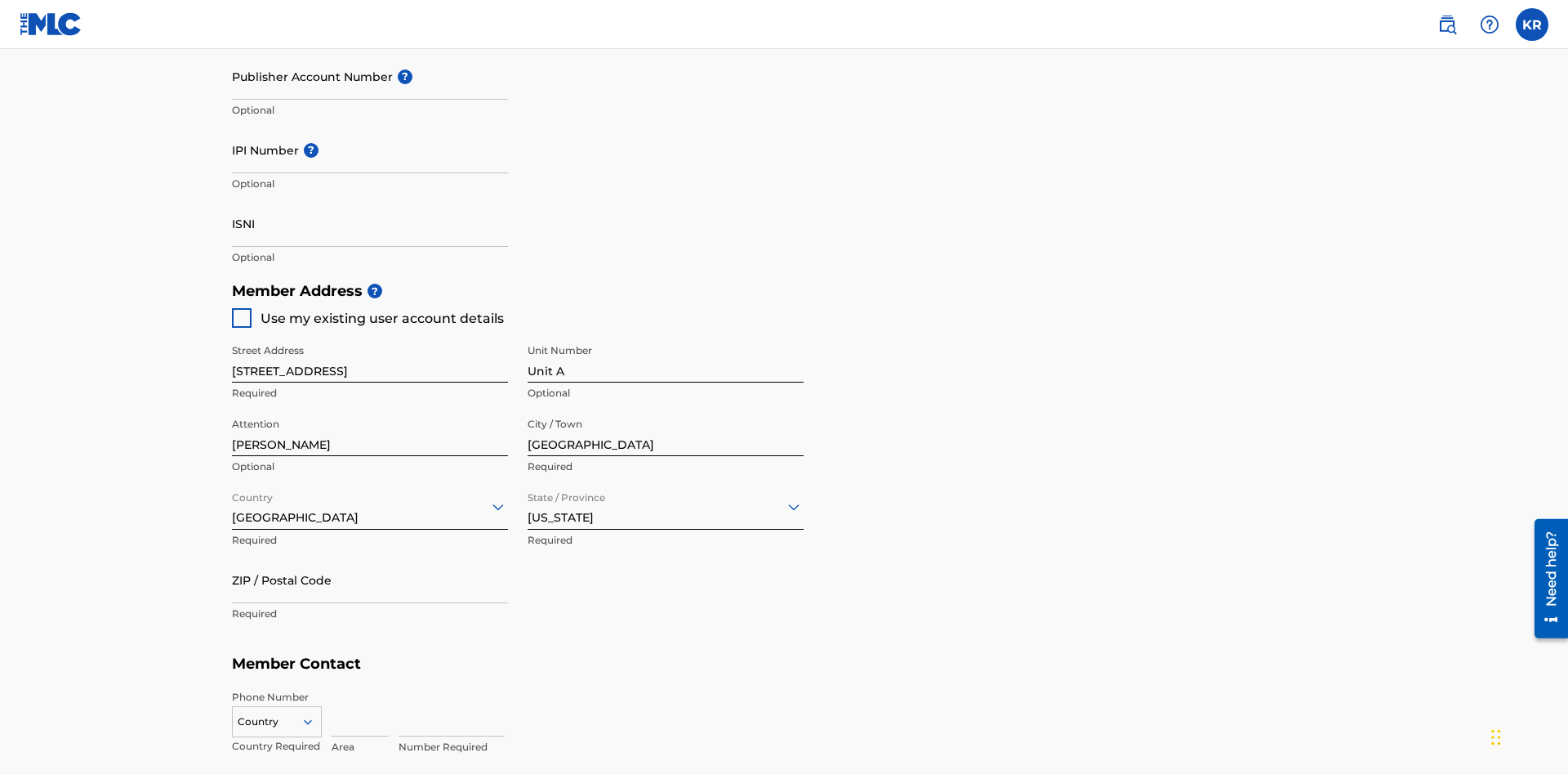
click at [370, 557] on input "ZIP / Postal Code" at bounding box center [370, 579] width 276 height 46
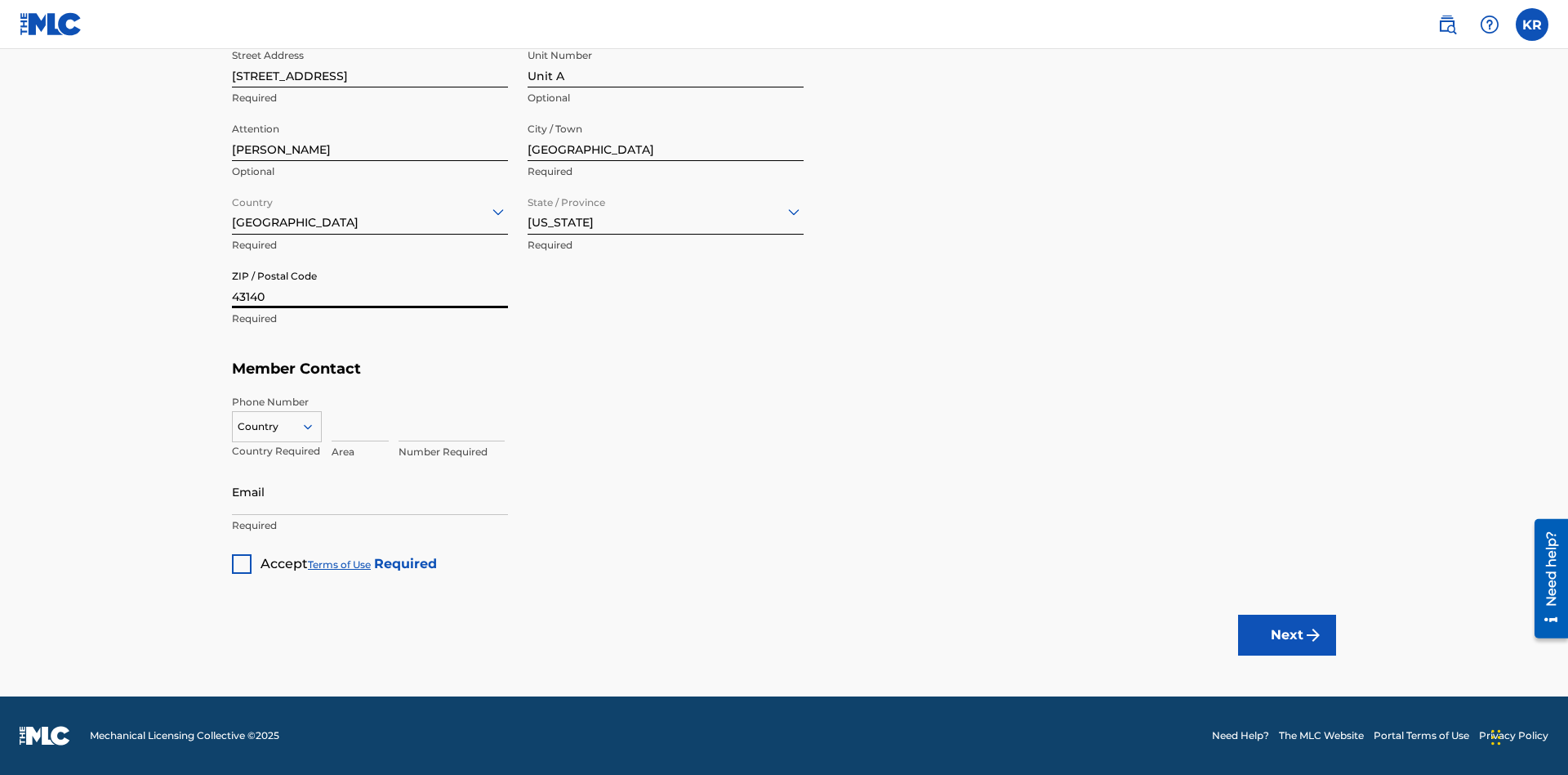
type input "43140"
click at [315, 425] on icon at bounding box center [308, 426] width 15 height 15
click at [277, 452] on div "US, [GEOGRAPHIC_DATA] +1" at bounding box center [276, 467] width 88 height 63
click at [360, 418] on input at bounding box center [360, 418] width 58 height 46
type input "740"
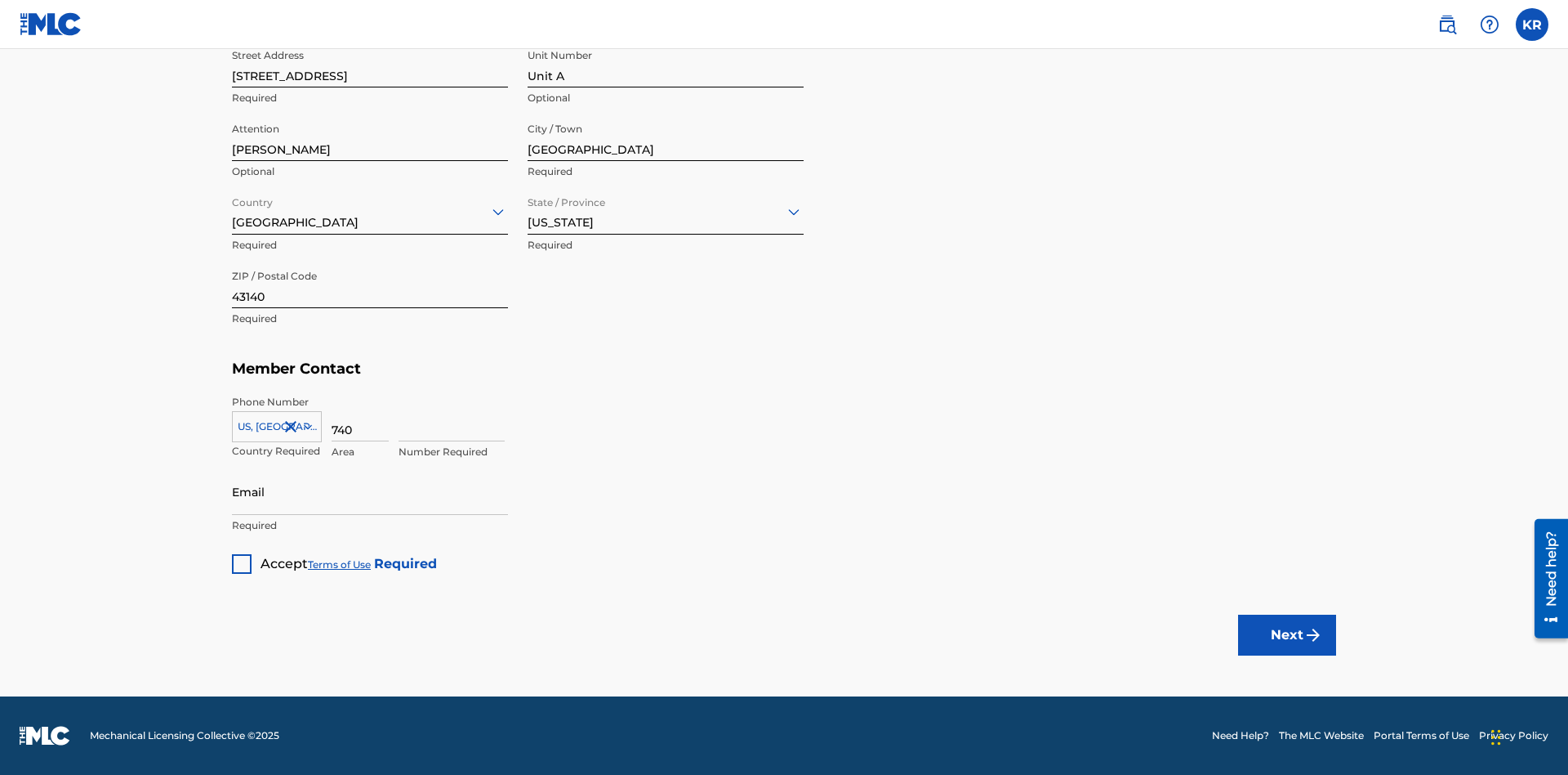
click at [452, 418] on input at bounding box center [452, 418] width 106 height 46
type input "8675309"
click at [370, 491] on input "Email" at bounding box center [370, 491] width 276 height 46
type input "SteveMiller@email.com"
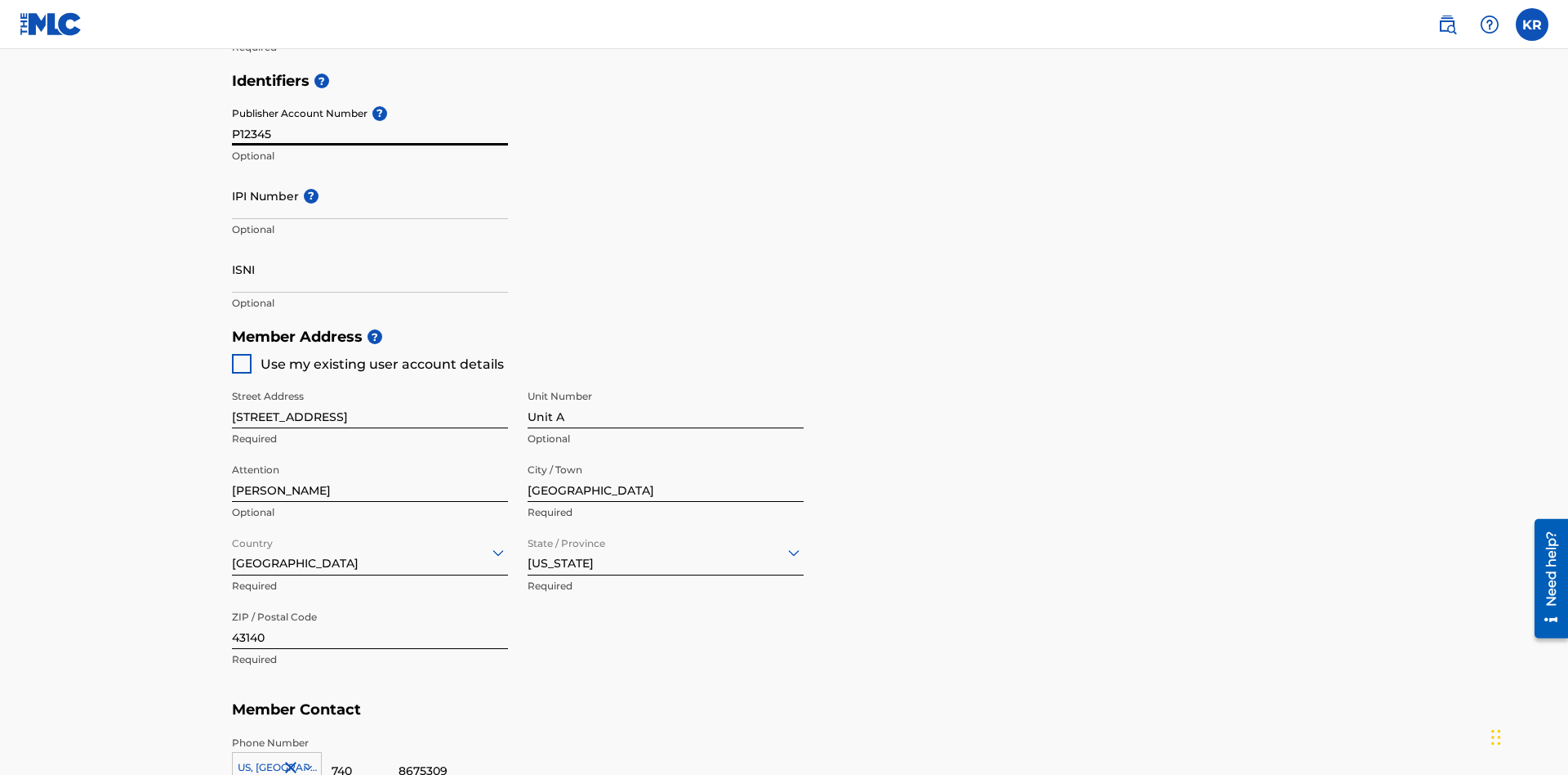
type input "P12345"
click at [370, 172] on input "IPI Number ?" at bounding box center [370, 195] width 276 height 46
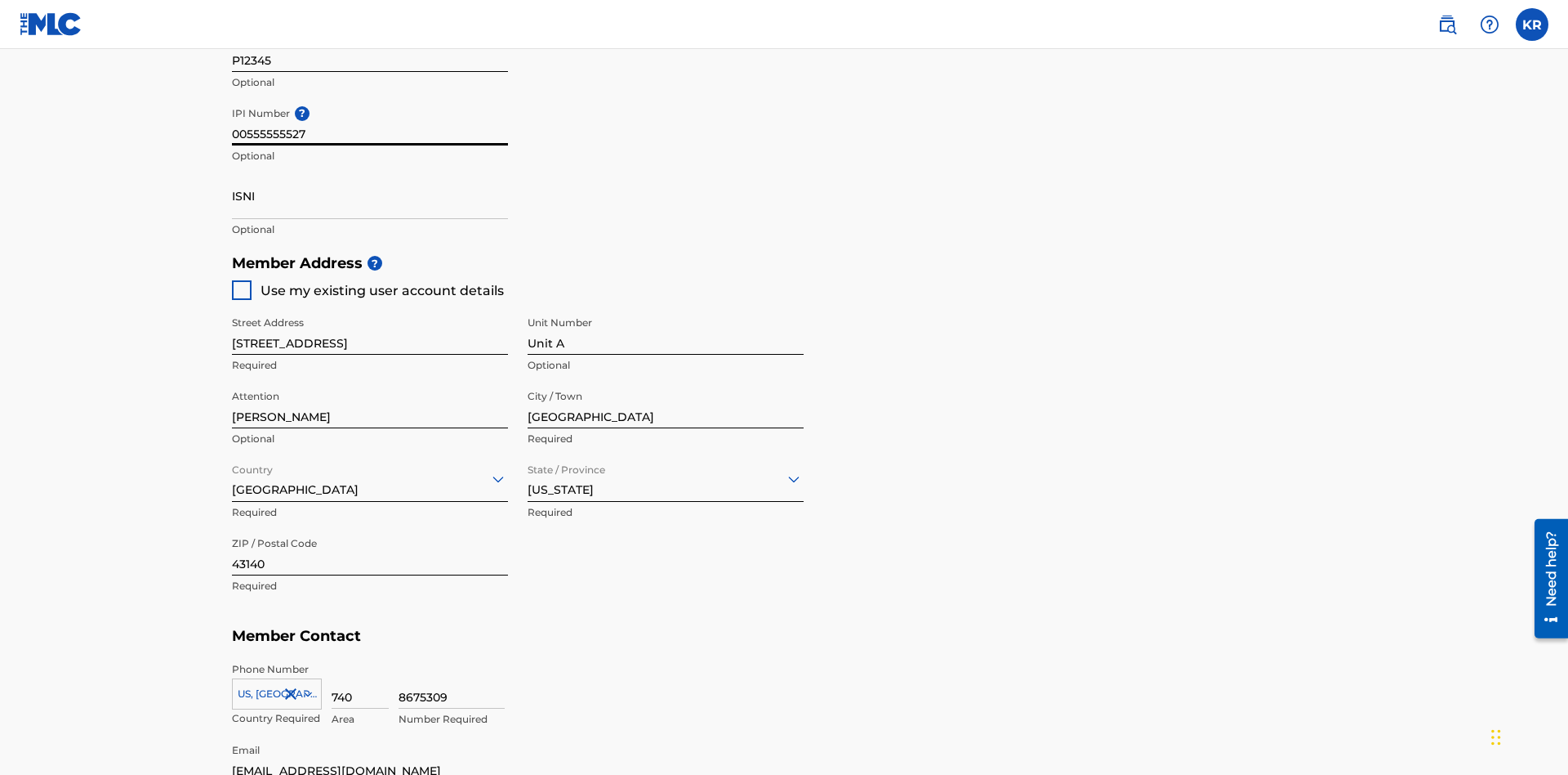
type input "00555555527"
click at [370, 172] on input "ISNI" at bounding box center [370, 195] width 276 height 46
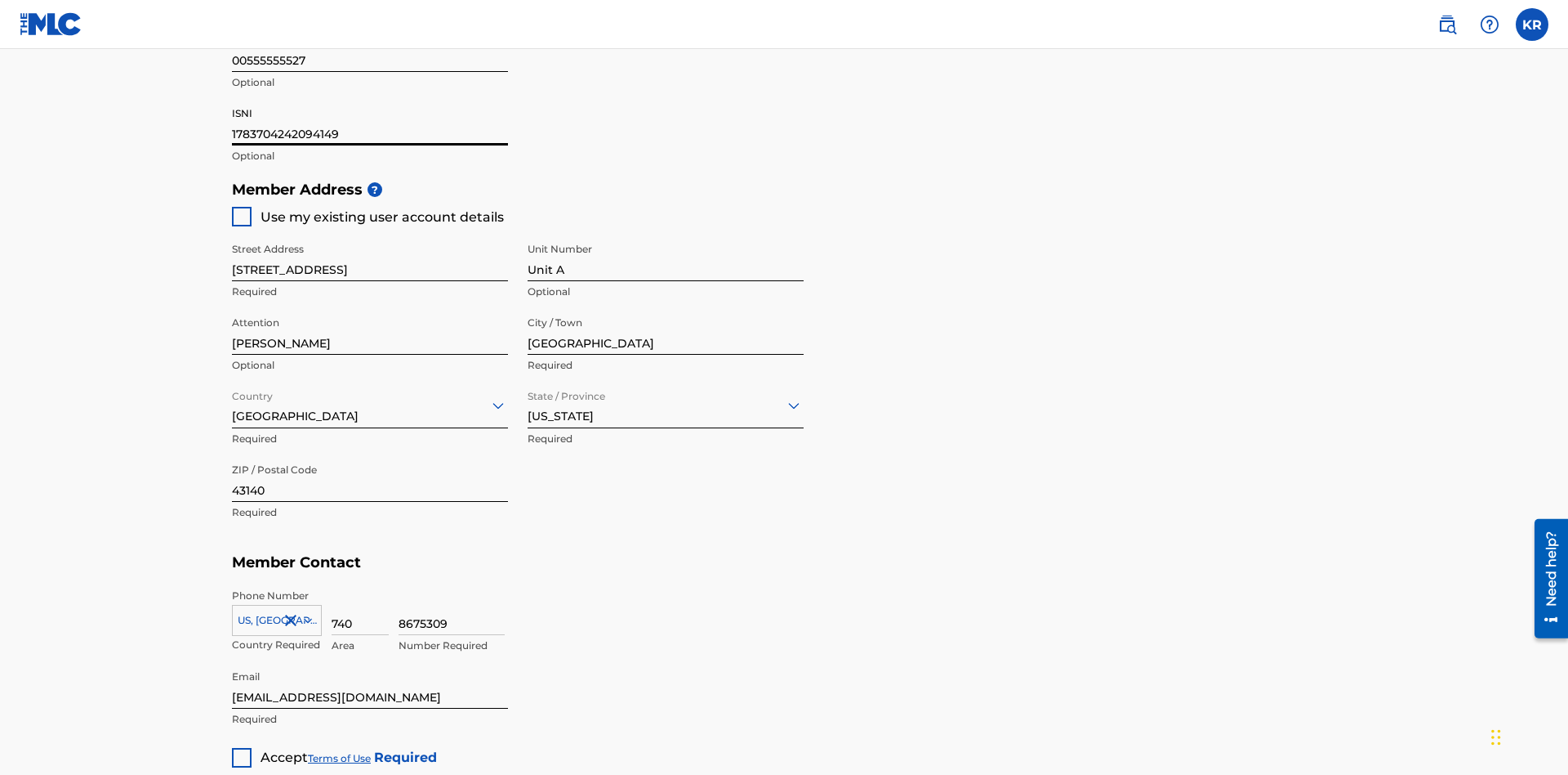
type input "1783704242094149"
click at [242, 748] on div at bounding box center [242, 757] width 20 height 20
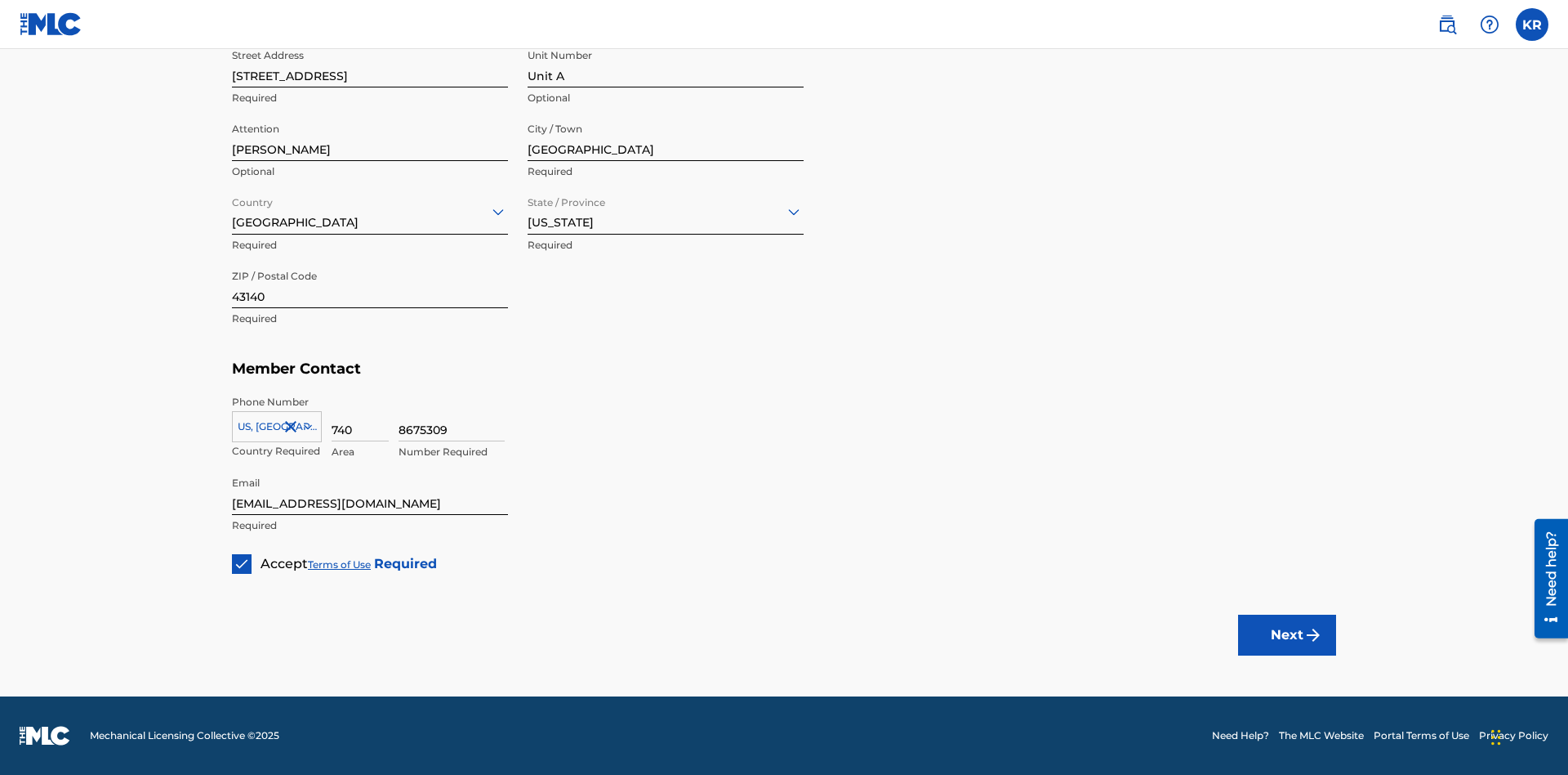
click at [1287, 634] on button "Next" at bounding box center [1287, 634] width 98 height 41
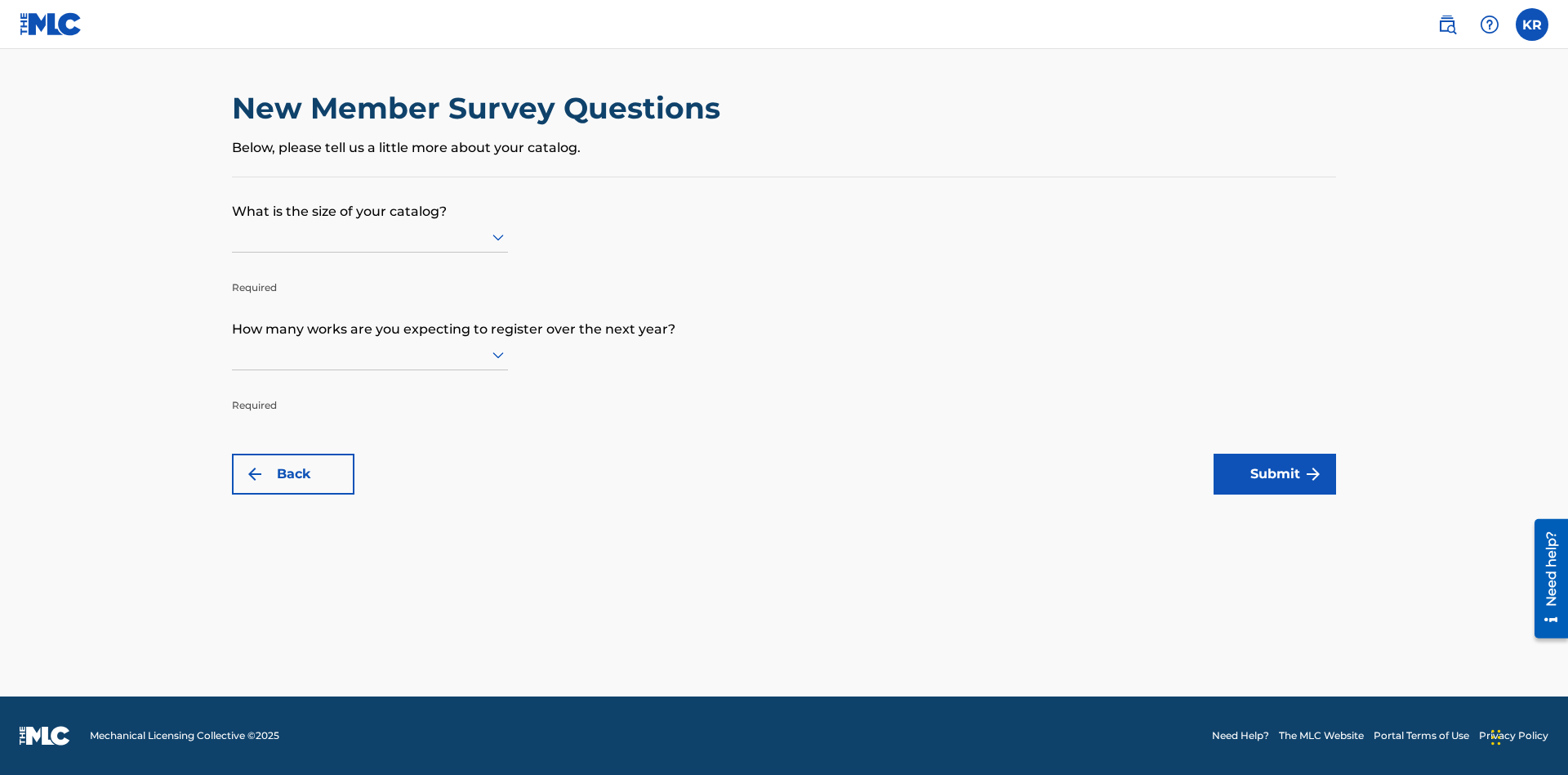
click at [232, 236] on input "text" at bounding box center [233, 236] width 3 height 17
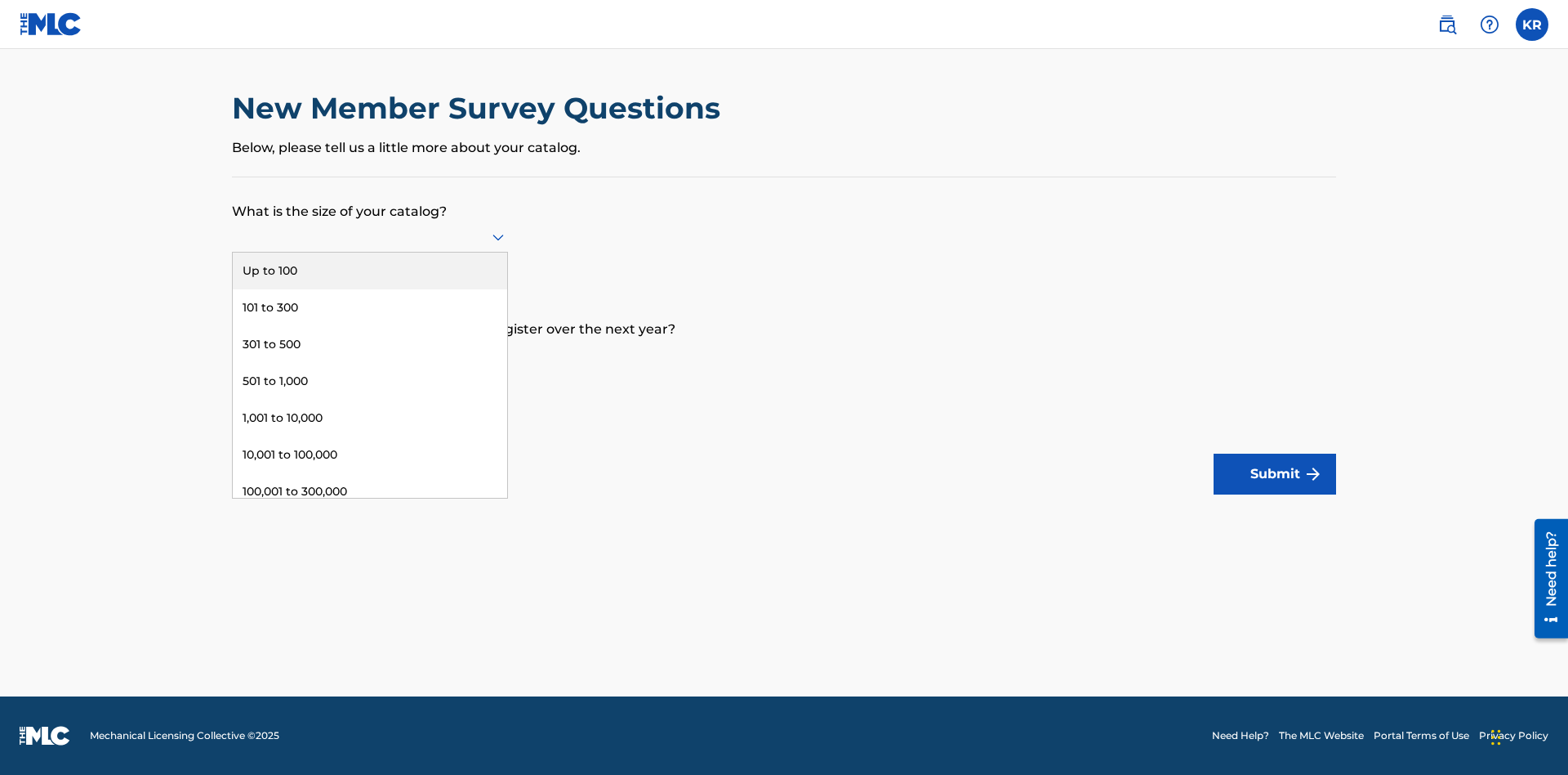
click at [370, 546] on div "Over 500,000" at bounding box center [369, 564] width 274 height 37
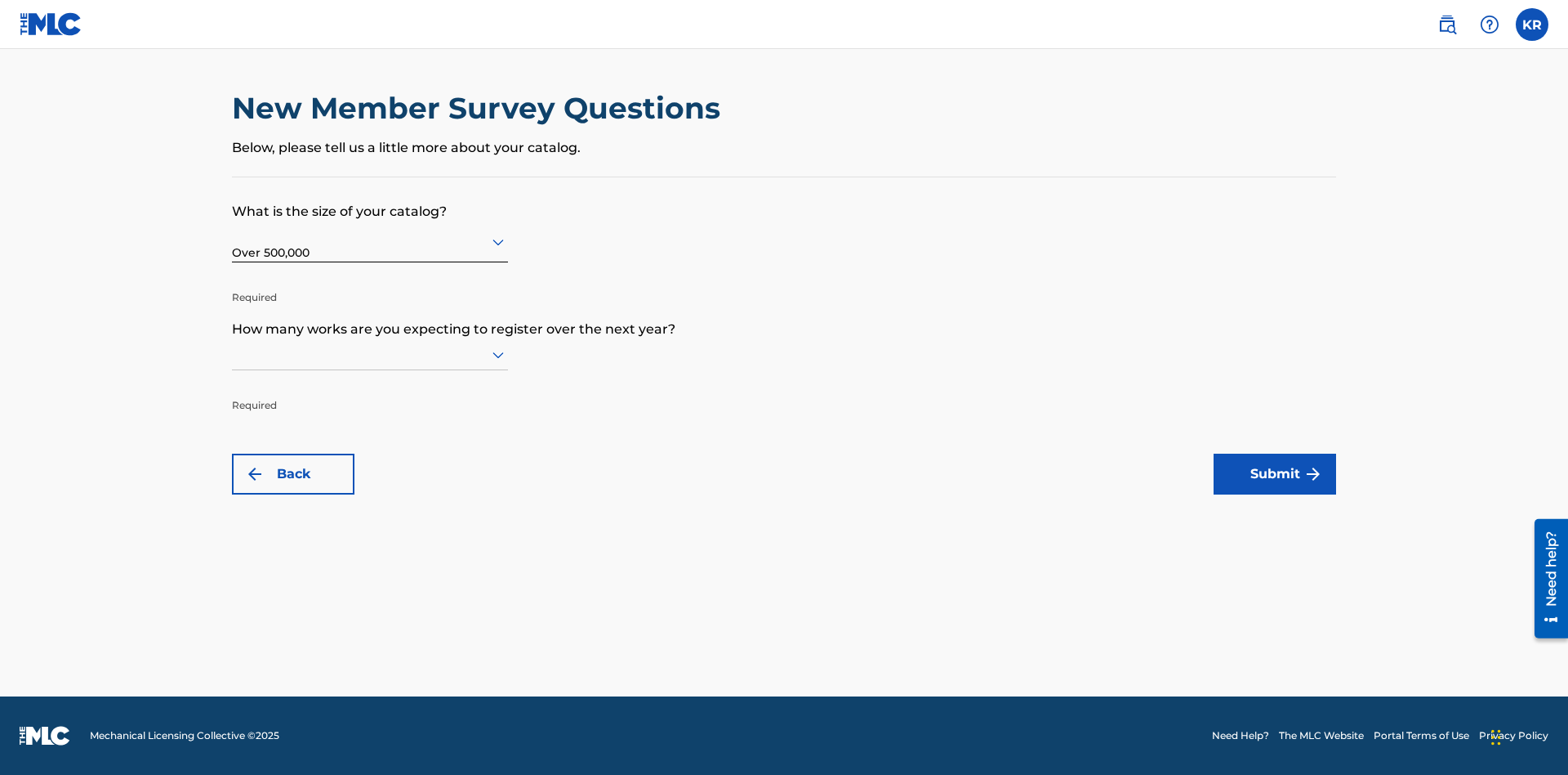
click at [232, 353] on input "text" at bounding box center [233, 354] width 3 height 17
click at [370, 664] on div "Over 500,000" at bounding box center [369, 682] width 274 height 37
click at [1275, 474] on button "Submit" at bounding box center [1275, 474] width 123 height 41
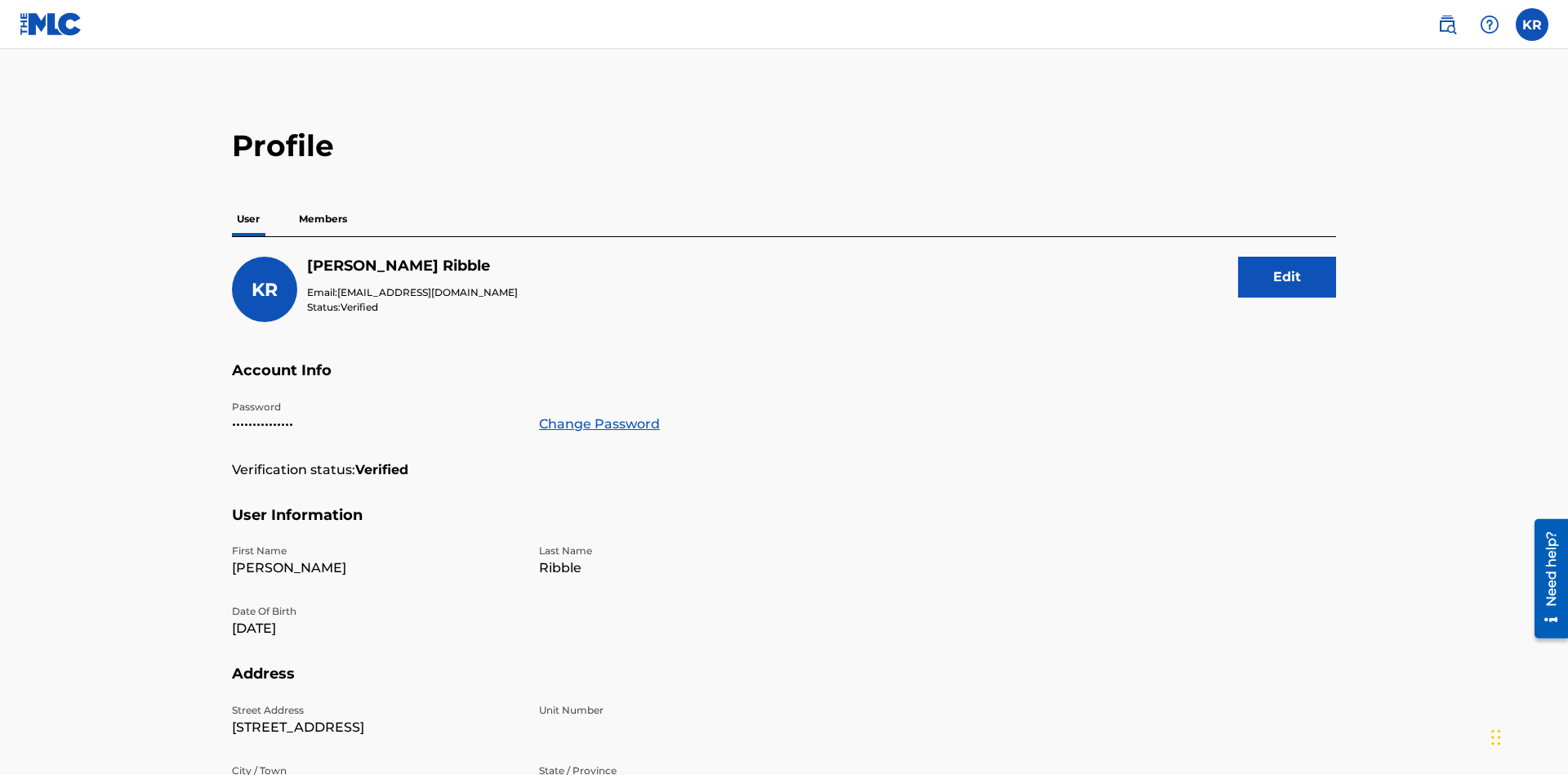
click at [323, 202] on p "Members" at bounding box center [322, 219] width 58 height 34
